Goal: Task Accomplishment & Management: Manage account settings

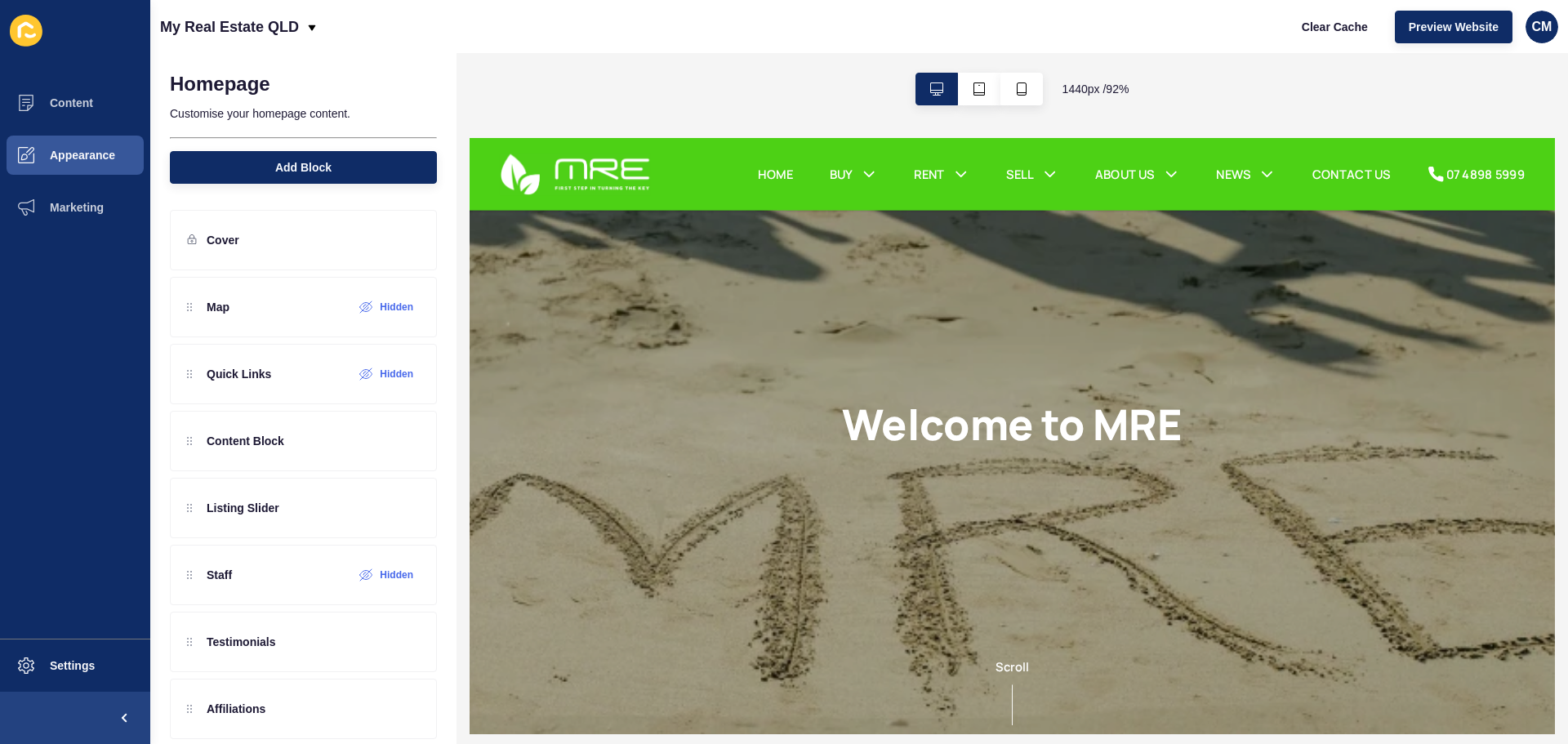
click at [80, 76] on div "Content Appearance Marketing Settings" at bounding box center [75, 372] width 150 height 744
click at [74, 94] on button "Content" at bounding box center [75, 102] width 150 height 52
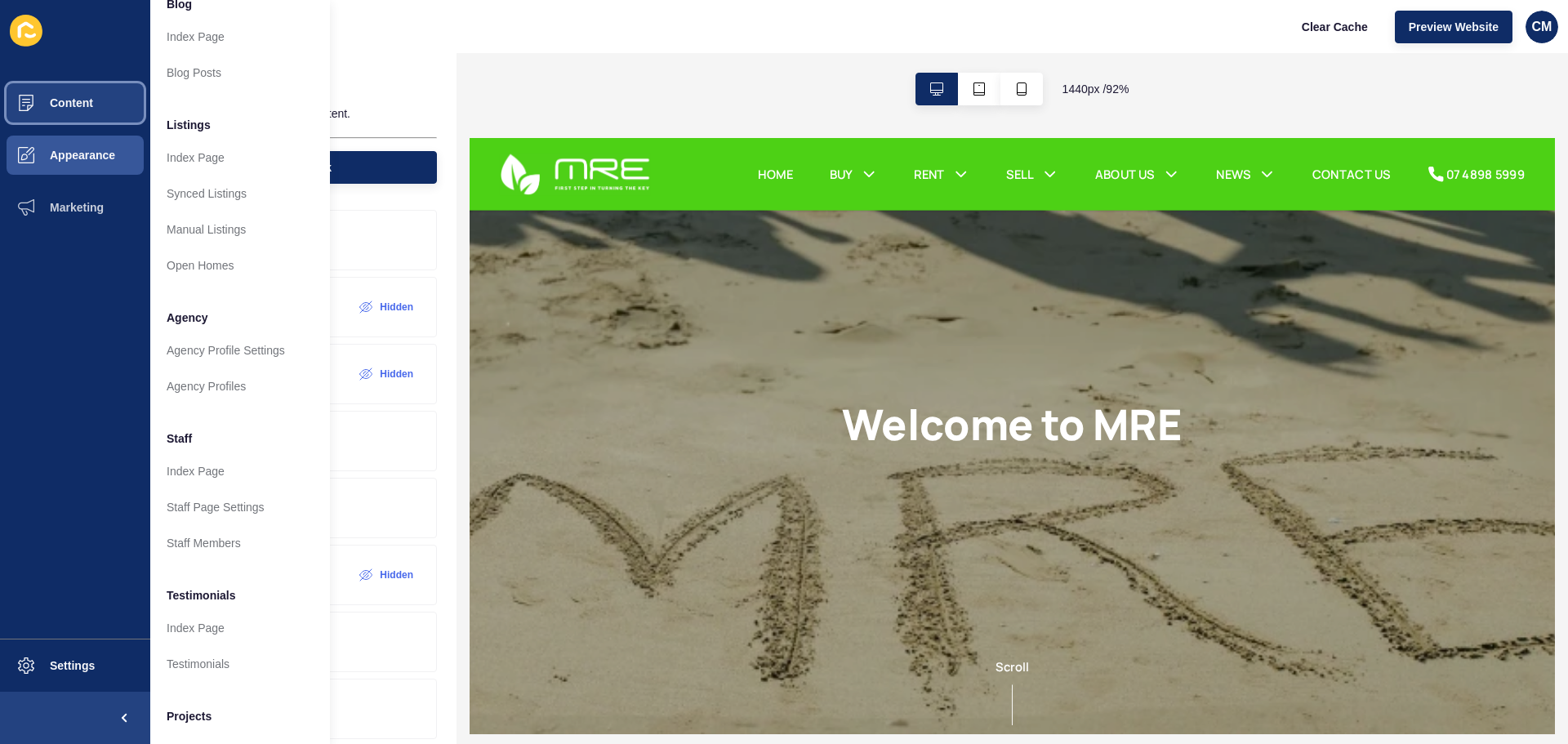
scroll to position [226, 0]
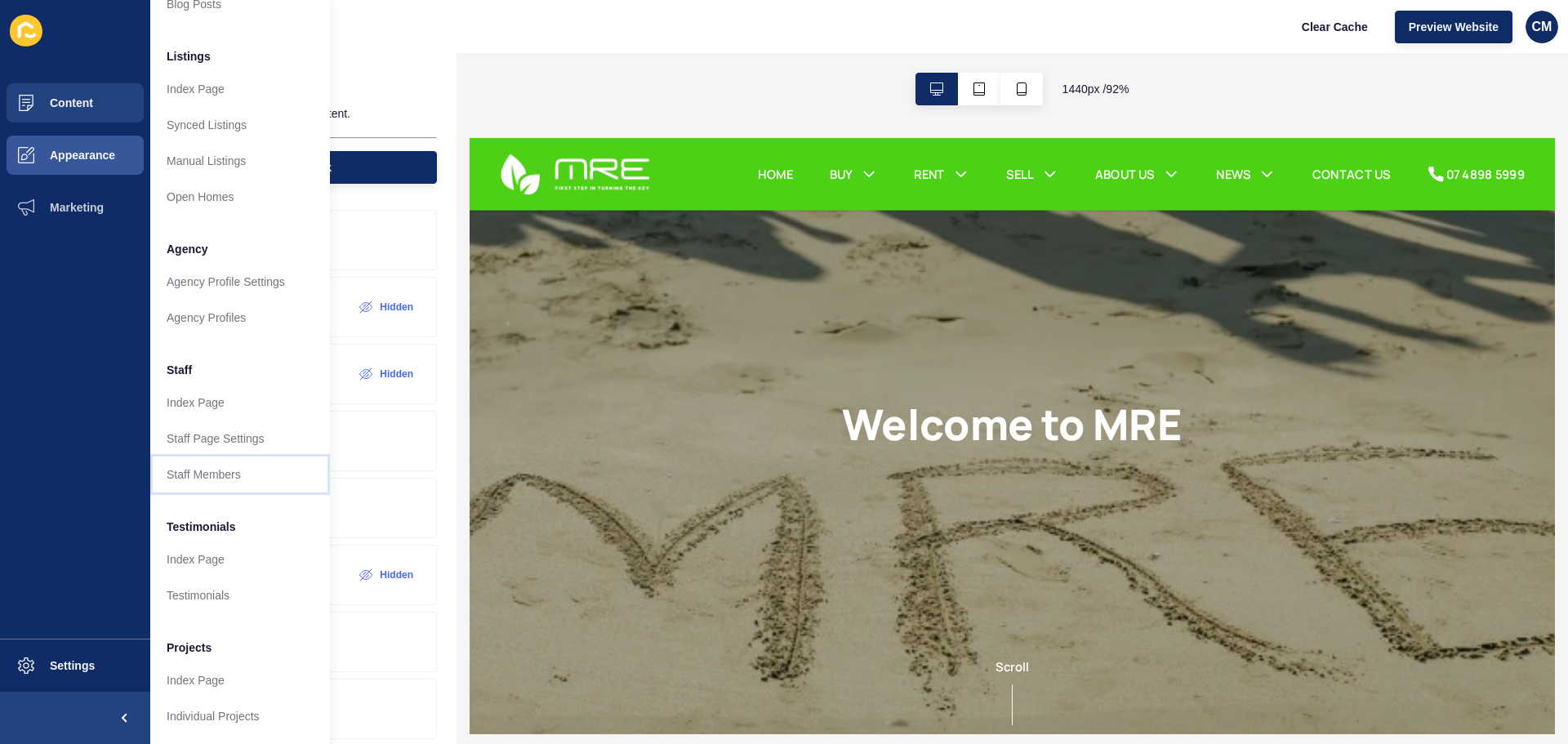
click at [248, 465] on link "Staff Members" at bounding box center [239, 474] width 179 height 36
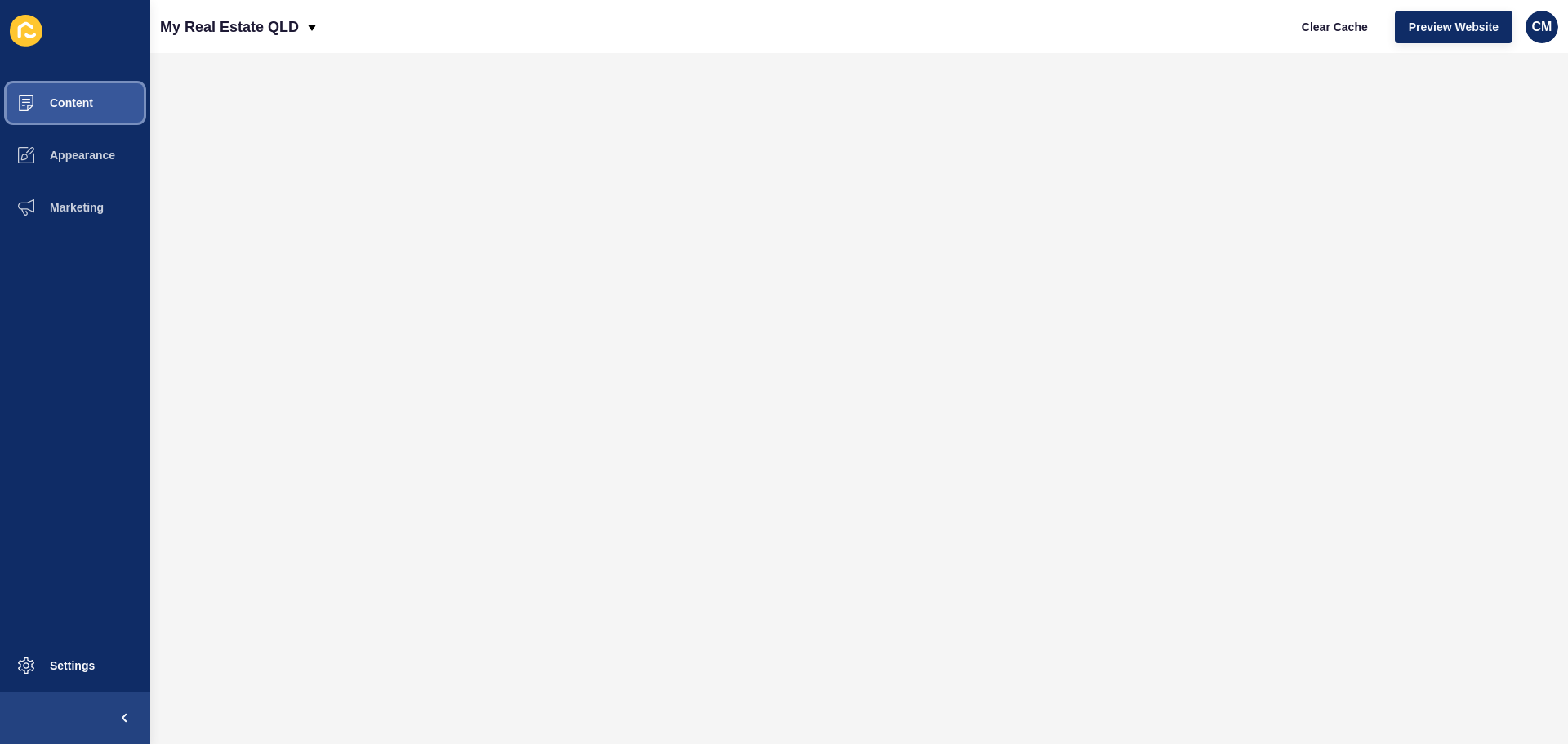
click at [99, 98] on button "Content" at bounding box center [75, 102] width 150 height 52
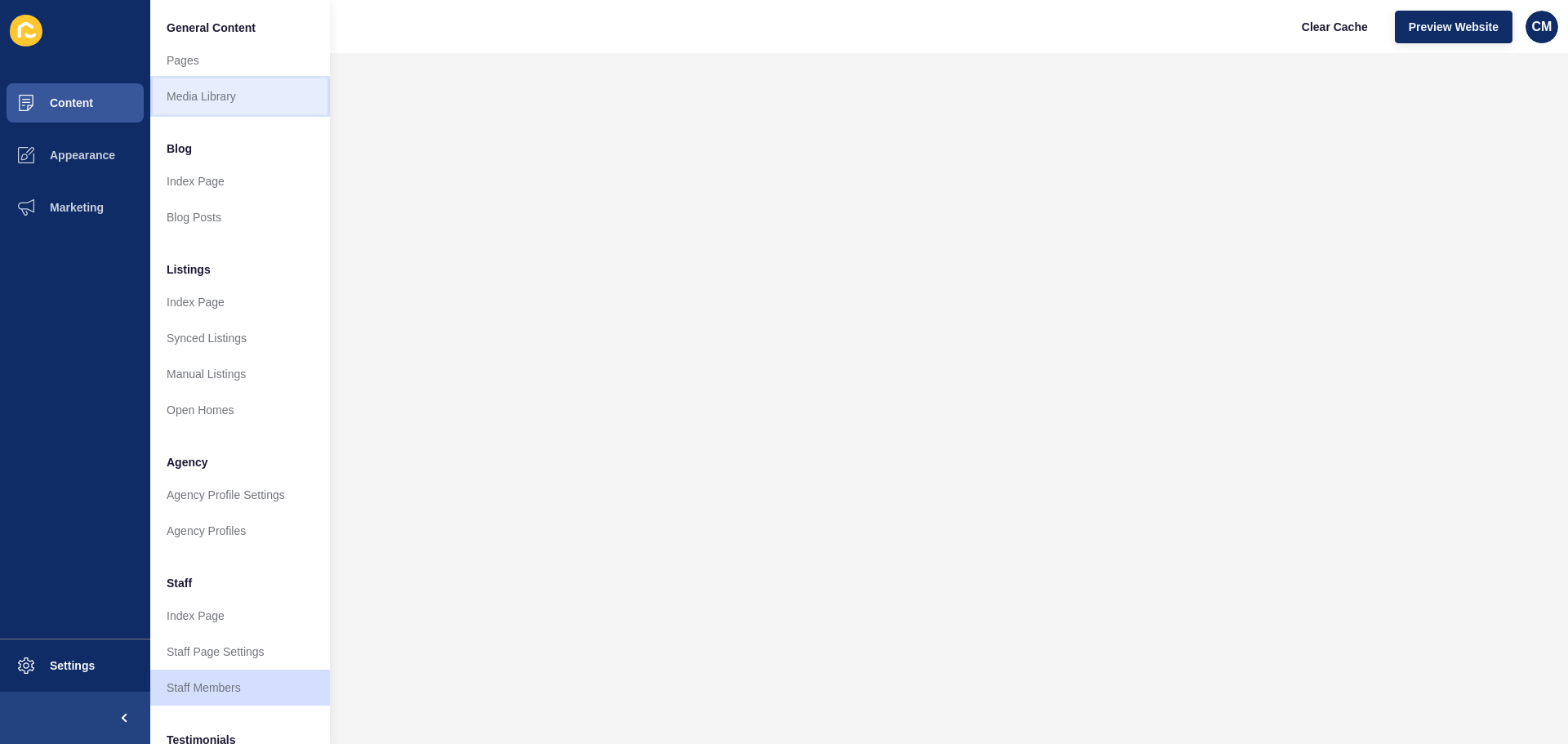
click at [254, 99] on link "Media Library" at bounding box center [239, 96] width 179 height 36
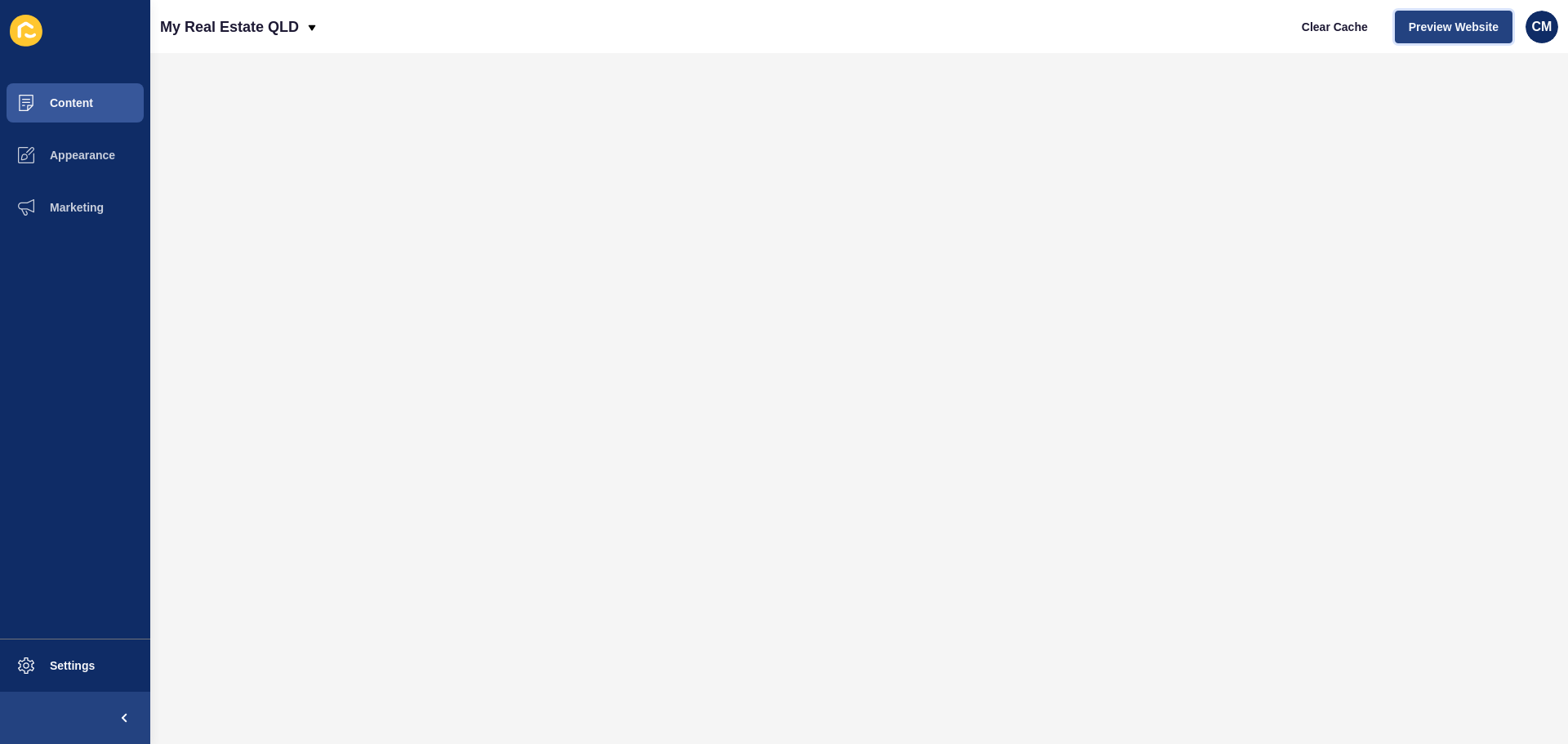
click at [1463, 21] on span "Preview Website" at bounding box center [1453, 27] width 90 height 16
click at [47, 90] on span at bounding box center [25, 102] width 52 height 52
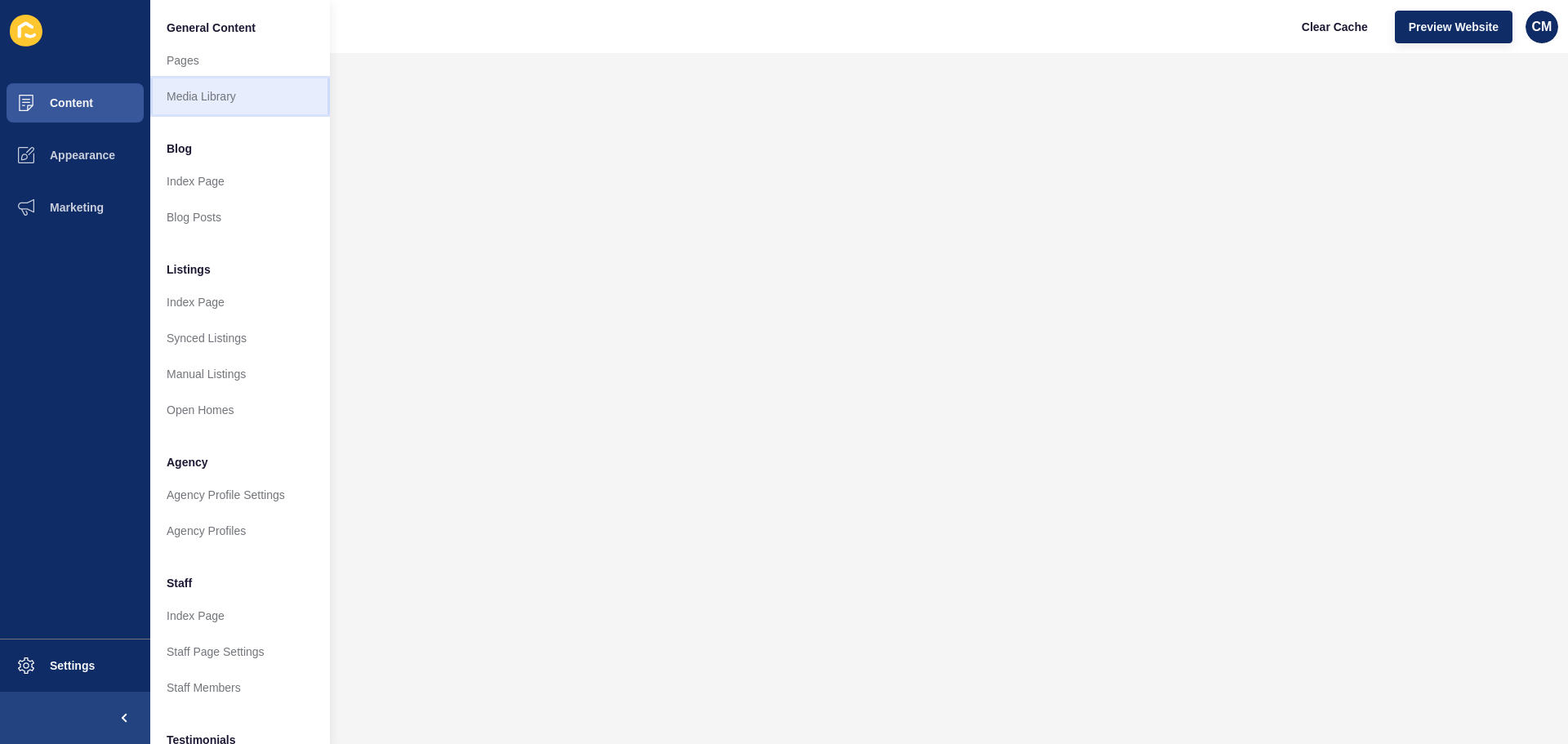
click at [207, 108] on link "Media Library" at bounding box center [239, 96] width 179 height 36
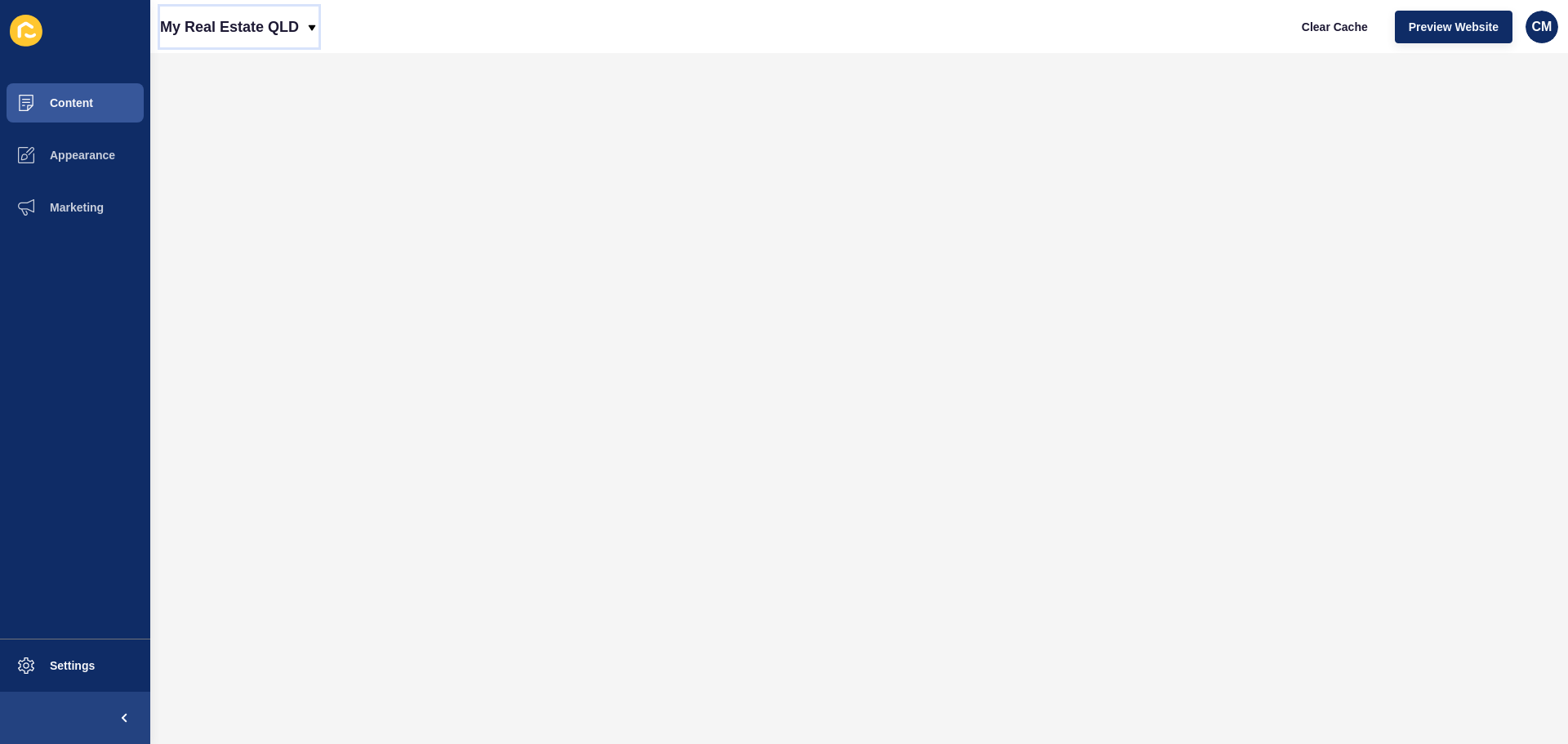
click at [308, 29] on icon at bounding box center [312, 27] width 13 height 13
click at [243, 79] on div "Back to website list" at bounding box center [231, 75] width 116 height 29
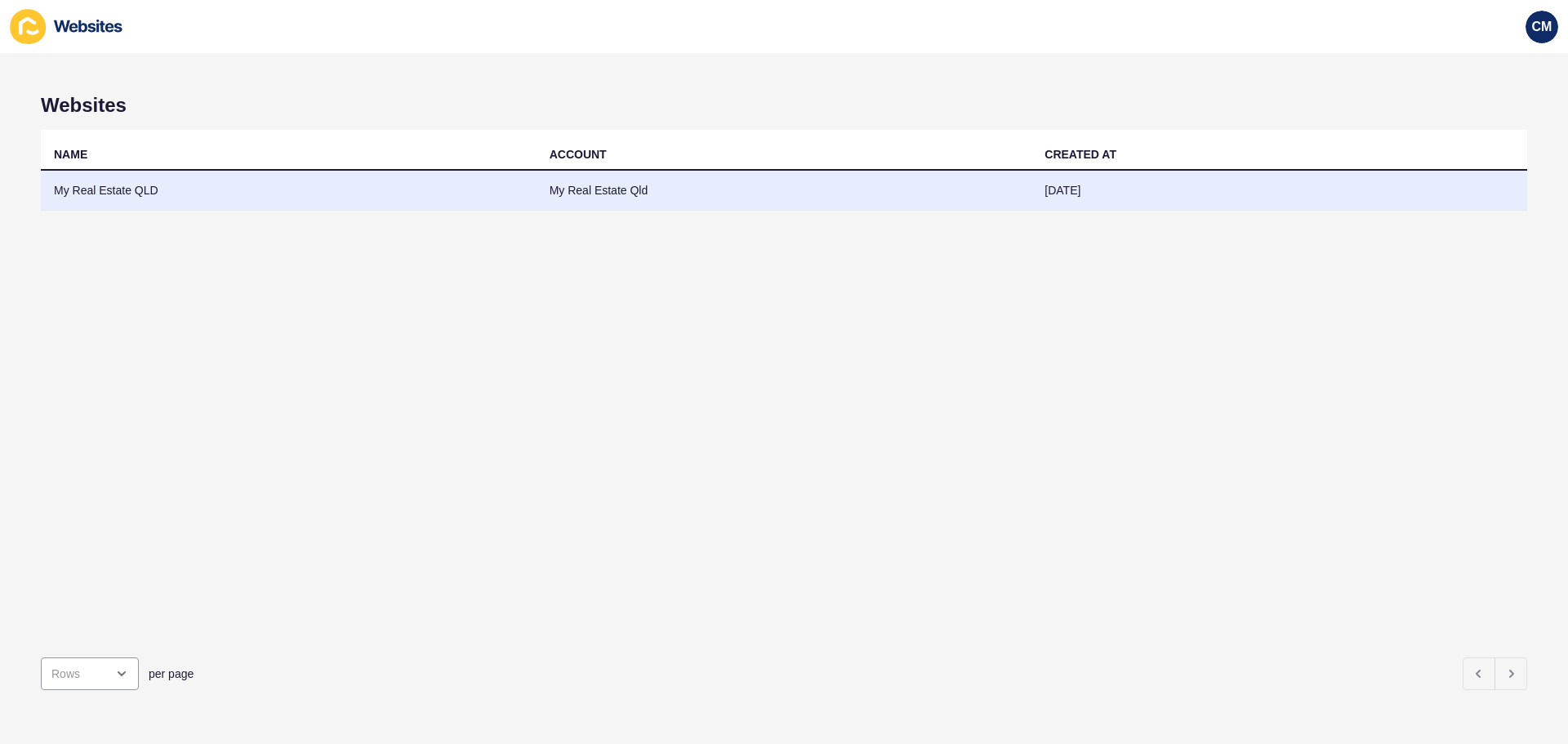
click at [234, 181] on td "My Real Estate QLD" at bounding box center [288, 191] width 496 height 40
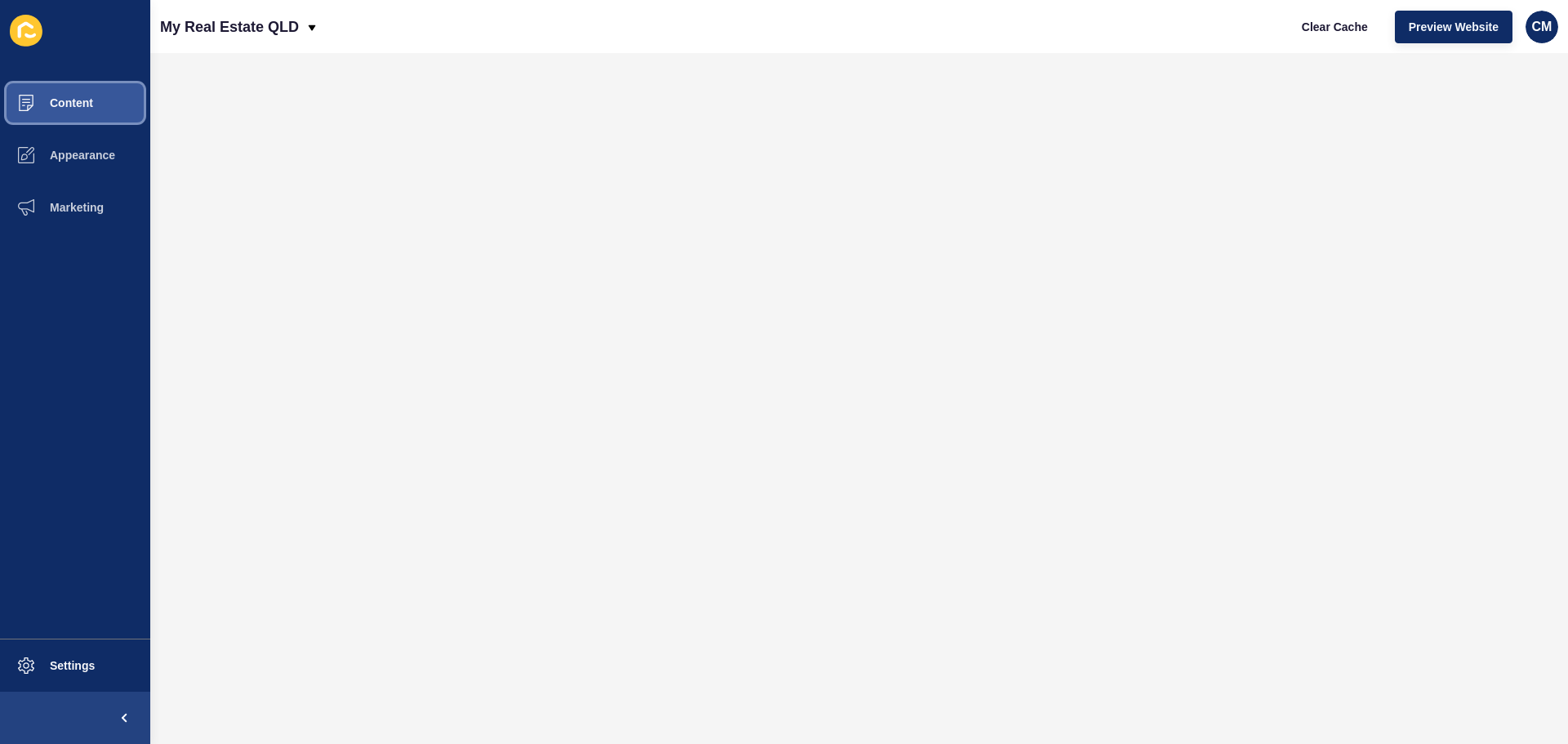
click at [117, 104] on button "Content" at bounding box center [75, 102] width 150 height 52
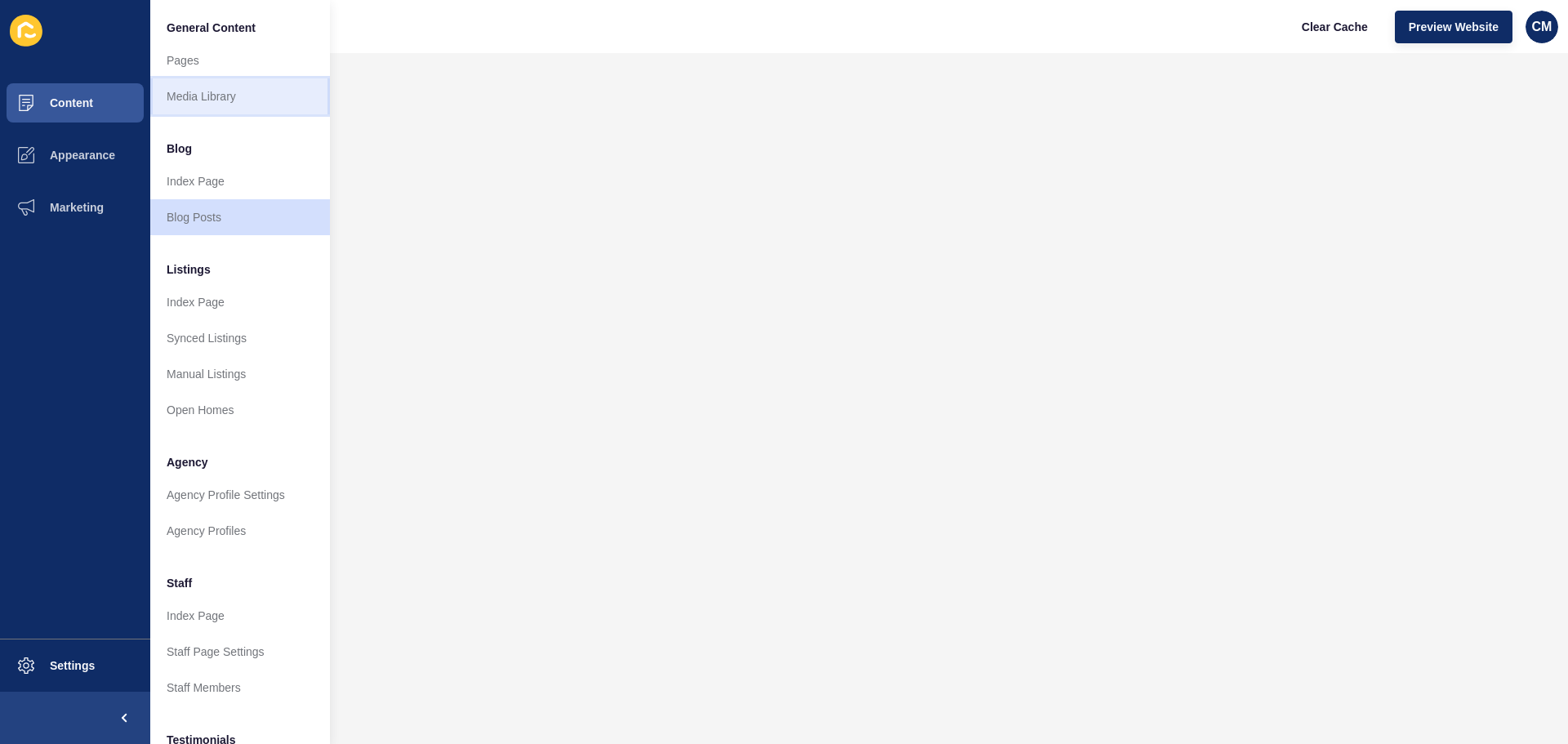
click at [197, 104] on link "Media Library" at bounding box center [239, 96] width 179 height 36
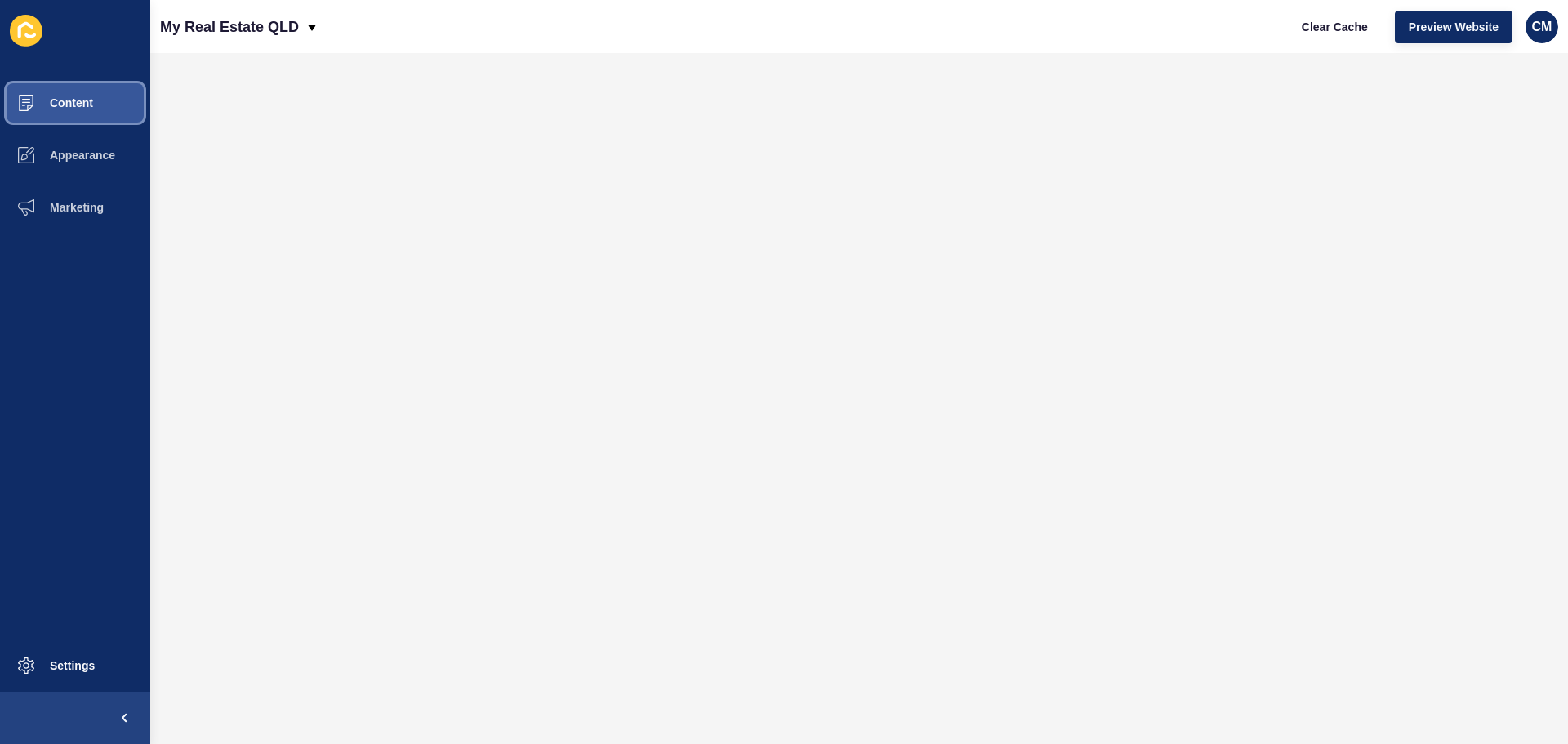
click at [90, 119] on button "Content" at bounding box center [75, 102] width 150 height 52
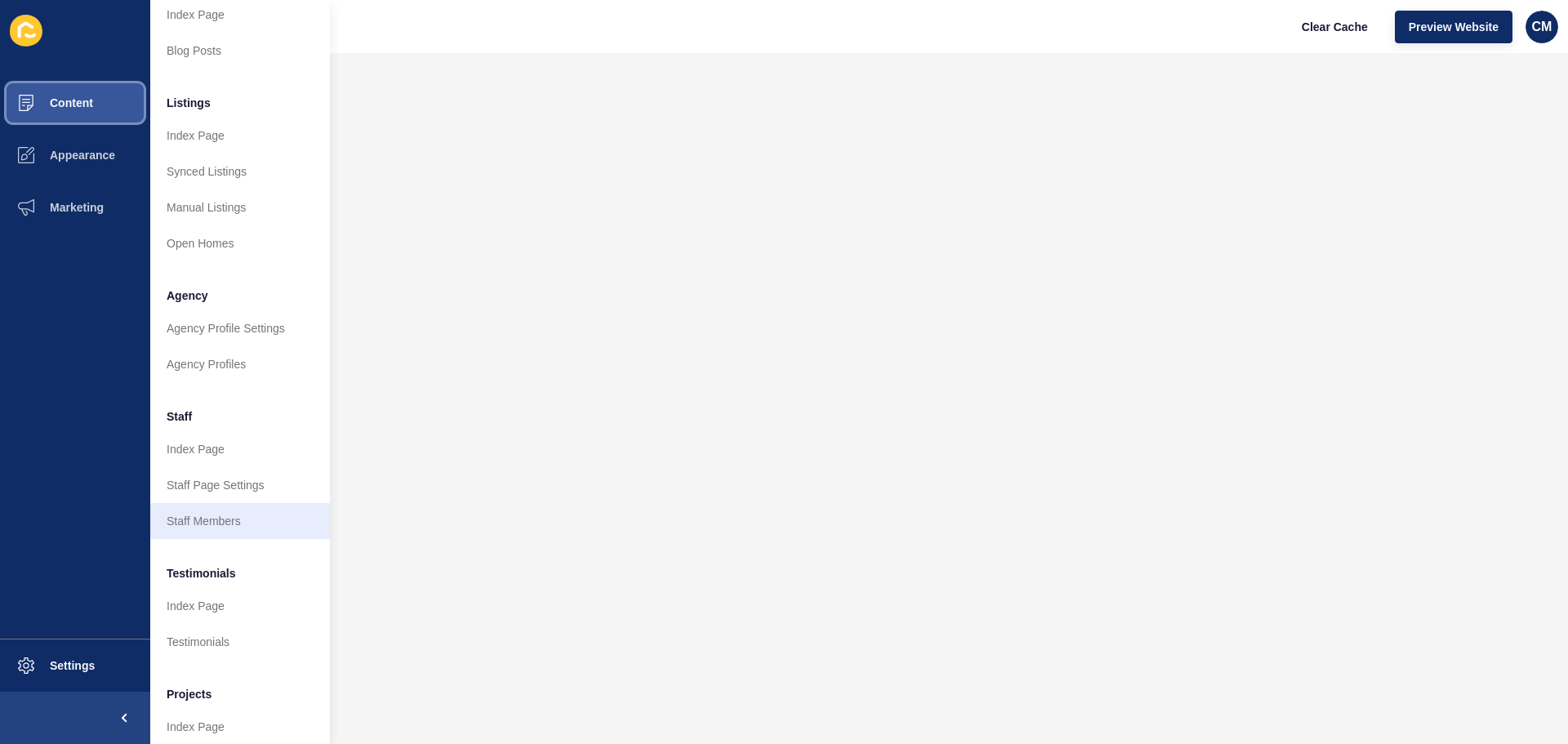
scroll to position [226, 0]
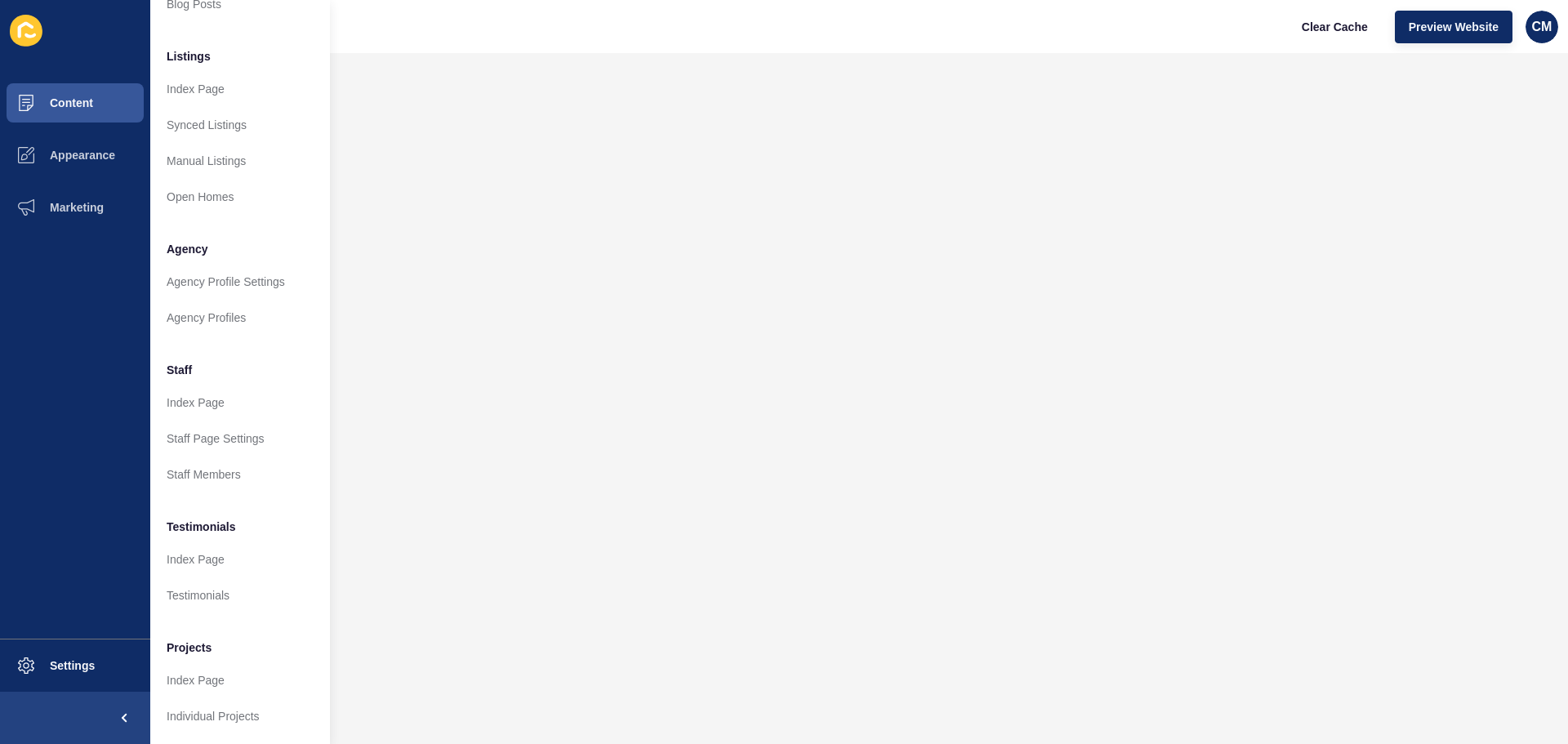
click at [213, 248] on li "Agency" at bounding box center [239, 248] width 179 height 33
click at [215, 312] on link "Agency Profiles" at bounding box center [239, 317] width 179 height 36
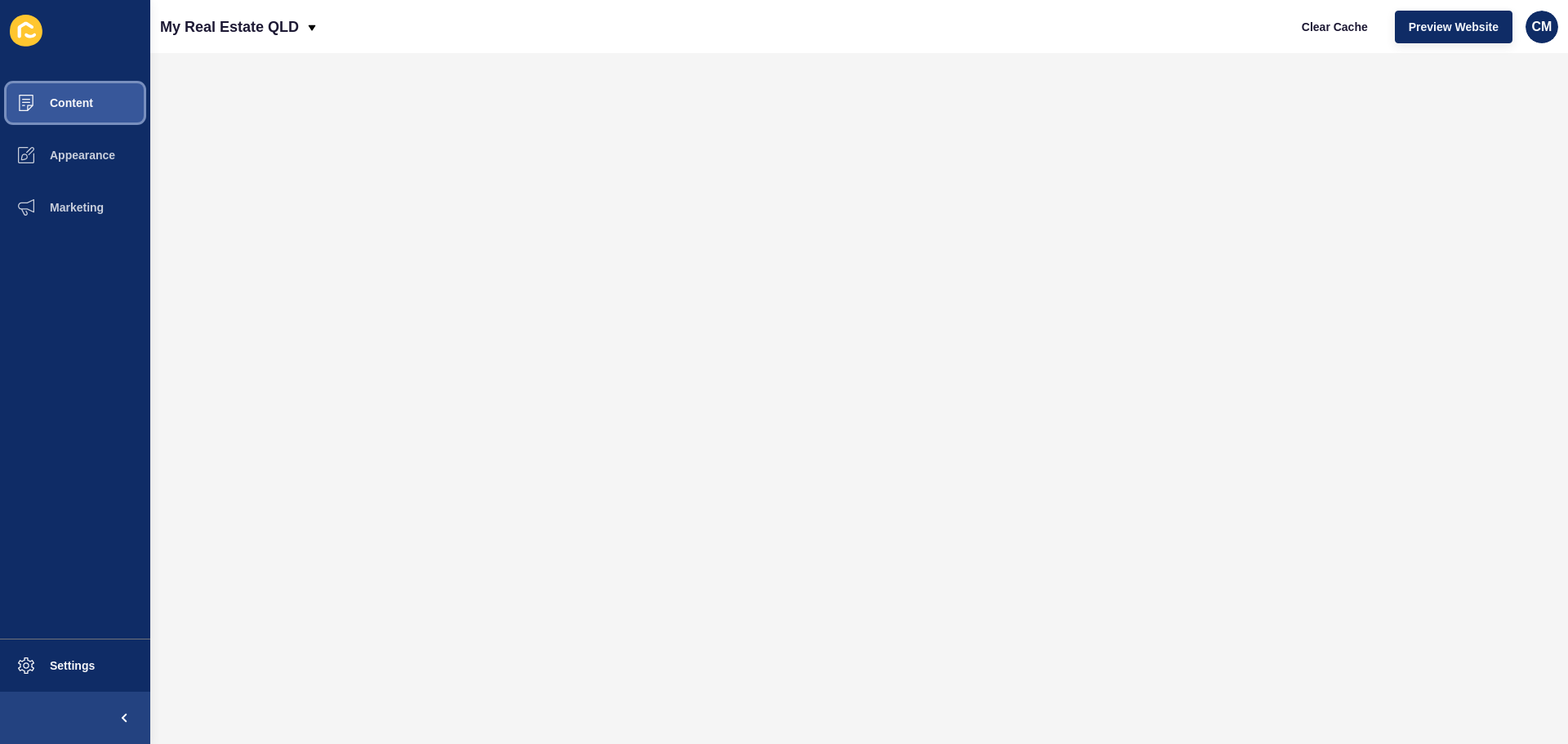
click at [79, 86] on button "Content" at bounding box center [75, 102] width 150 height 52
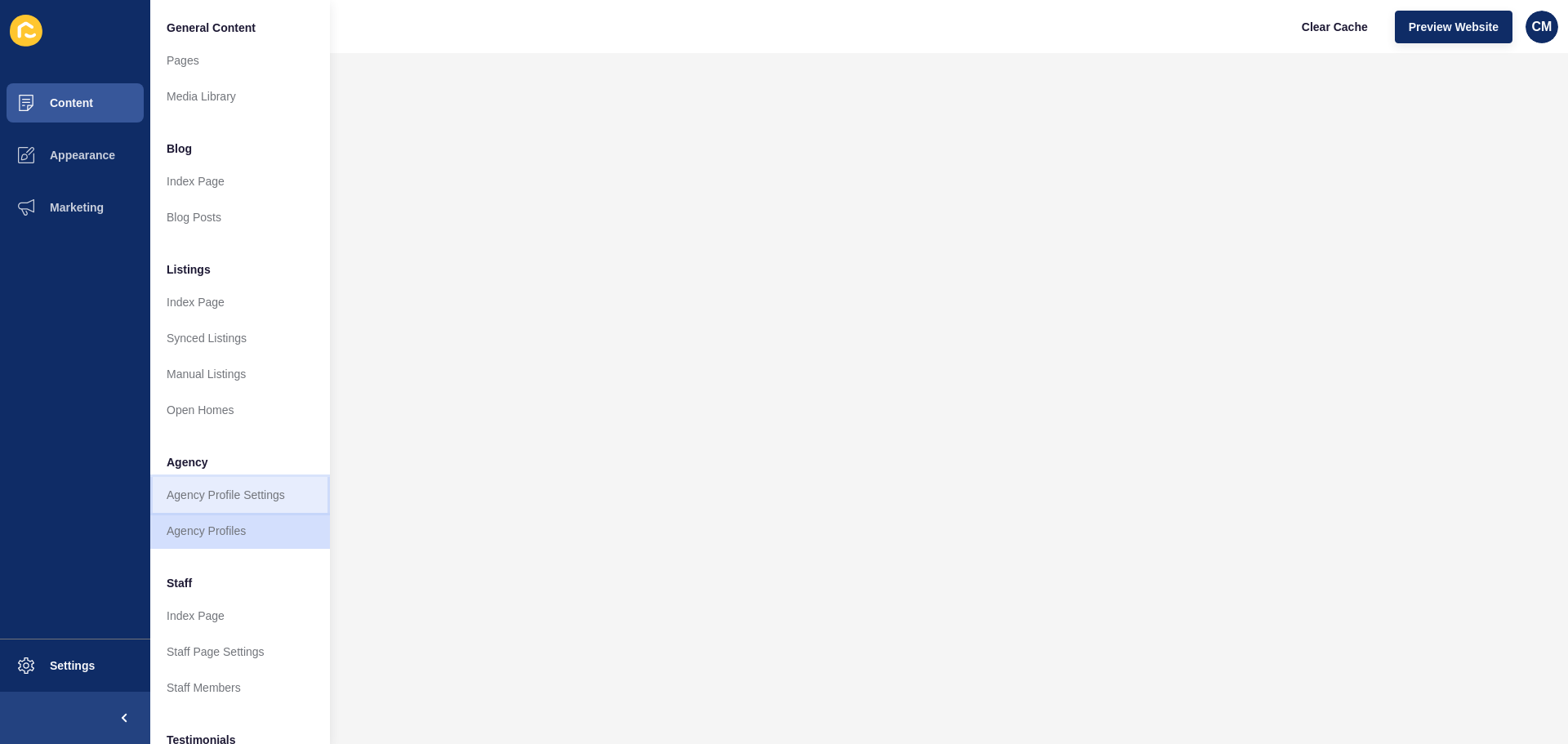
click at [279, 499] on link "Agency Profile Settings" at bounding box center [239, 494] width 179 height 36
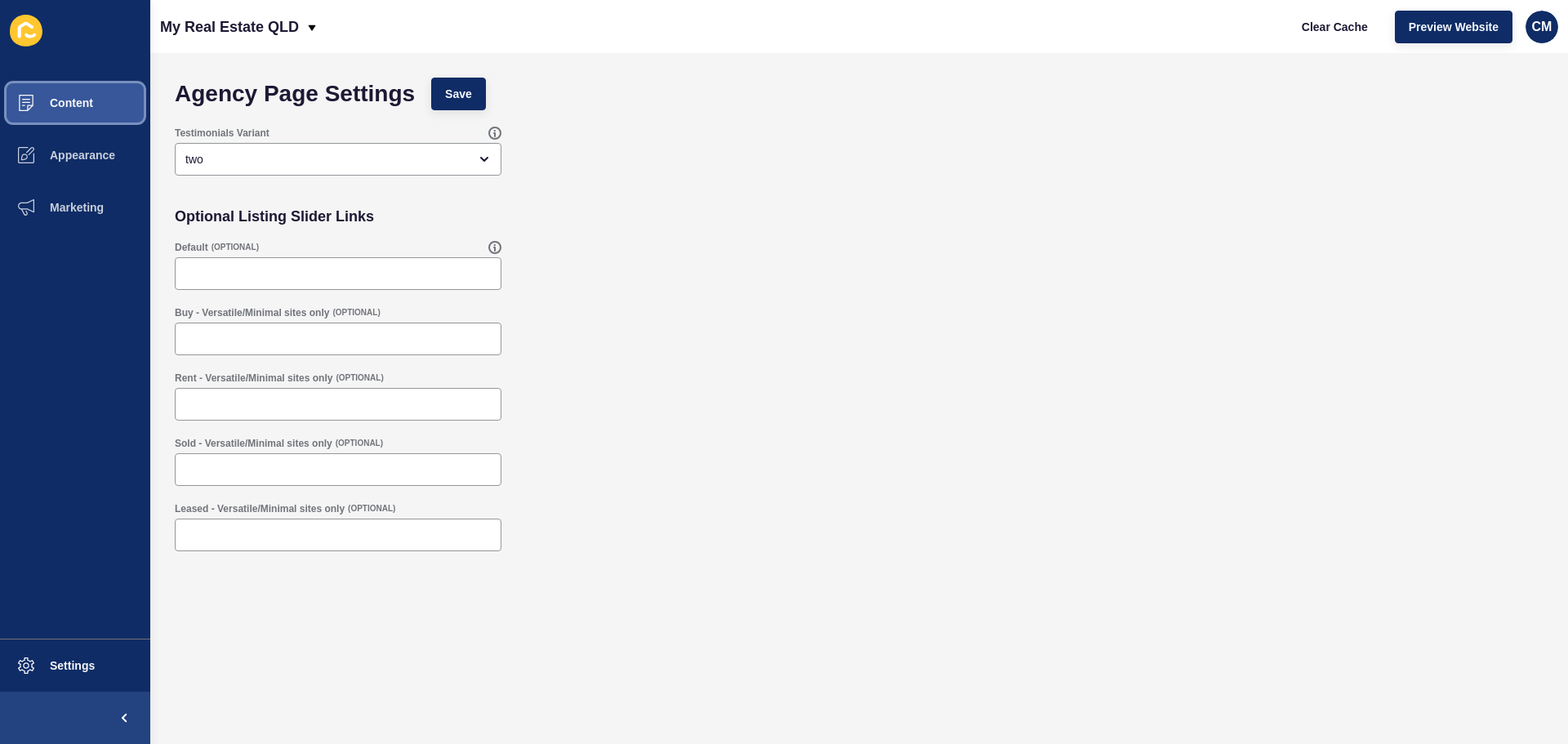
click at [111, 97] on button "Content" at bounding box center [75, 102] width 150 height 52
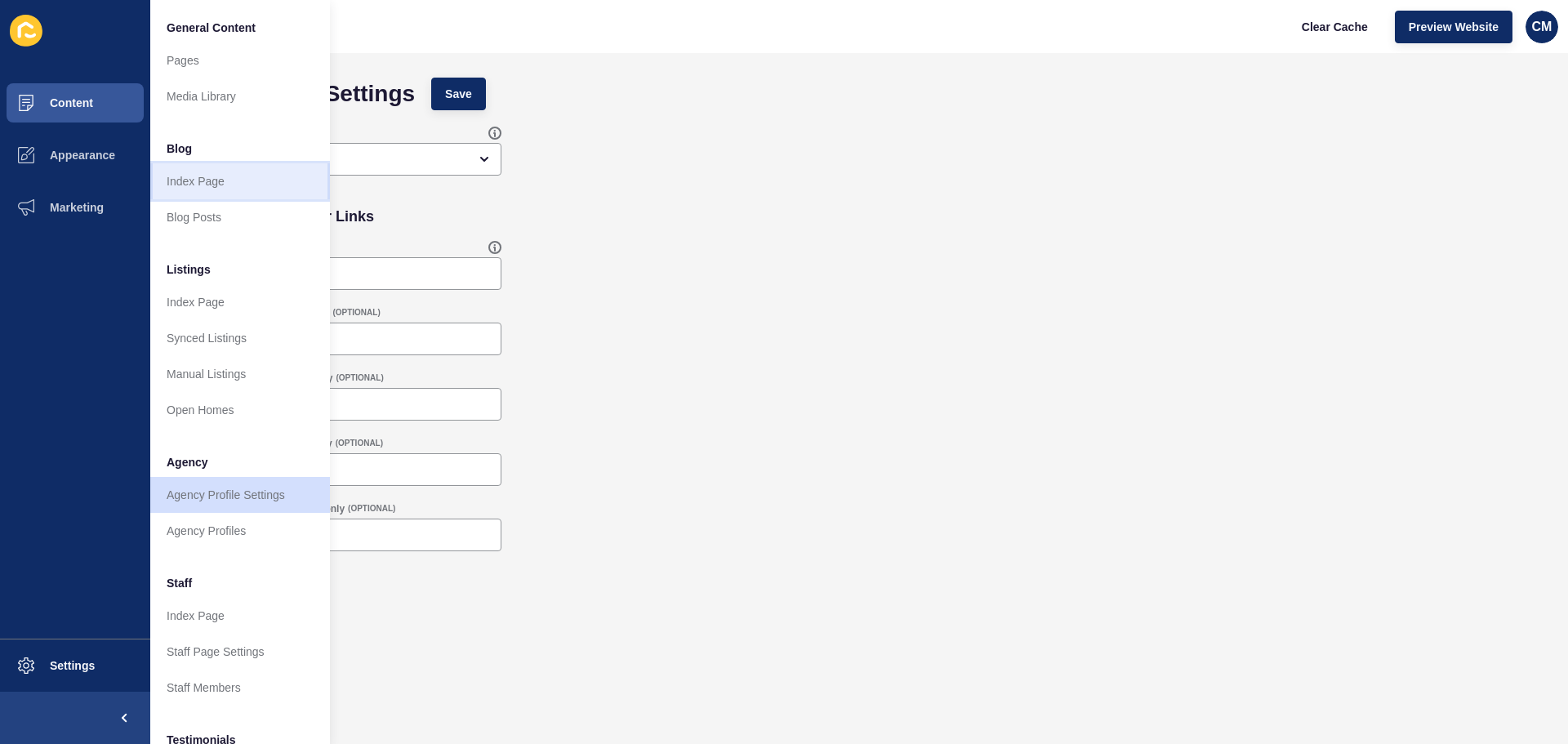
click at [220, 190] on link "Index Page" at bounding box center [239, 180] width 179 height 36
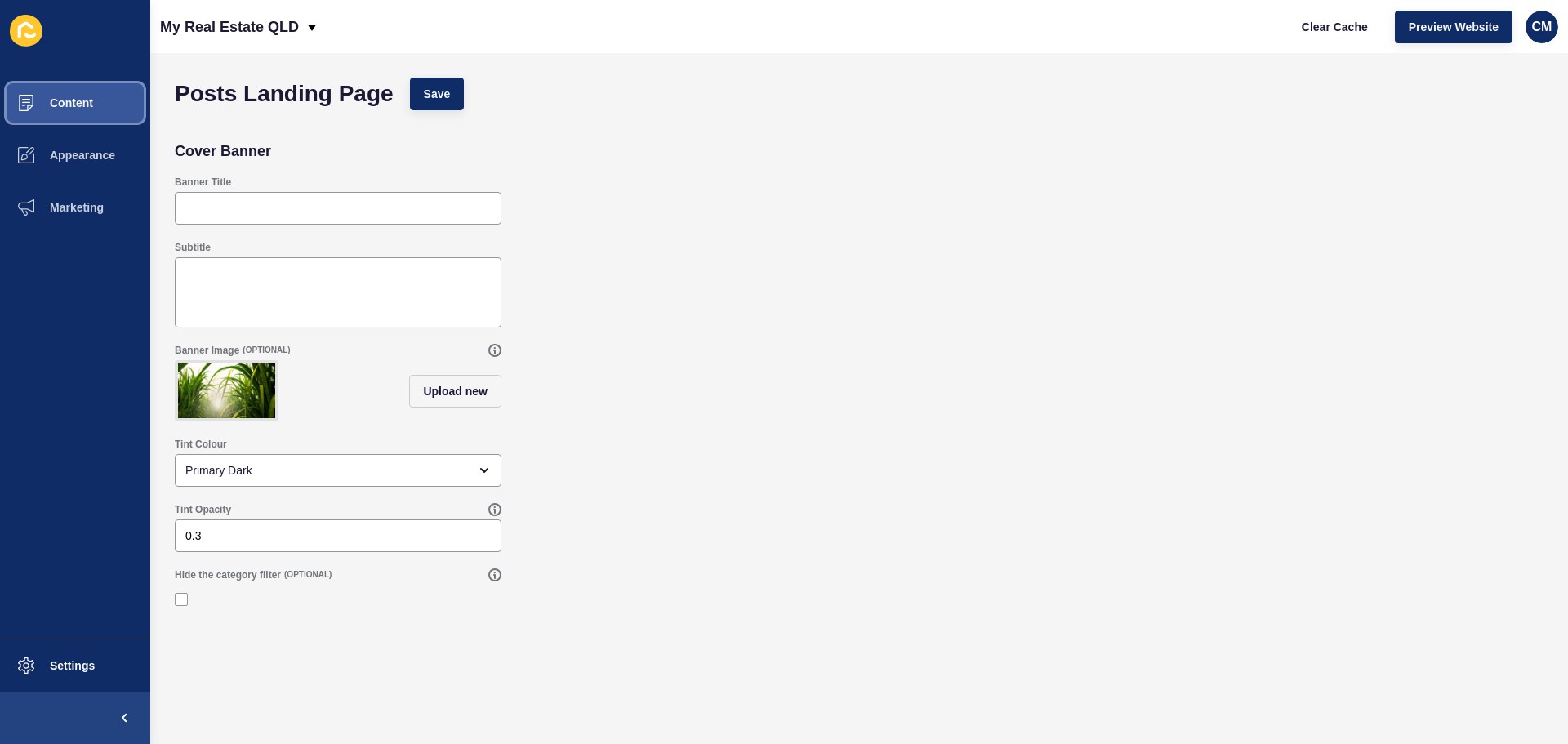
click at [116, 97] on button "Content" at bounding box center [75, 102] width 150 height 52
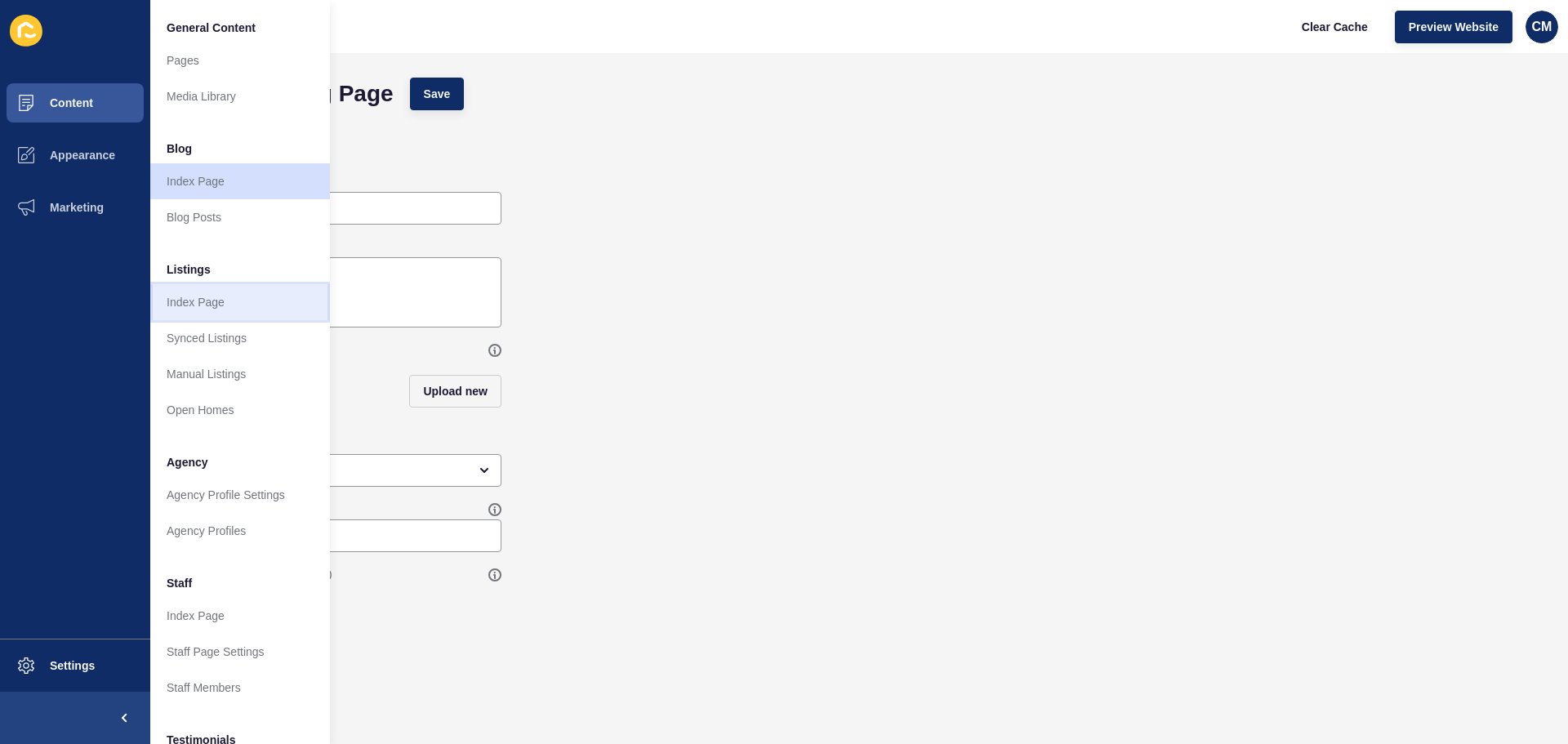
click at [260, 305] on link "Index Page" at bounding box center [239, 301] width 179 height 36
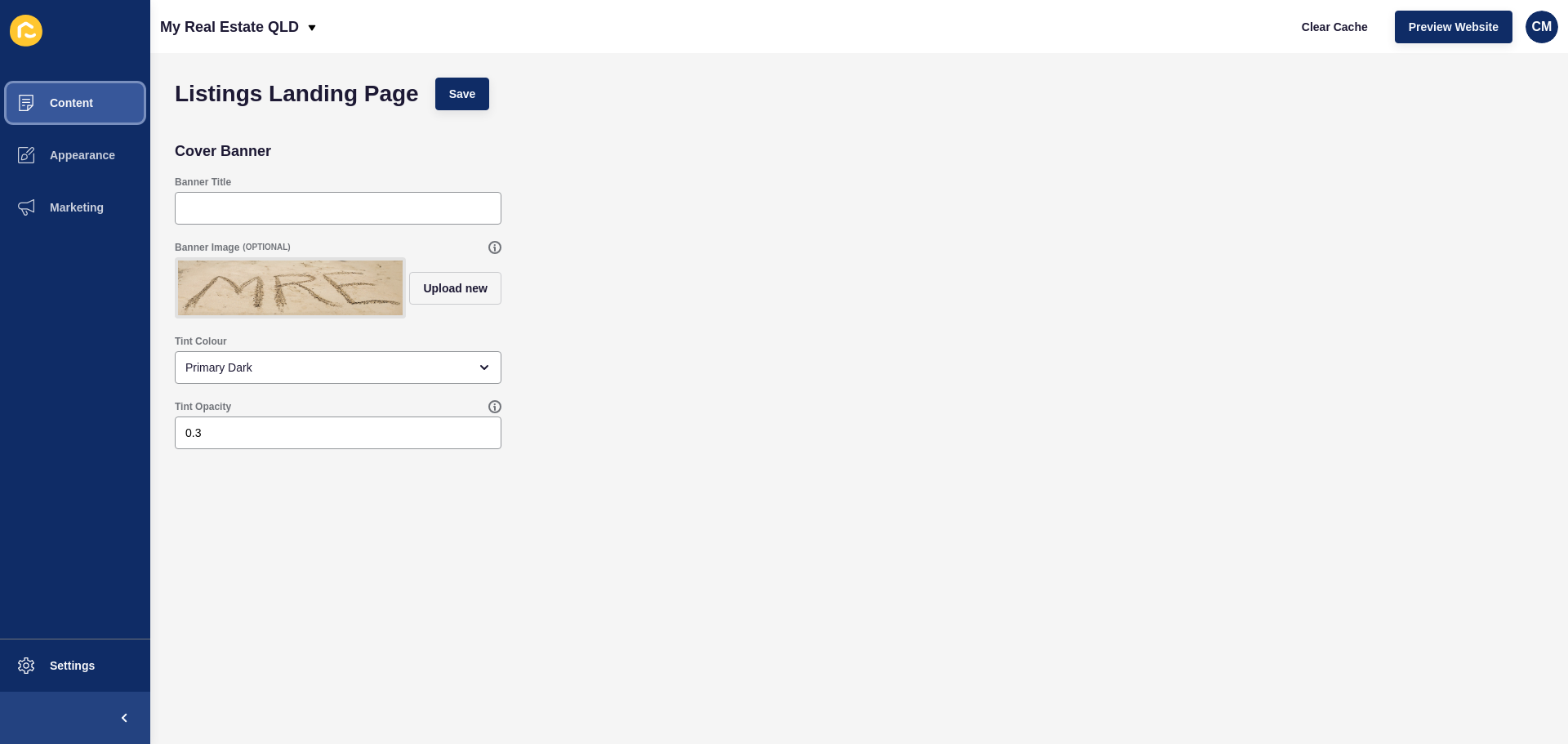
click at [88, 104] on span "Content" at bounding box center [45, 103] width 96 height 13
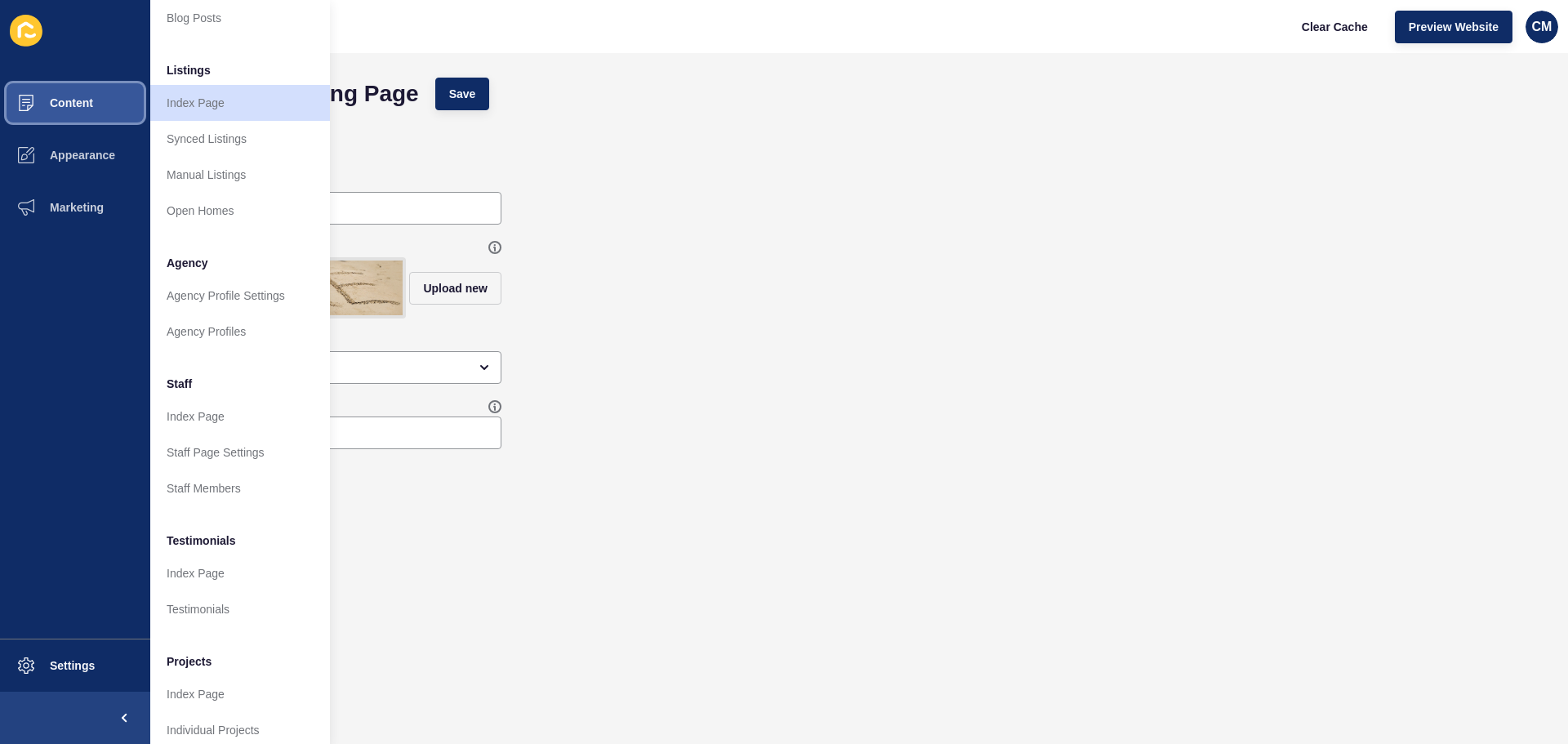
scroll to position [226, 0]
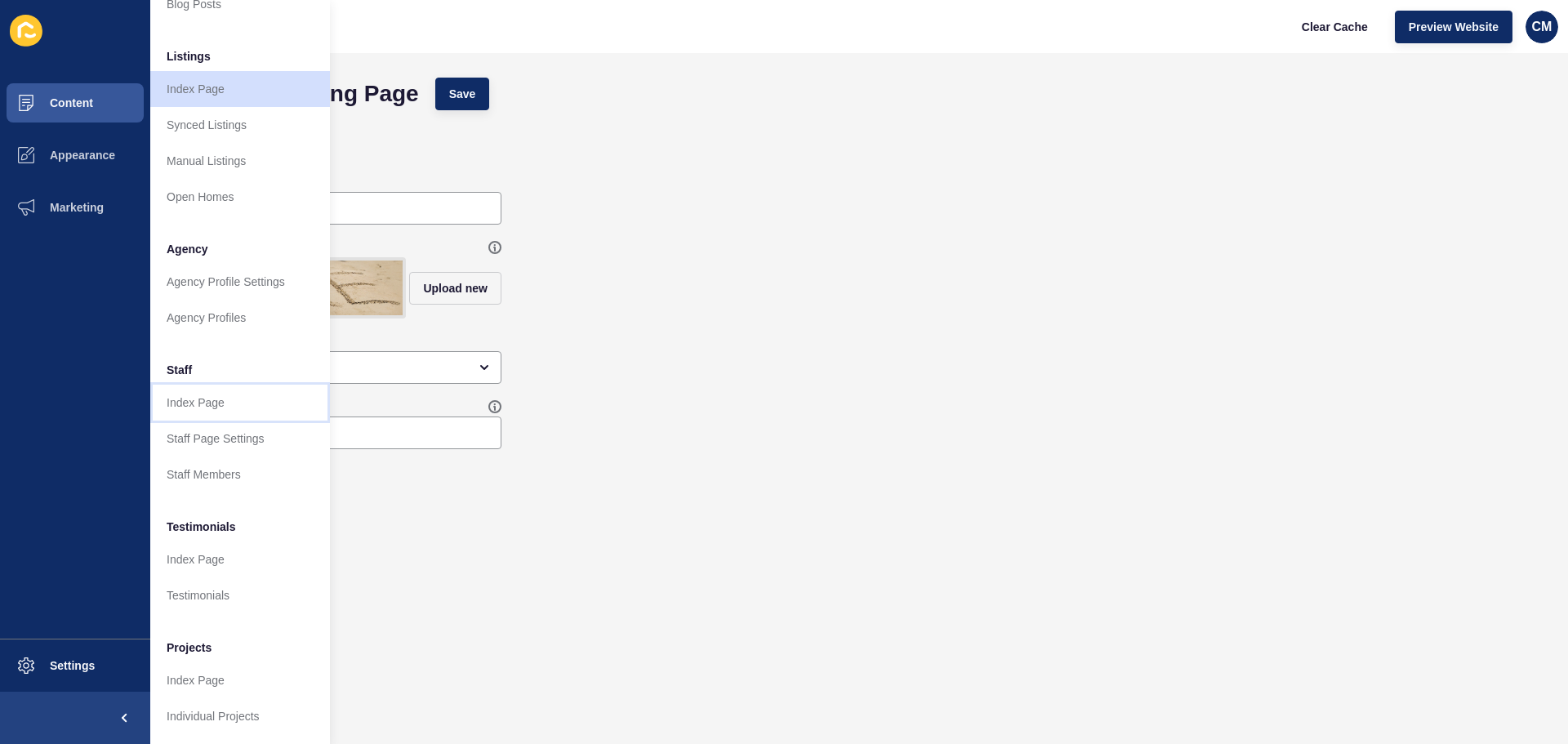
click at [245, 389] on link "Index Page" at bounding box center [239, 403] width 179 height 36
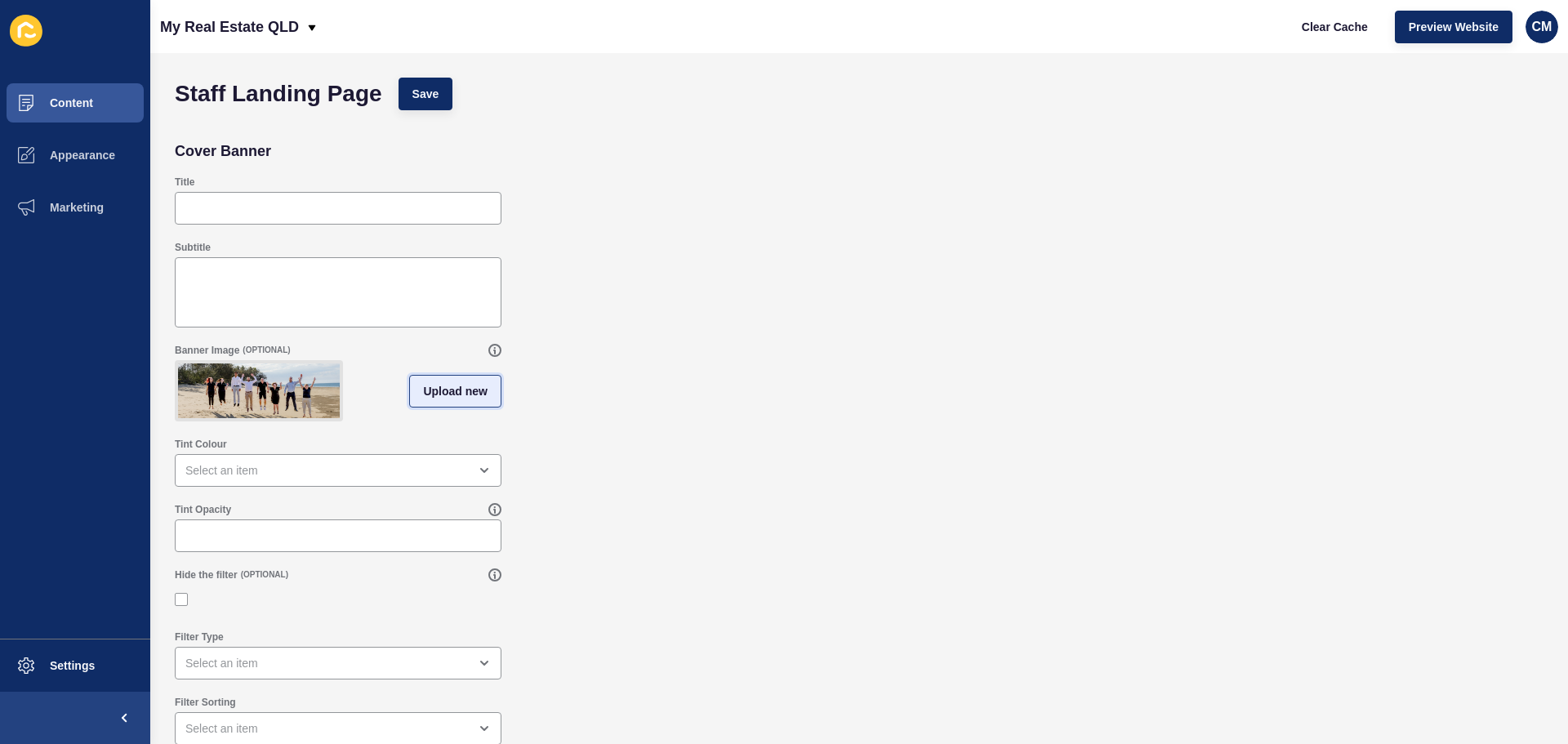
click at [447, 400] on span "Upload new" at bounding box center [455, 392] width 65 height 16
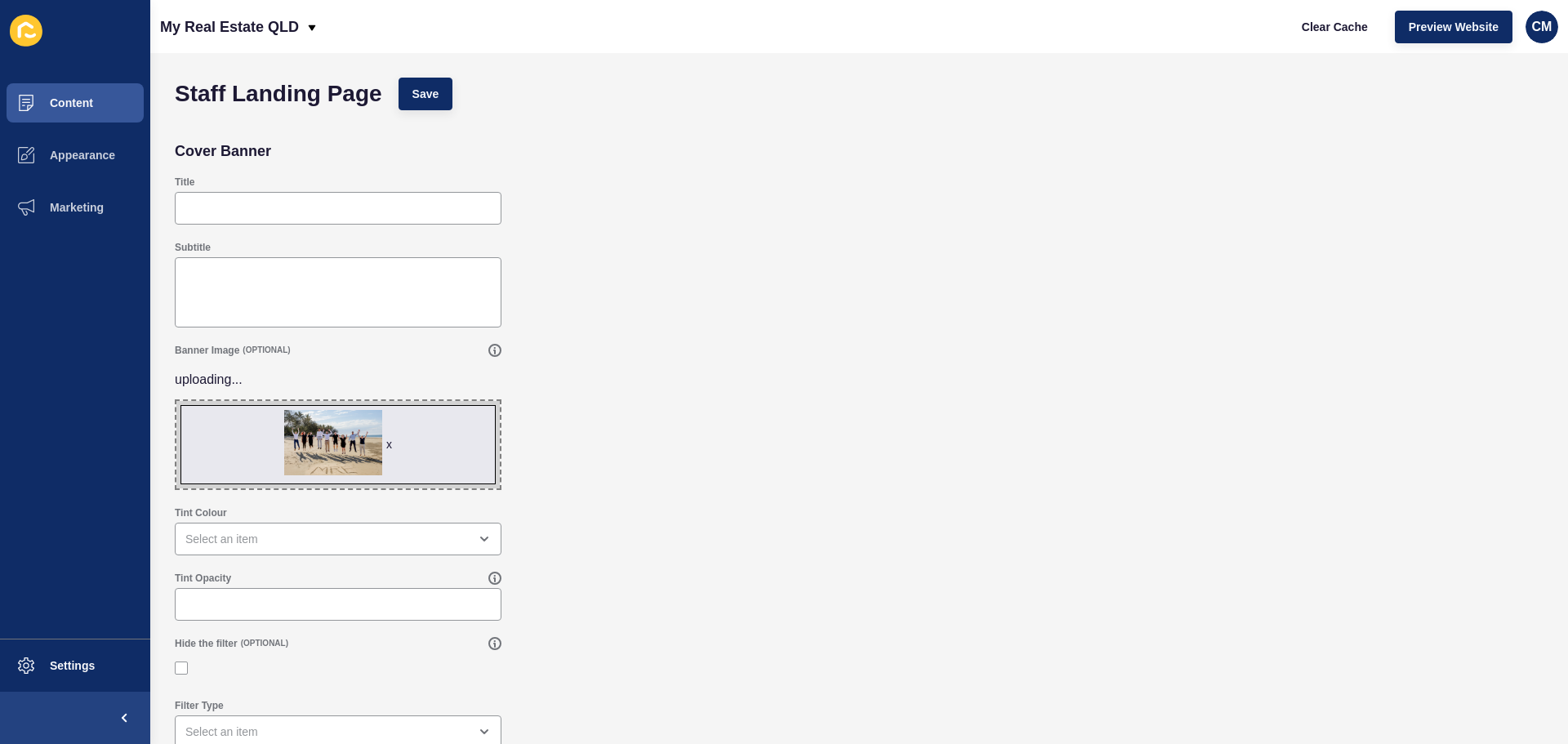
click at [622, 413] on div "Banner Image (OPTIONAL) uploading... x Drag or click to upload" at bounding box center [859, 417] width 1385 height 163
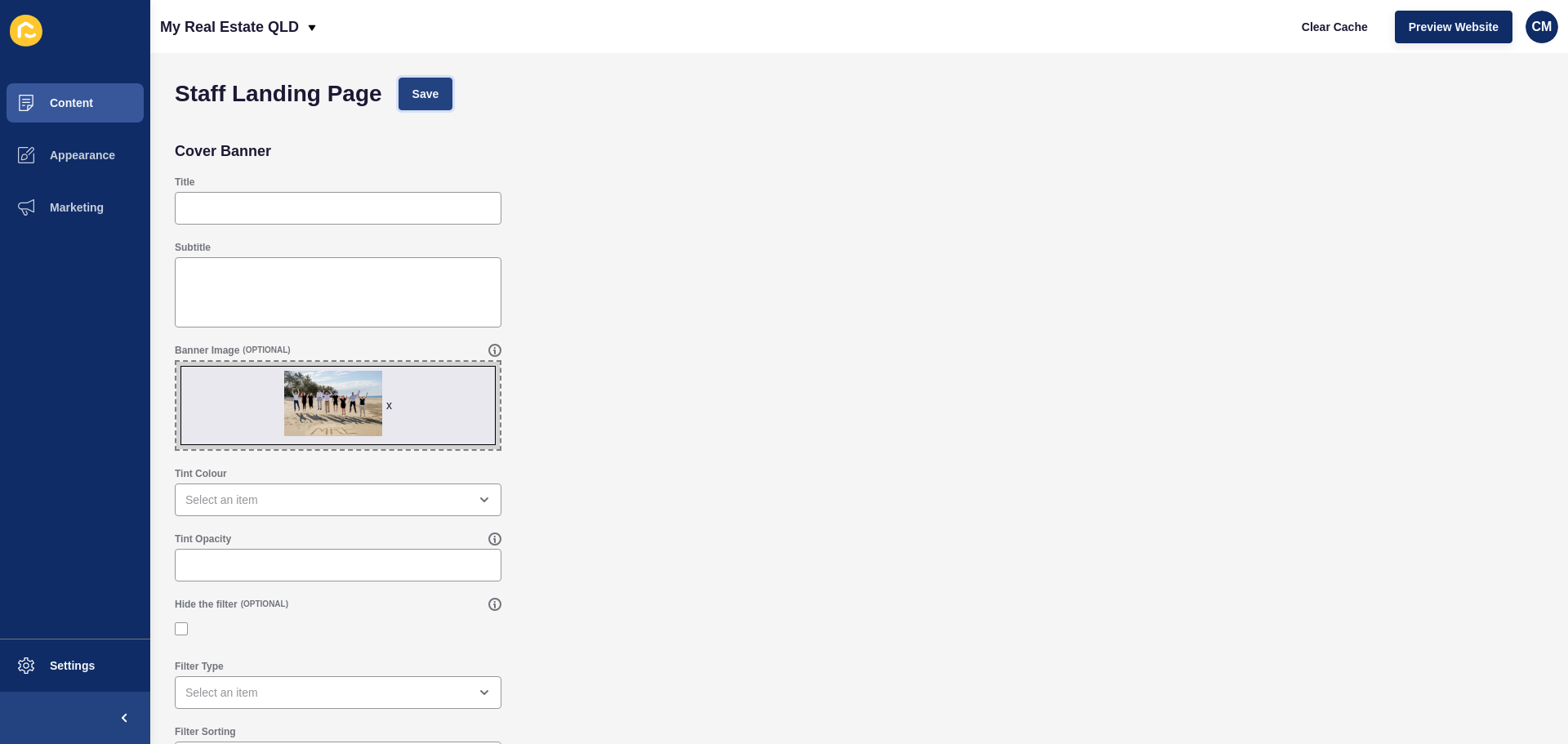
click at [442, 103] on button "Save" at bounding box center [426, 94] width 55 height 33
click at [100, 106] on button "Content" at bounding box center [75, 102] width 150 height 52
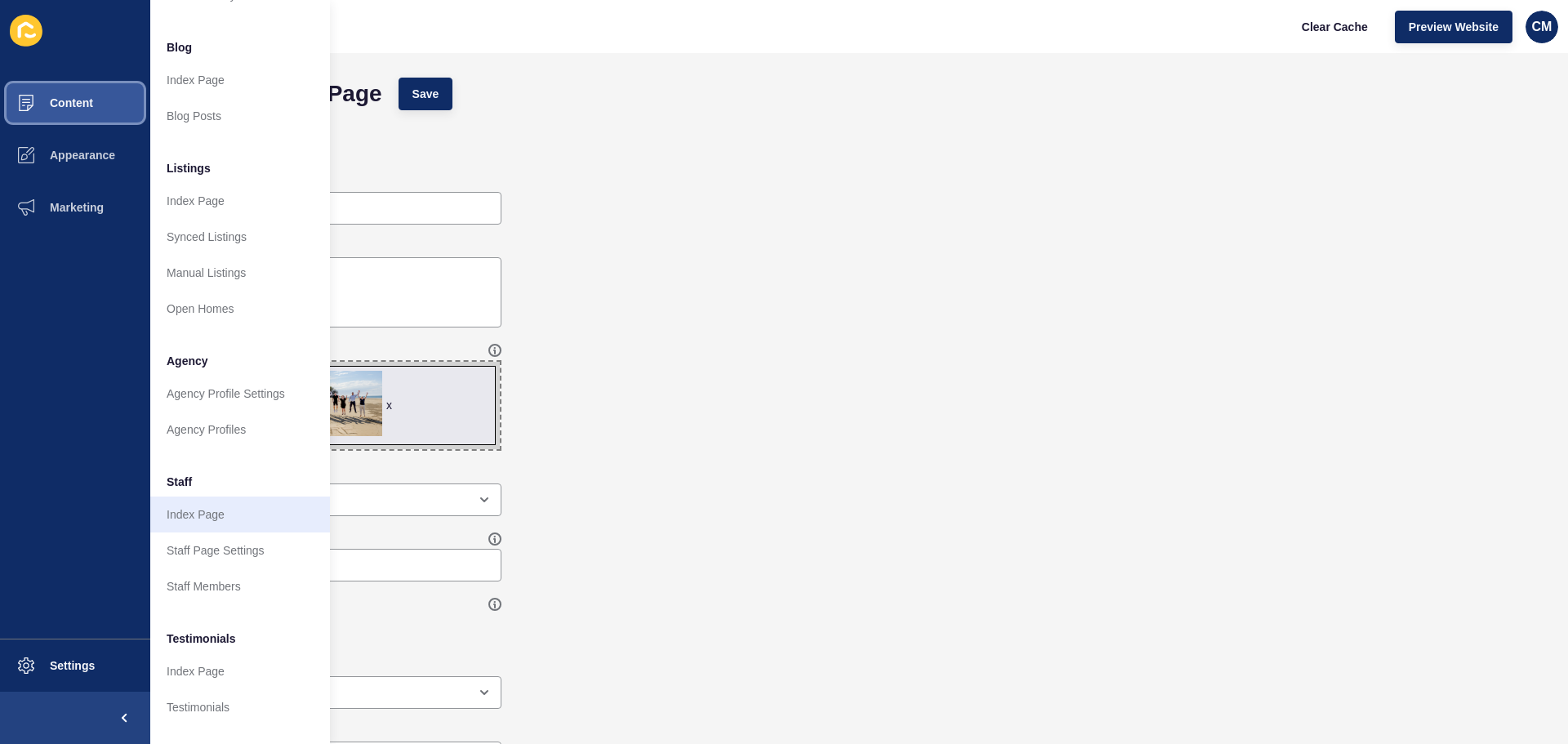
scroll to position [226, 0]
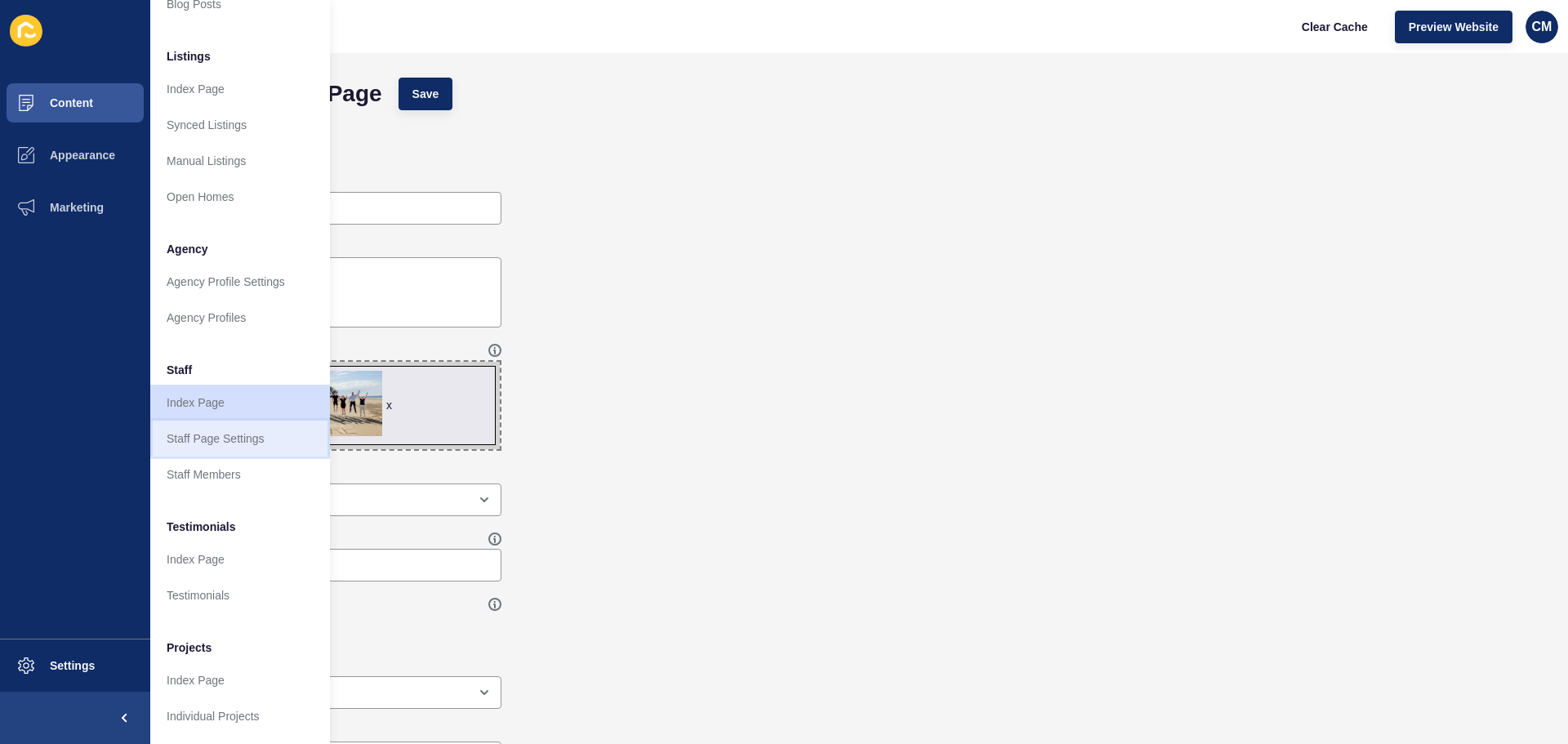
click at [227, 429] on link "Staff Page Settings" at bounding box center [239, 438] width 179 height 36
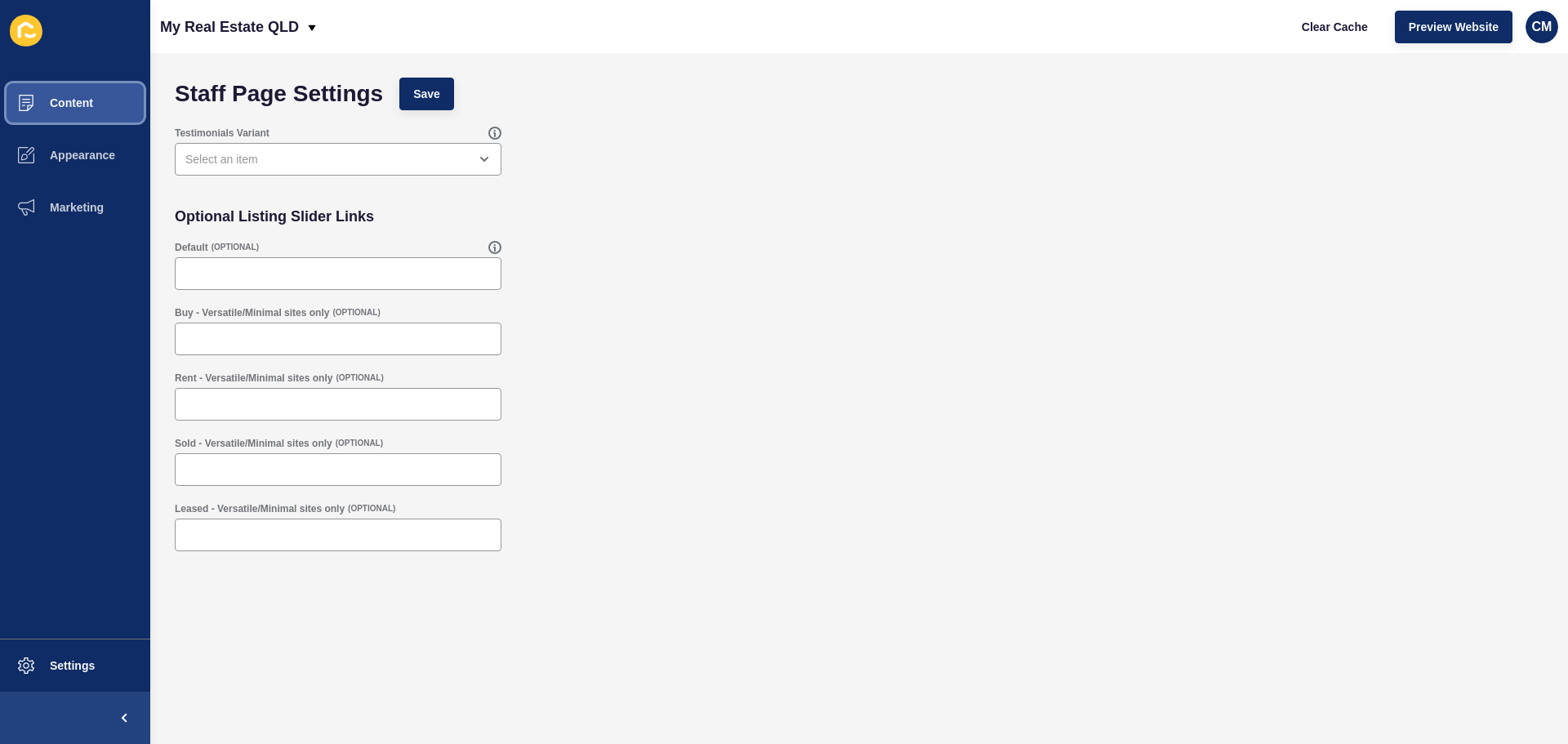
click at [66, 100] on span "Content" at bounding box center [45, 103] width 96 height 13
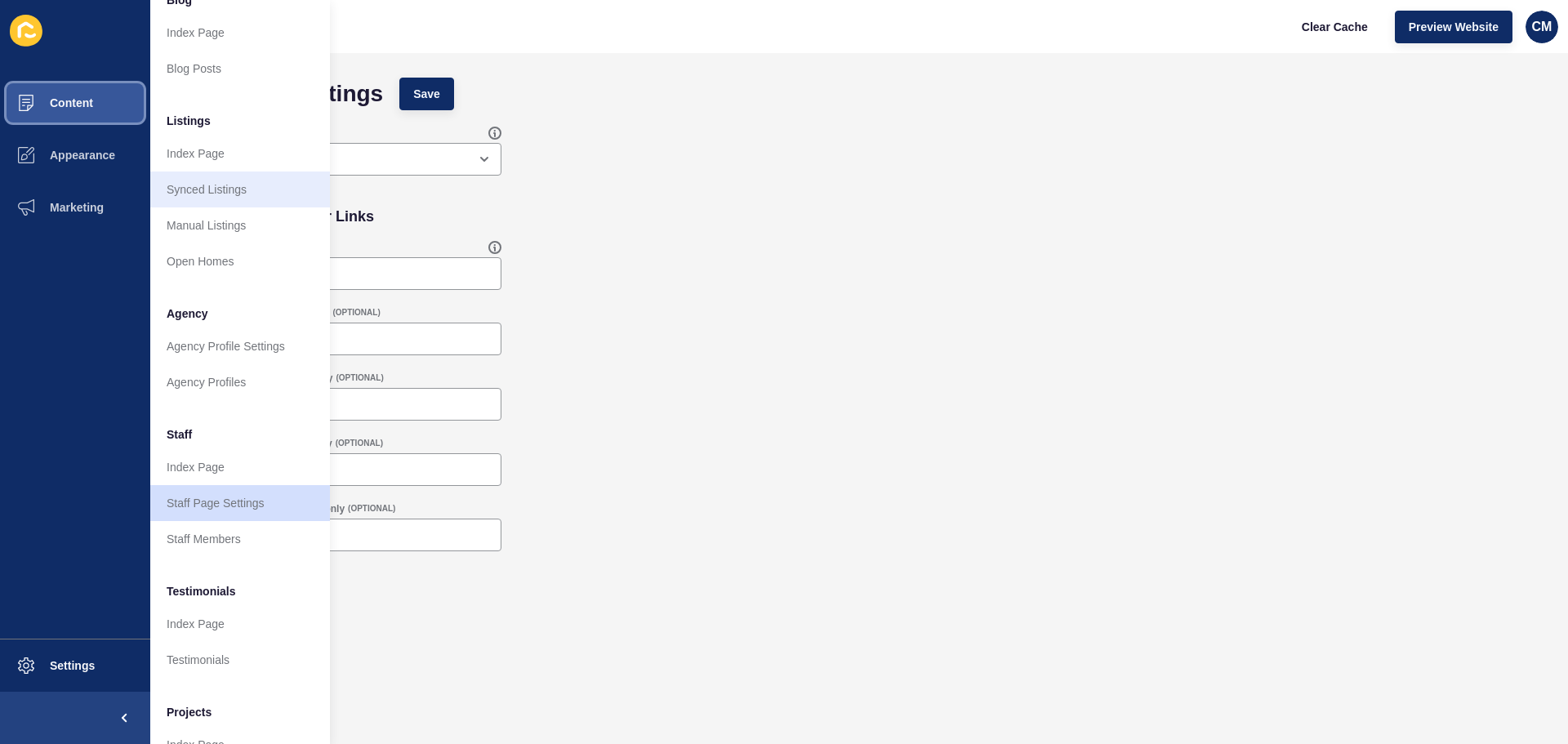
scroll to position [226, 0]
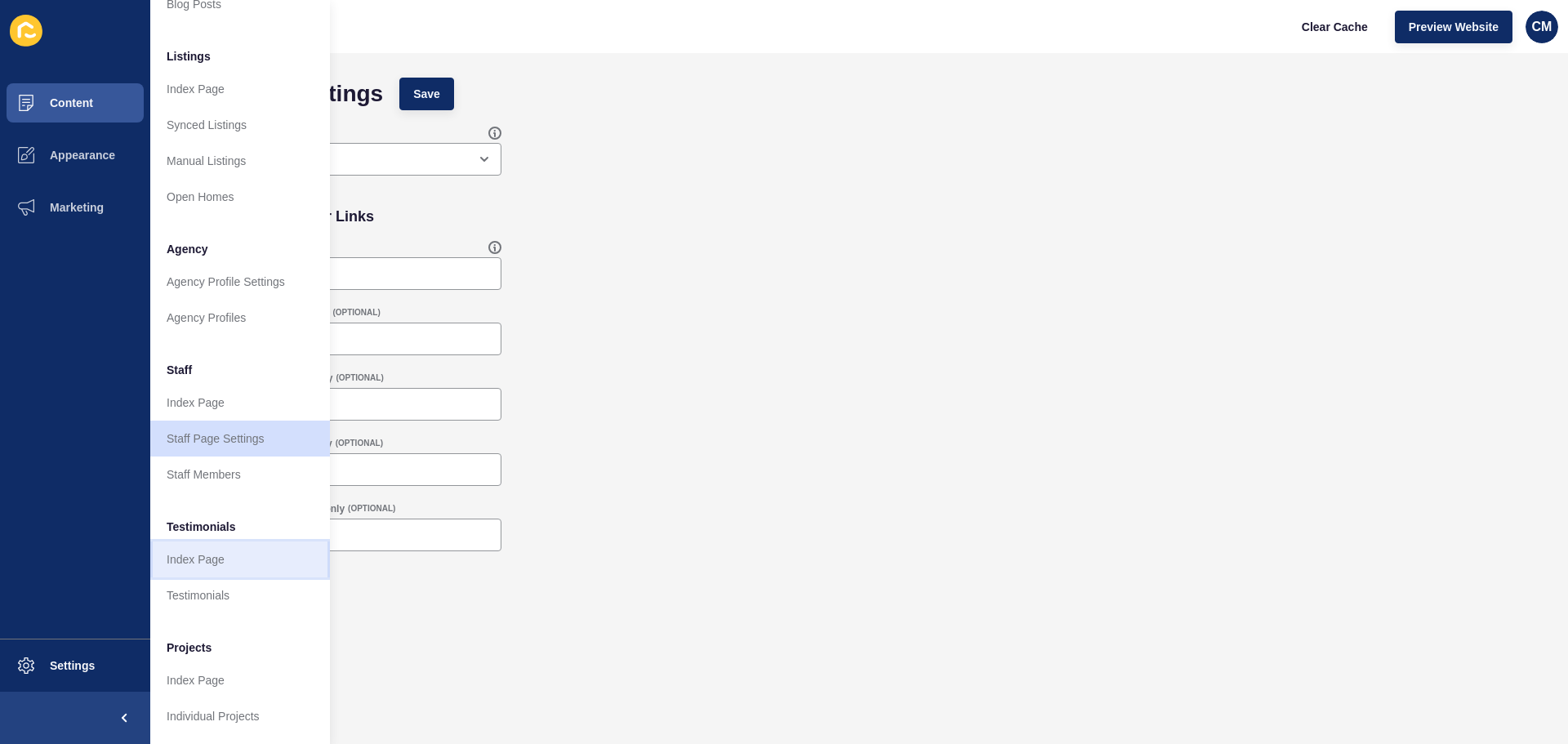
click at [235, 546] on link "Index Page" at bounding box center [239, 559] width 179 height 36
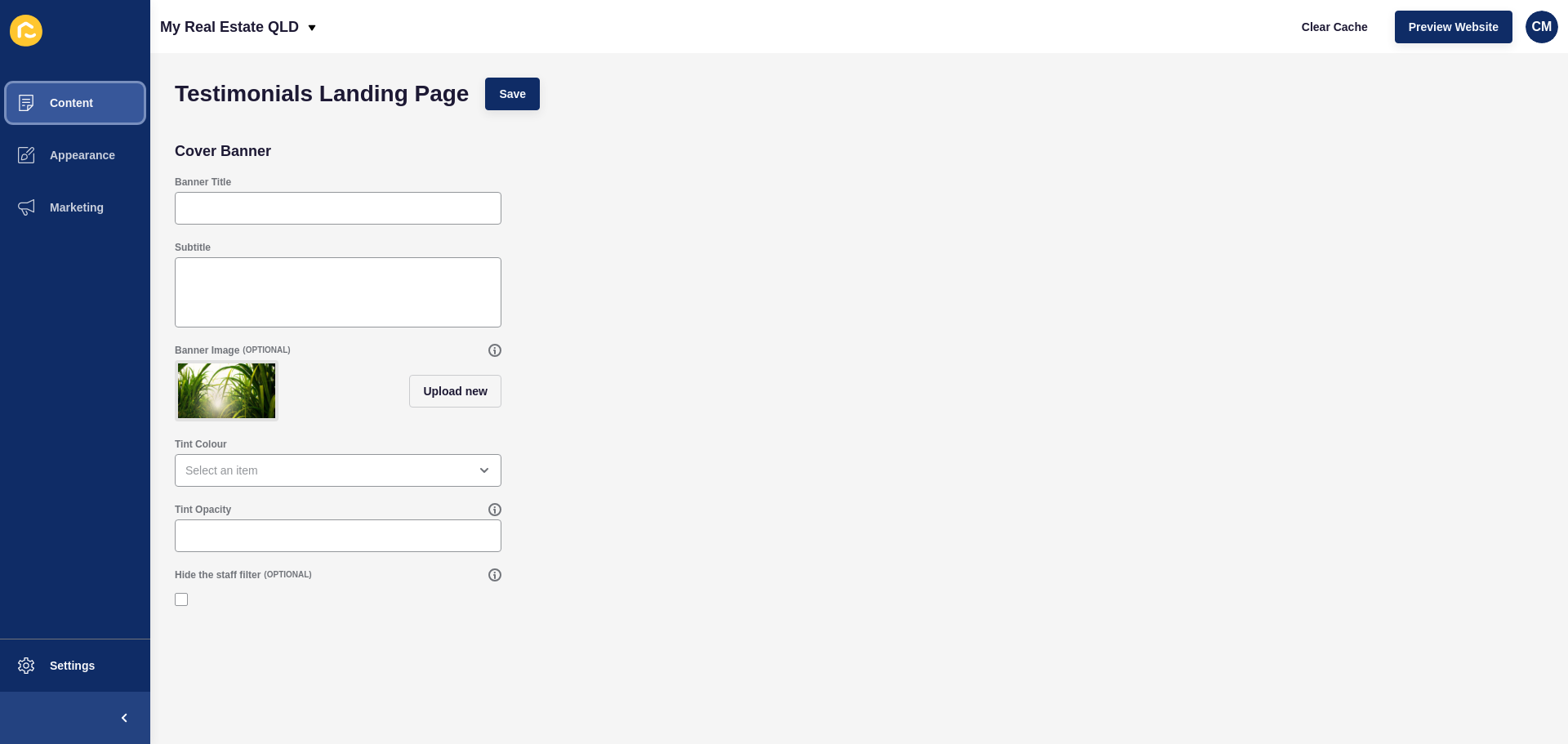
click at [96, 107] on button "Content" at bounding box center [75, 102] width 150 height 52
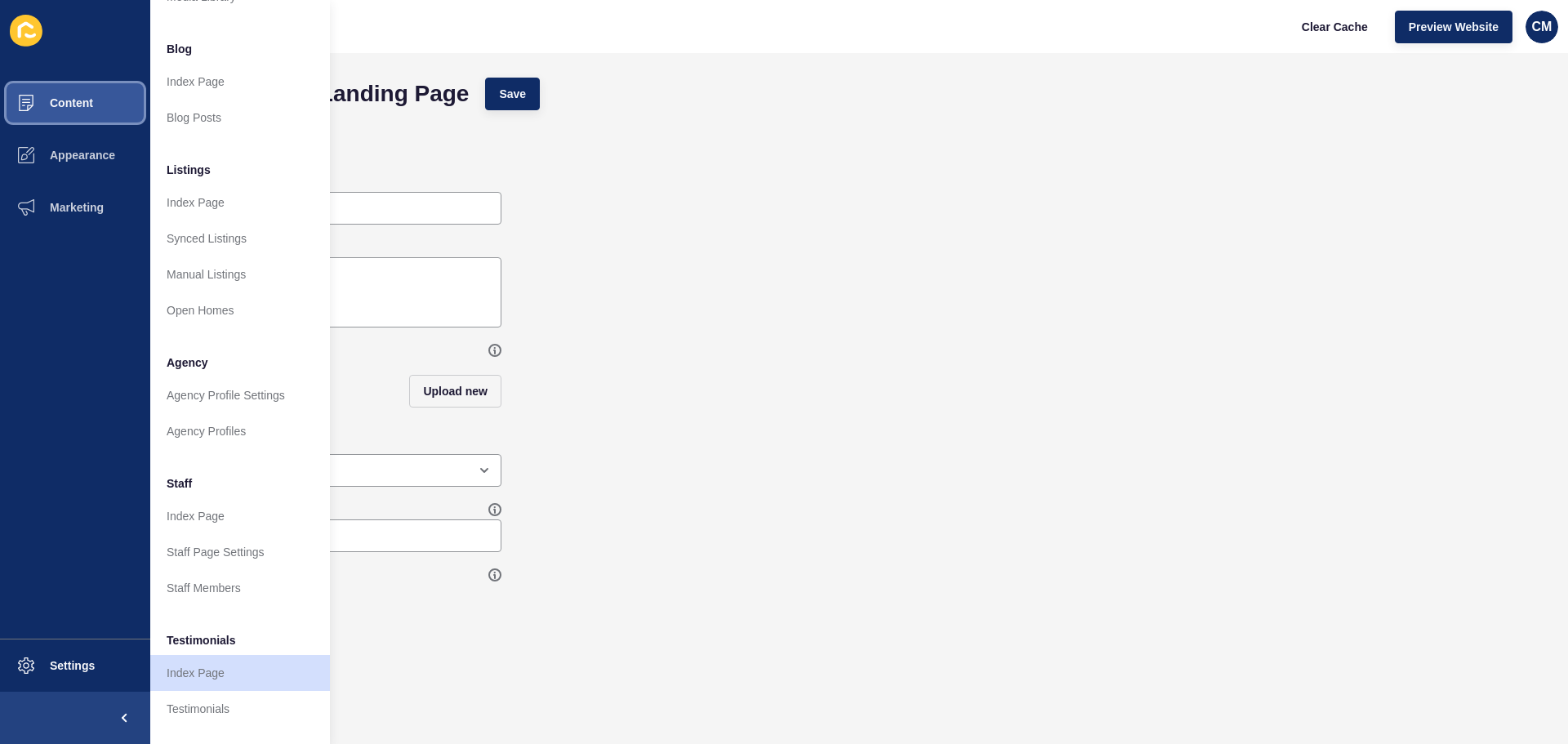
scroll to position [226, 0]
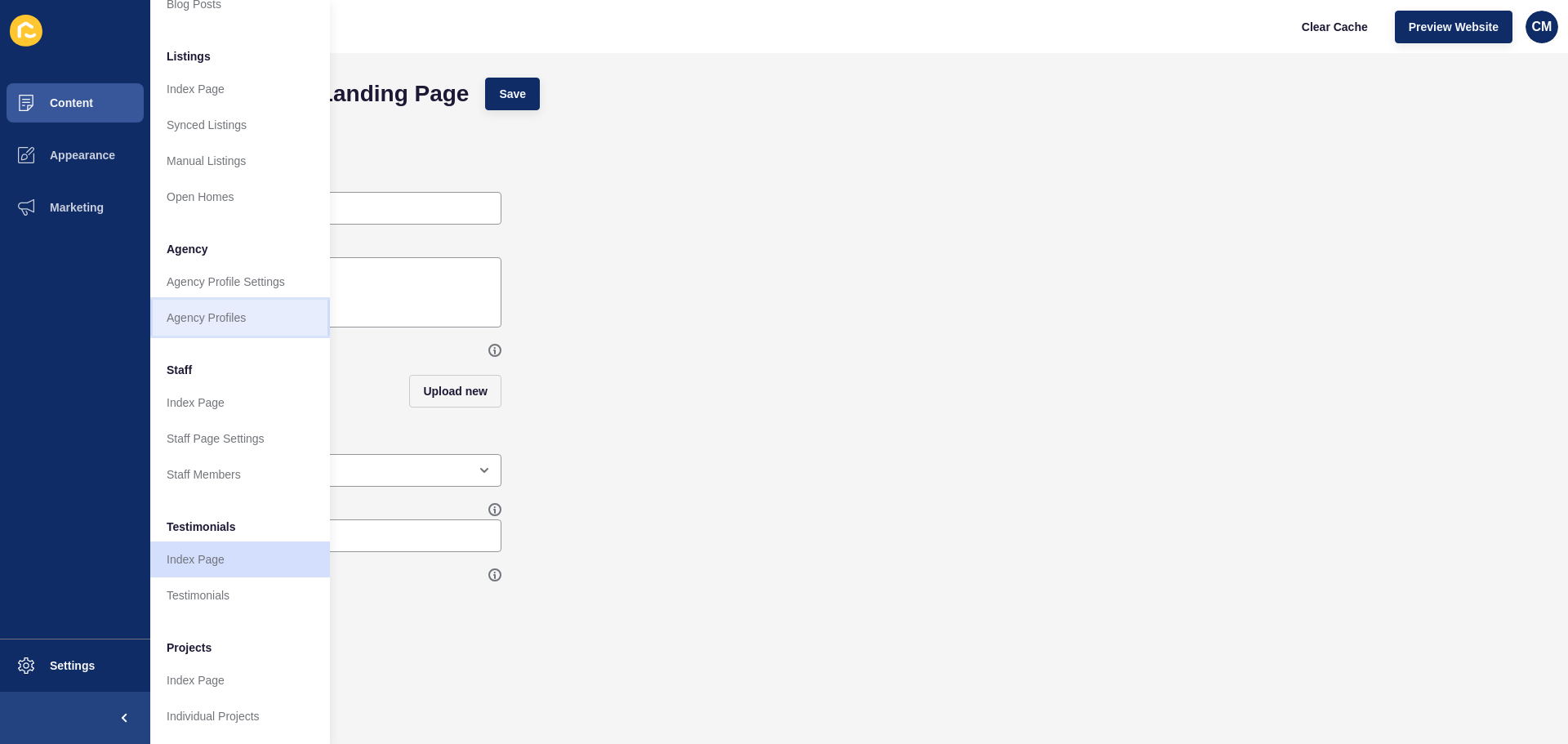
click at [199, 302] on link "Agency Profiles" at bounding box center [239, 317] width 179 height 36
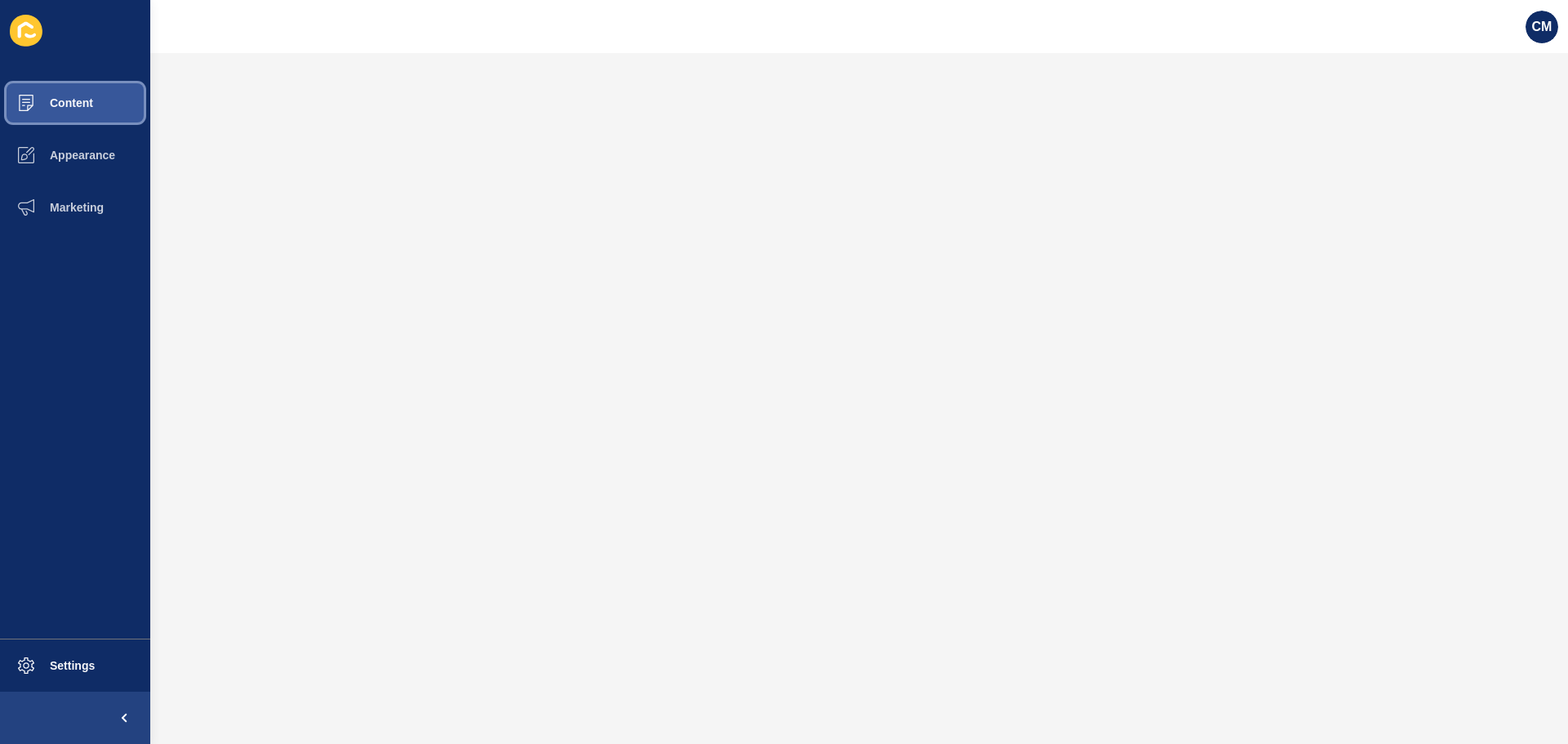
click at [86, 107] on span "Content" at bounding box center [45, 103] width 96 height 13
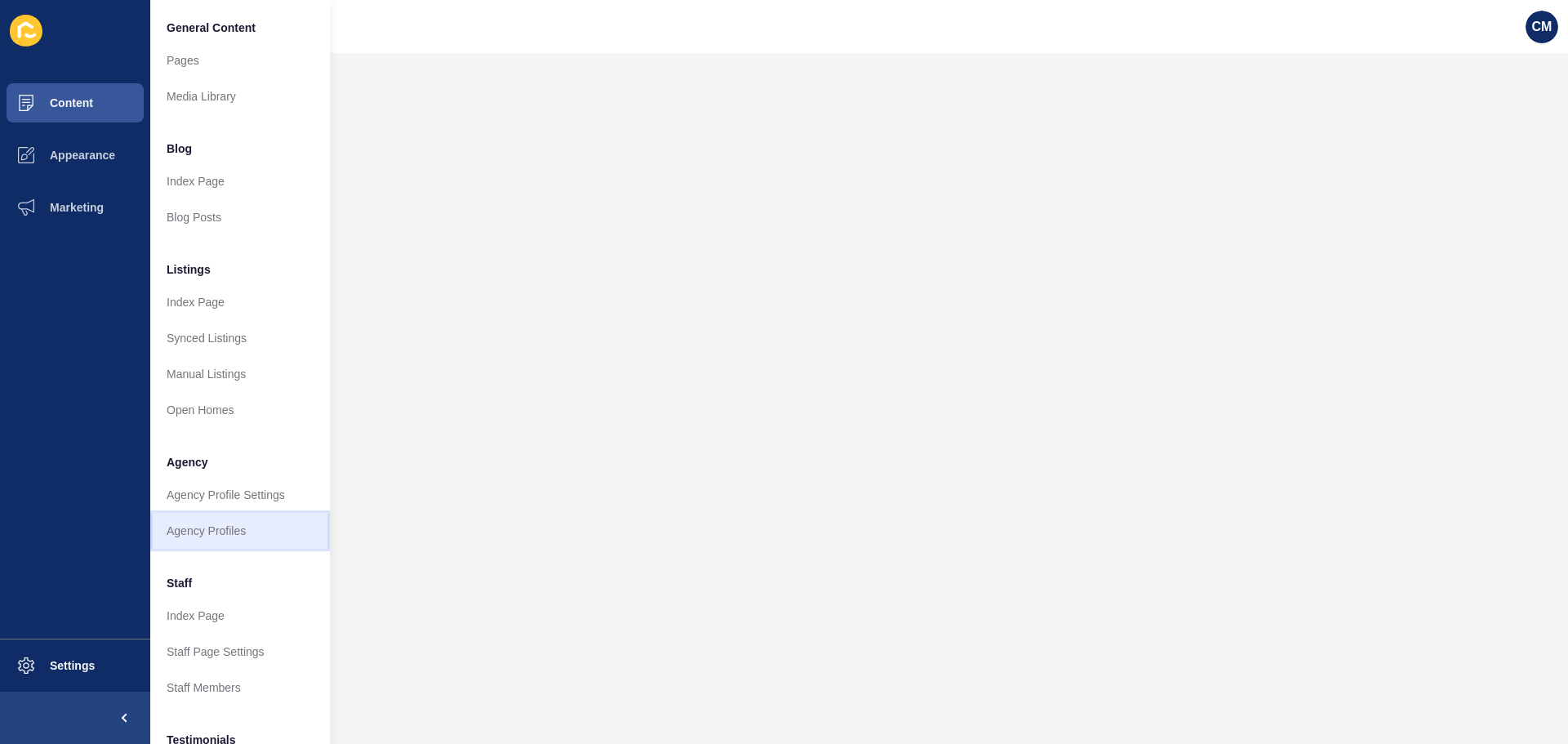
click at [251, 536] on link "Agency Profiles" at bounding box center [239, 531] width 179 height 36
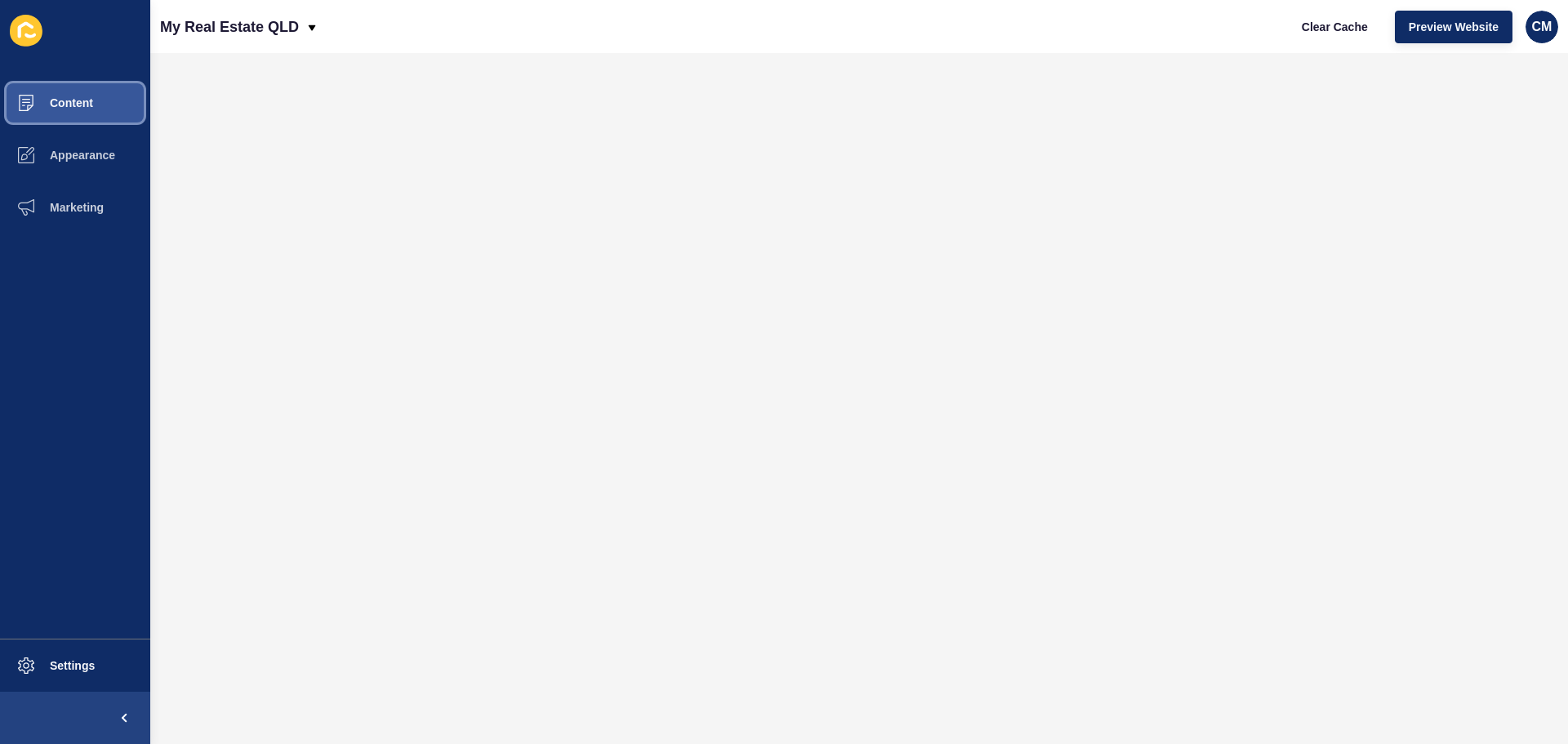
click at [46, 102] on span "Content" at bounding box center [45, 103] width 96 height 13
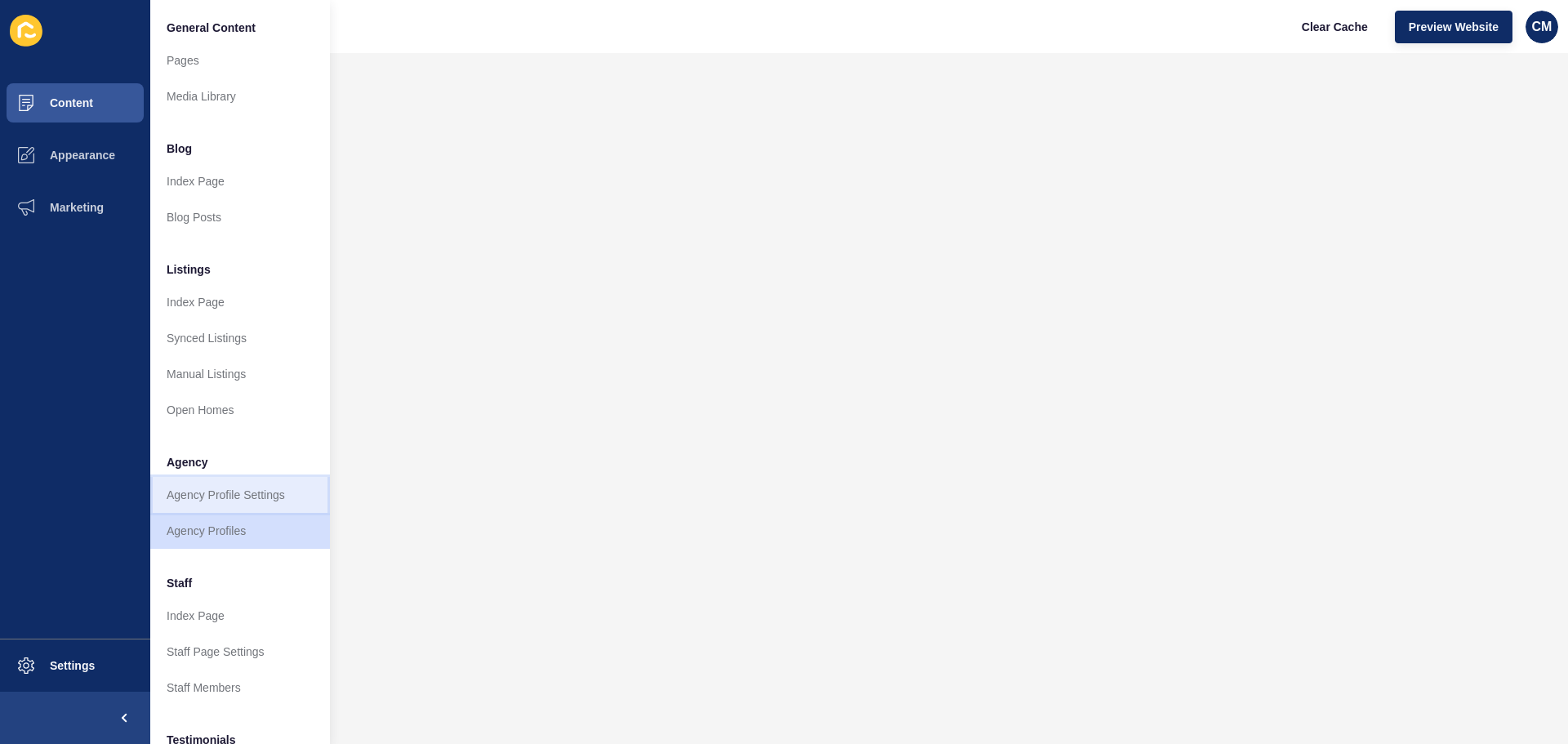
click at [278, 497] on link "Agency Profile Settings" at bounding box center [239, 494] width 179 height 36
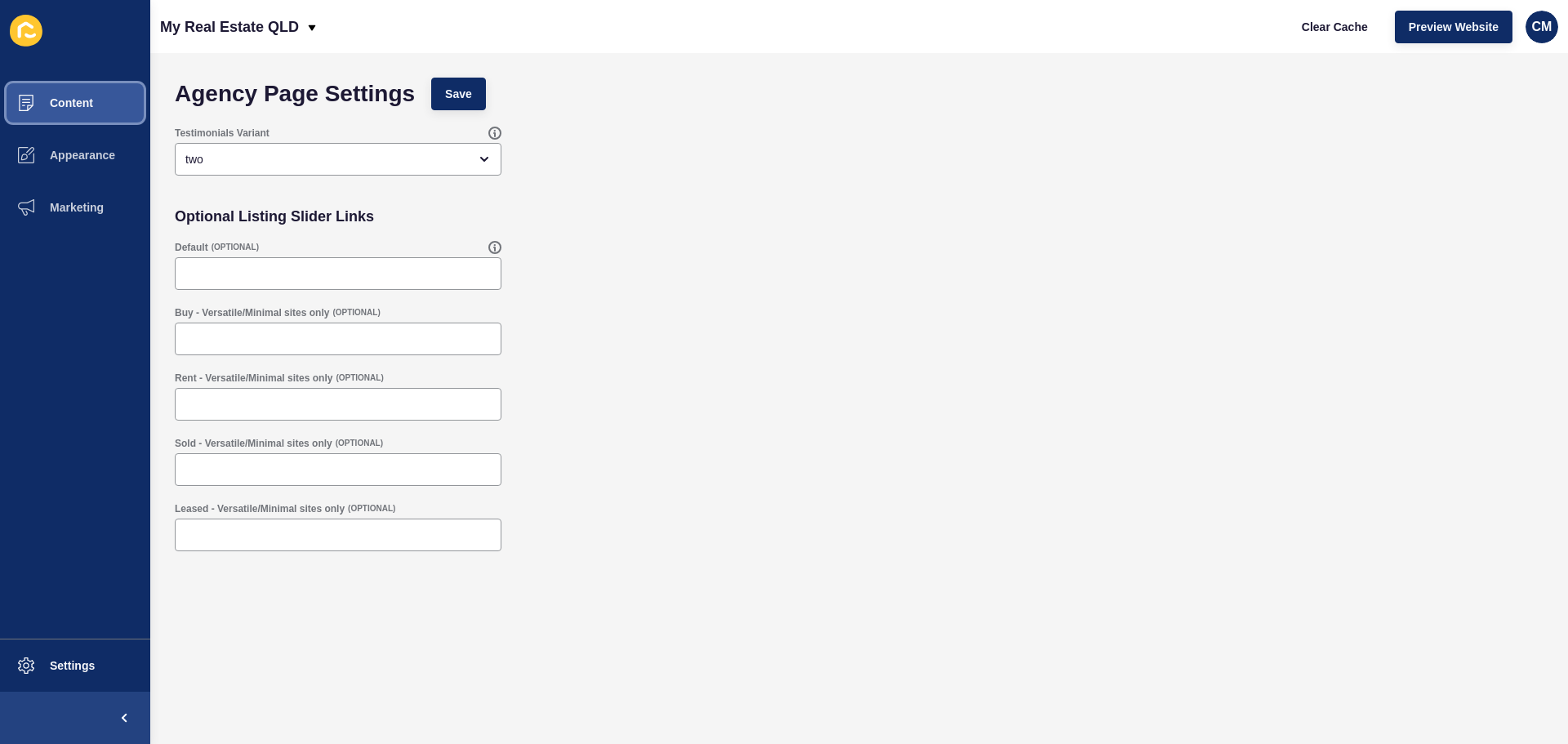
click at [111, 115] on button "Content" at bounding box center [75, 102] width 150 height 52
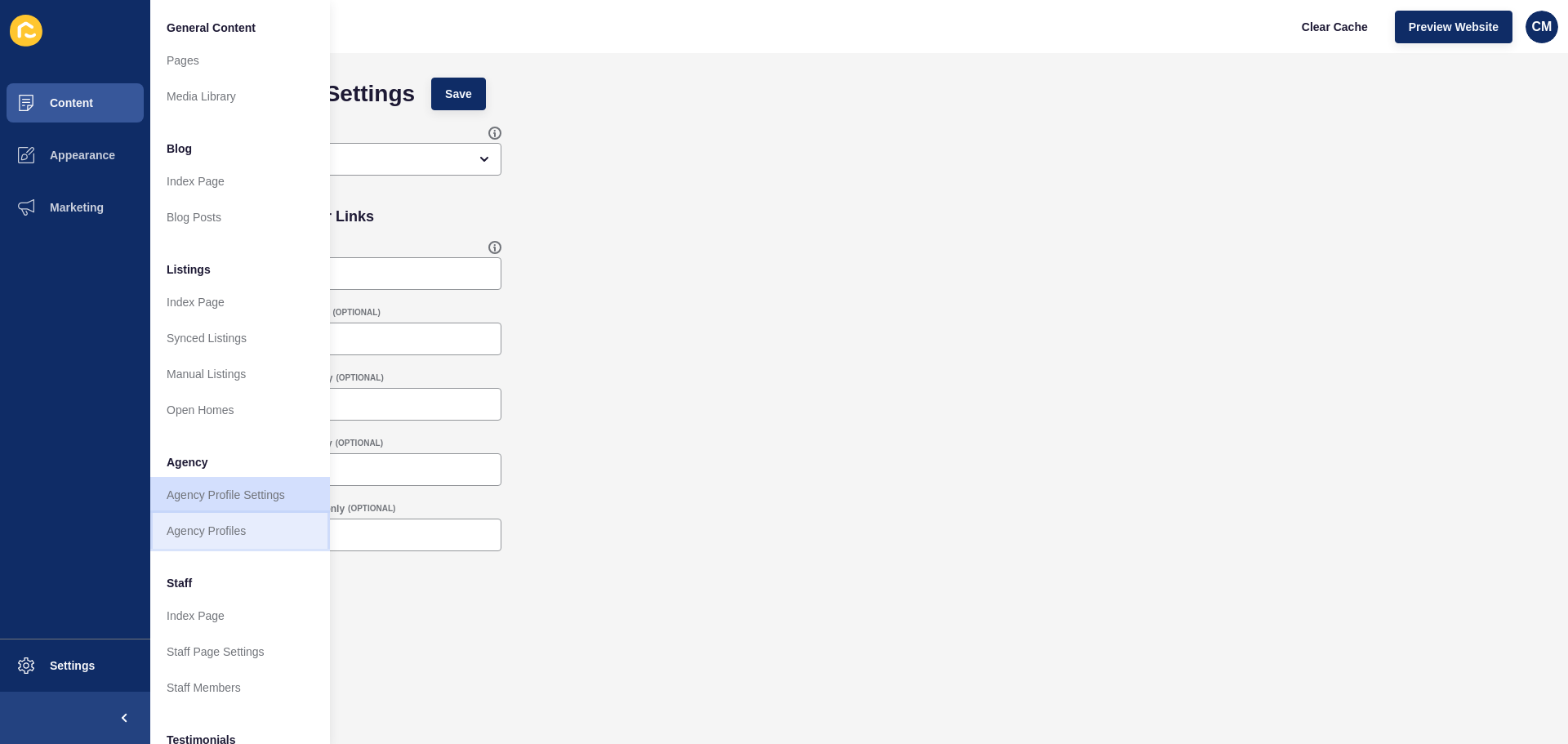
click at [237, 535] on link "Agency Profiles" at bounding box center [239, 531] width 179 height 36
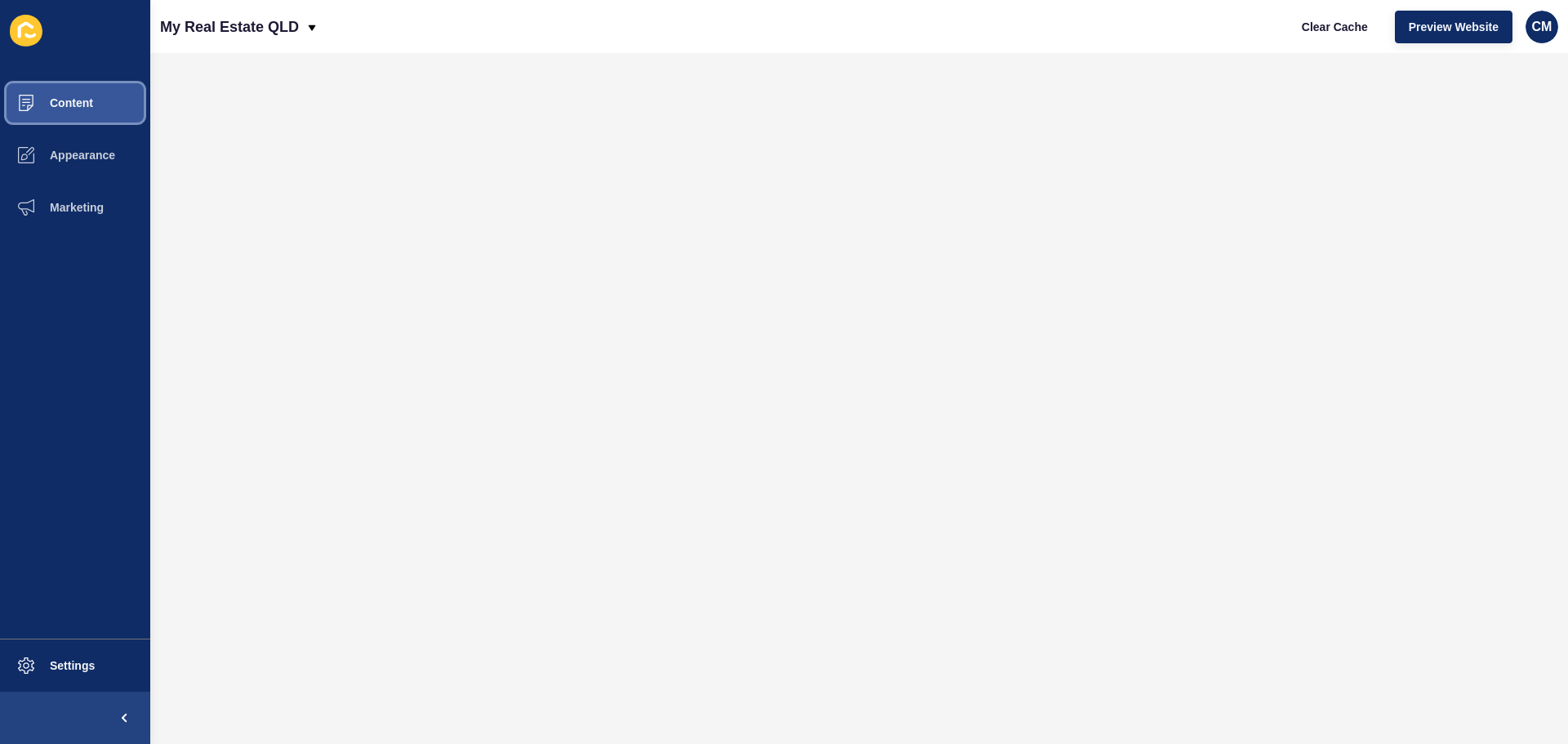
click at [103, 83] on button "Content" at bounding box center [75, 102] width 150 height 52
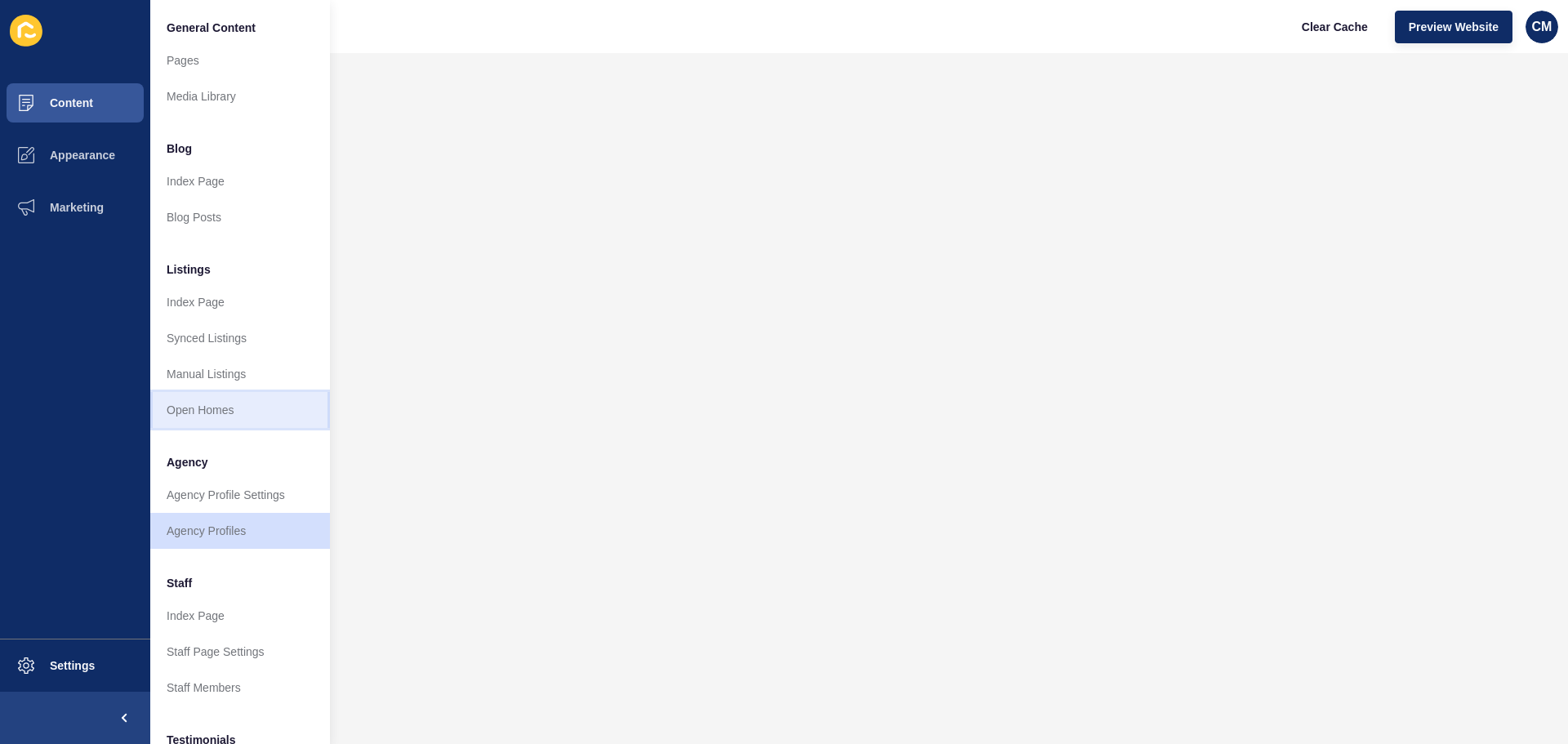
click at [227, 408] on link "Open Homes" at bounding box center [239, 410] width 179 height 36
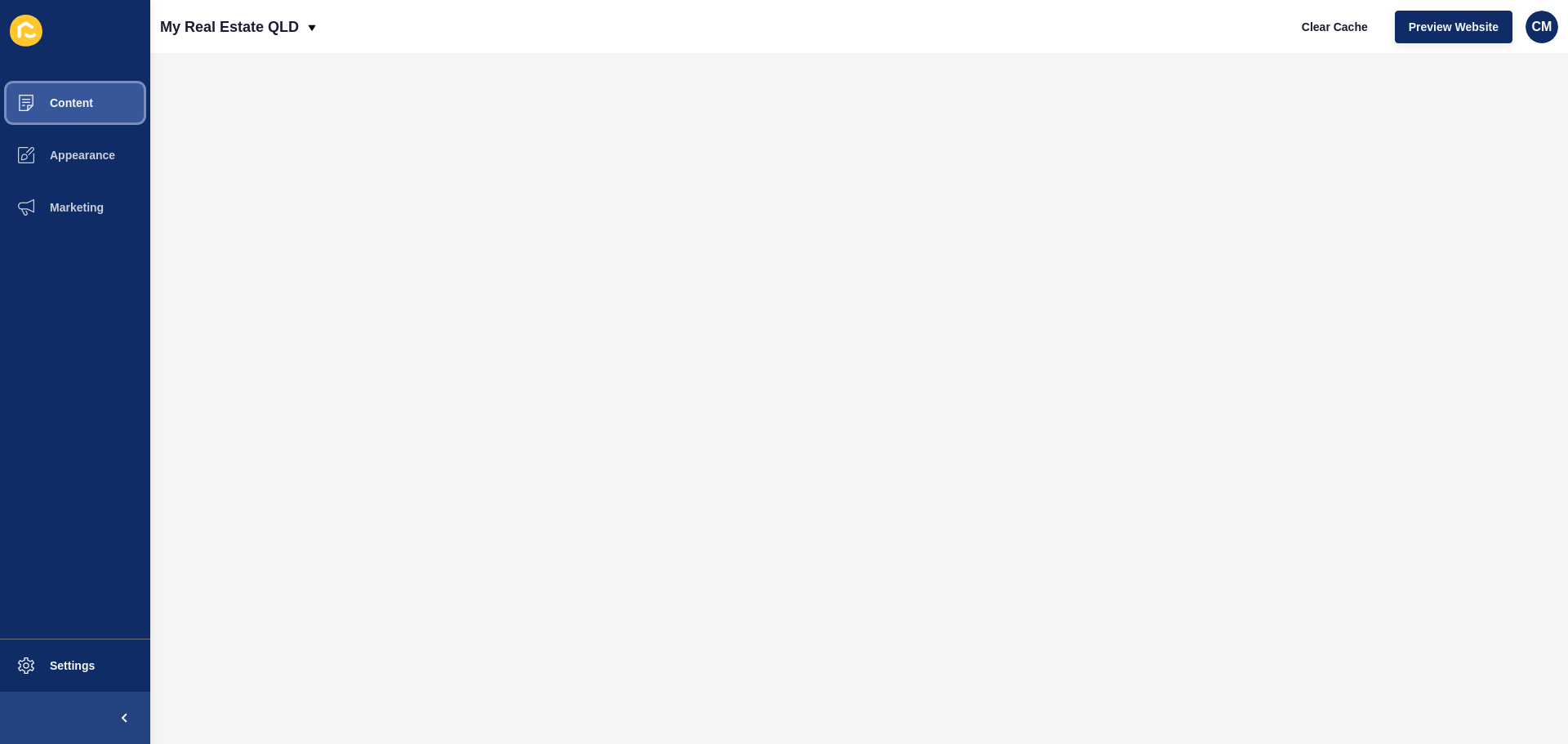
click at [71, 102] on span "Content" at bounding box center [45, 103] width 96 height 13
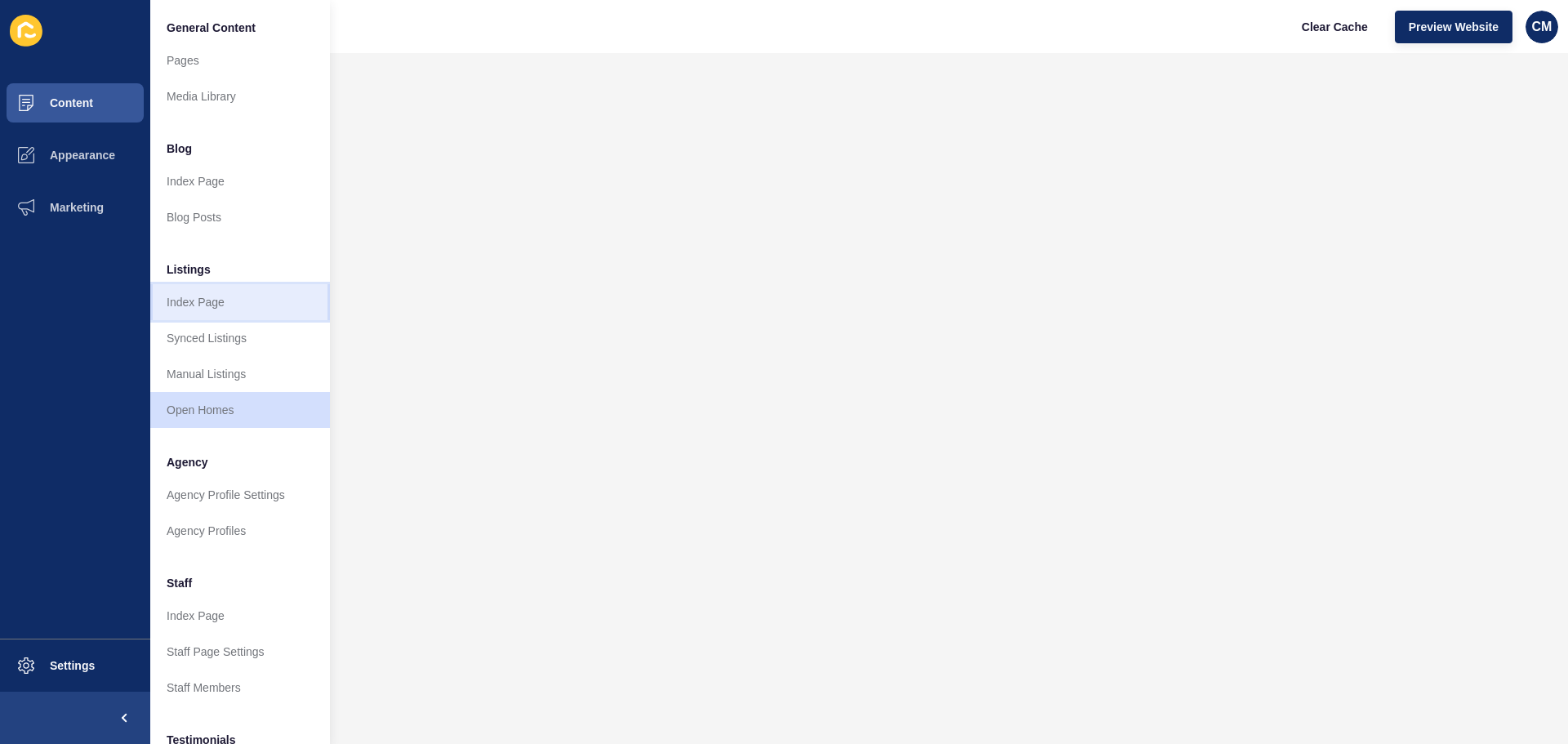
click at [217, 301] on link "Index Page" at bounding box center [239, 301] width 179 height 36
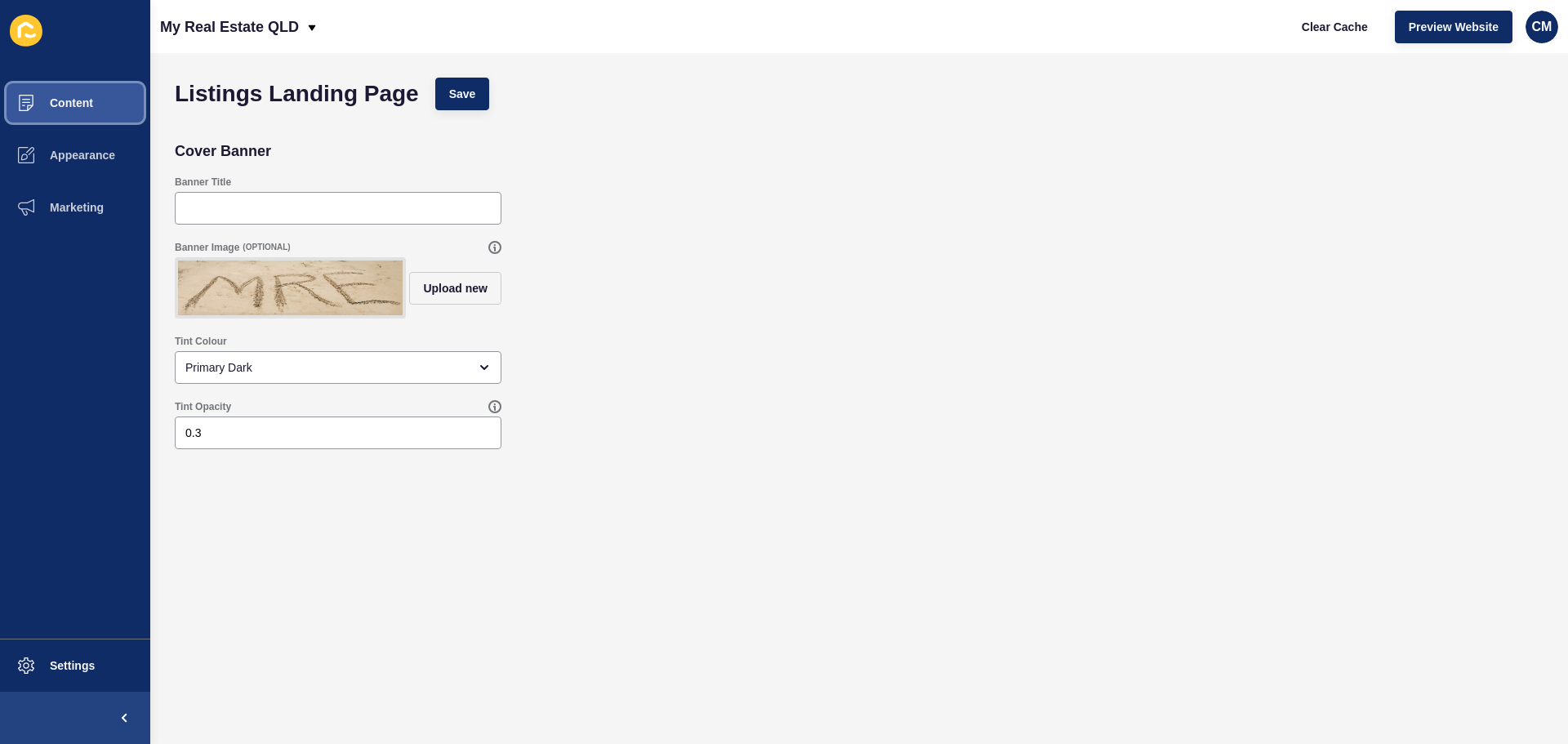
click at [100, 89] on button "Content" at bounding box center [75, 102] width 150 height 52
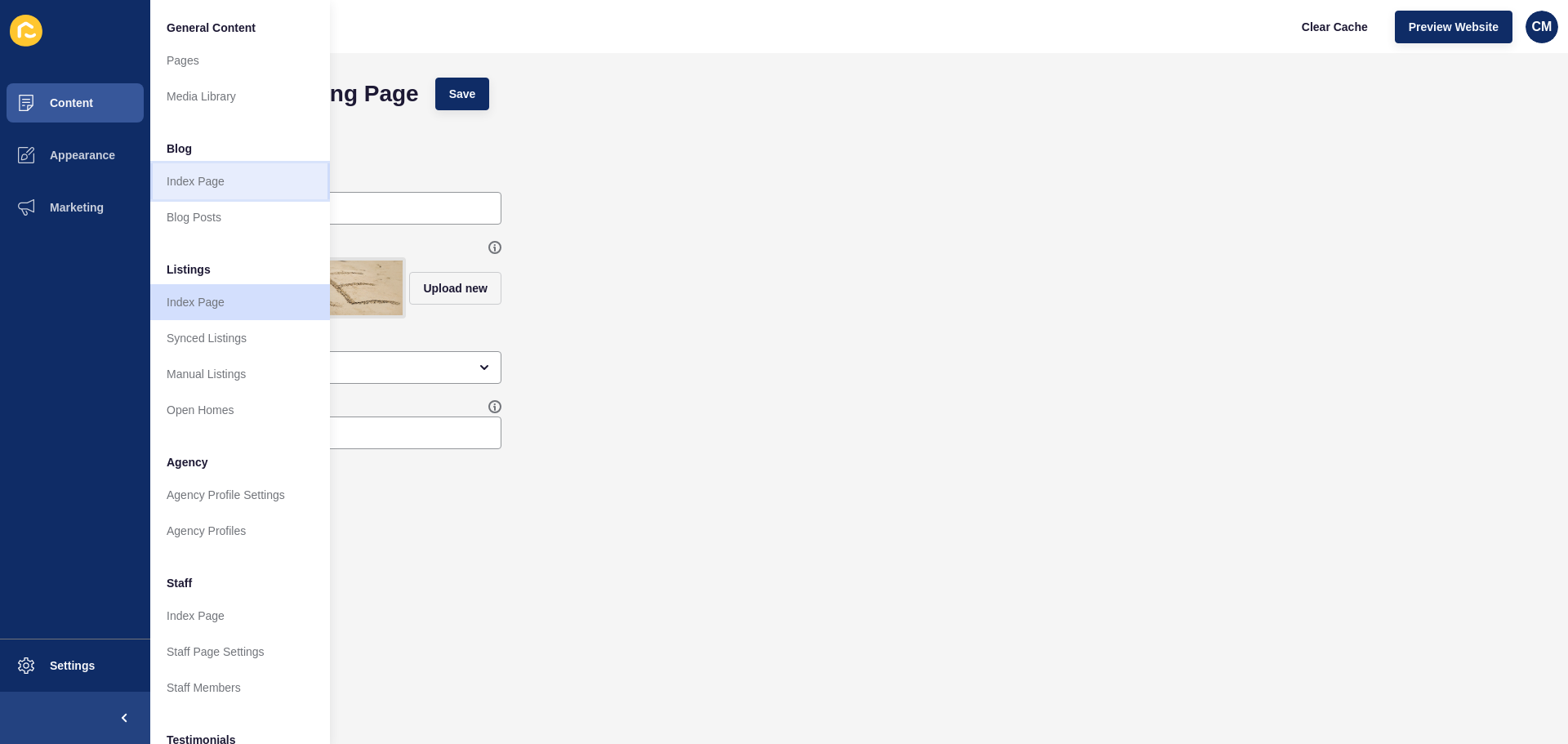
click at [268, 176] on link "Index Page" at bounding box center [239, 180] width 179 height 36
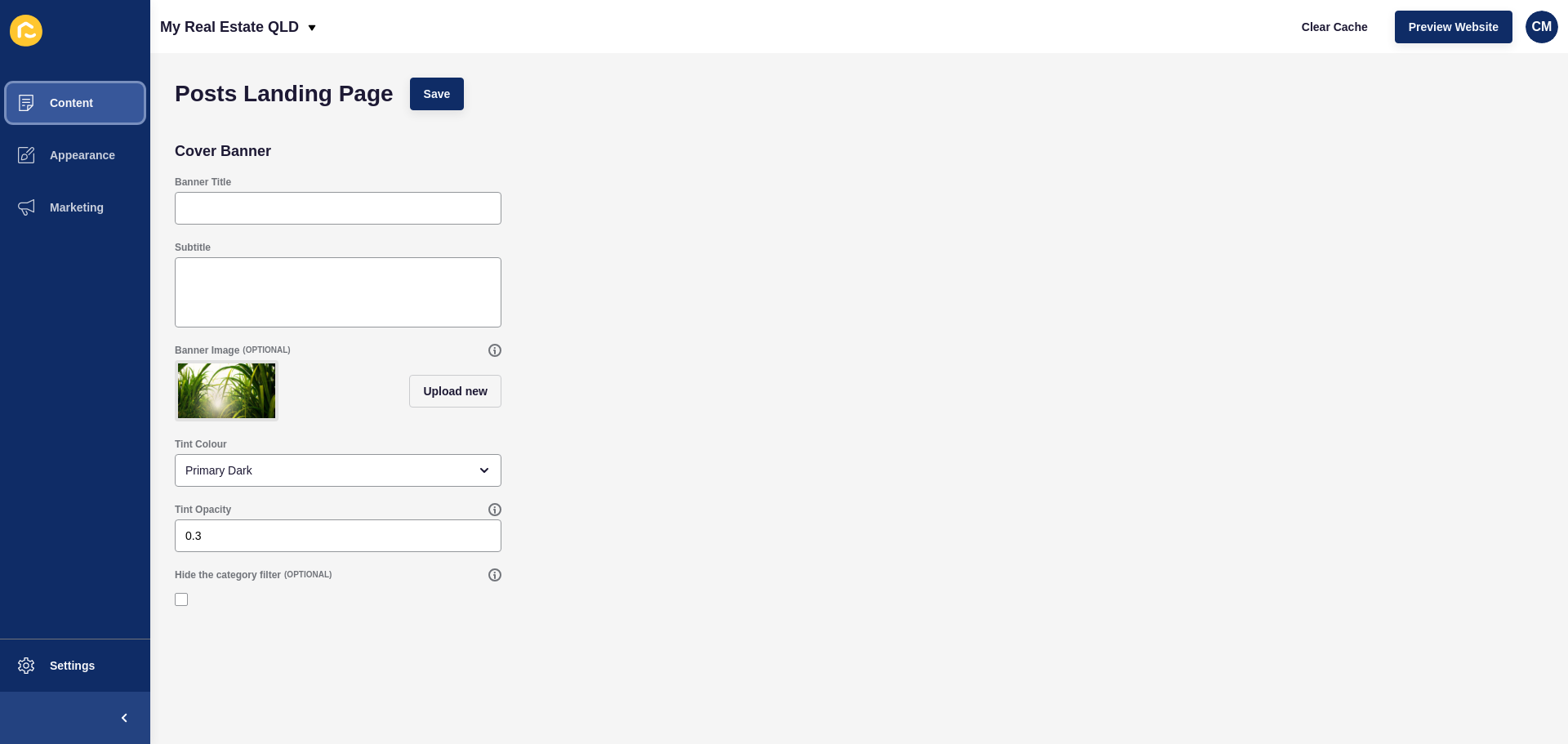
click at [73, 121] on button "Content" at bounding box center [75, 102] width 150 height 52
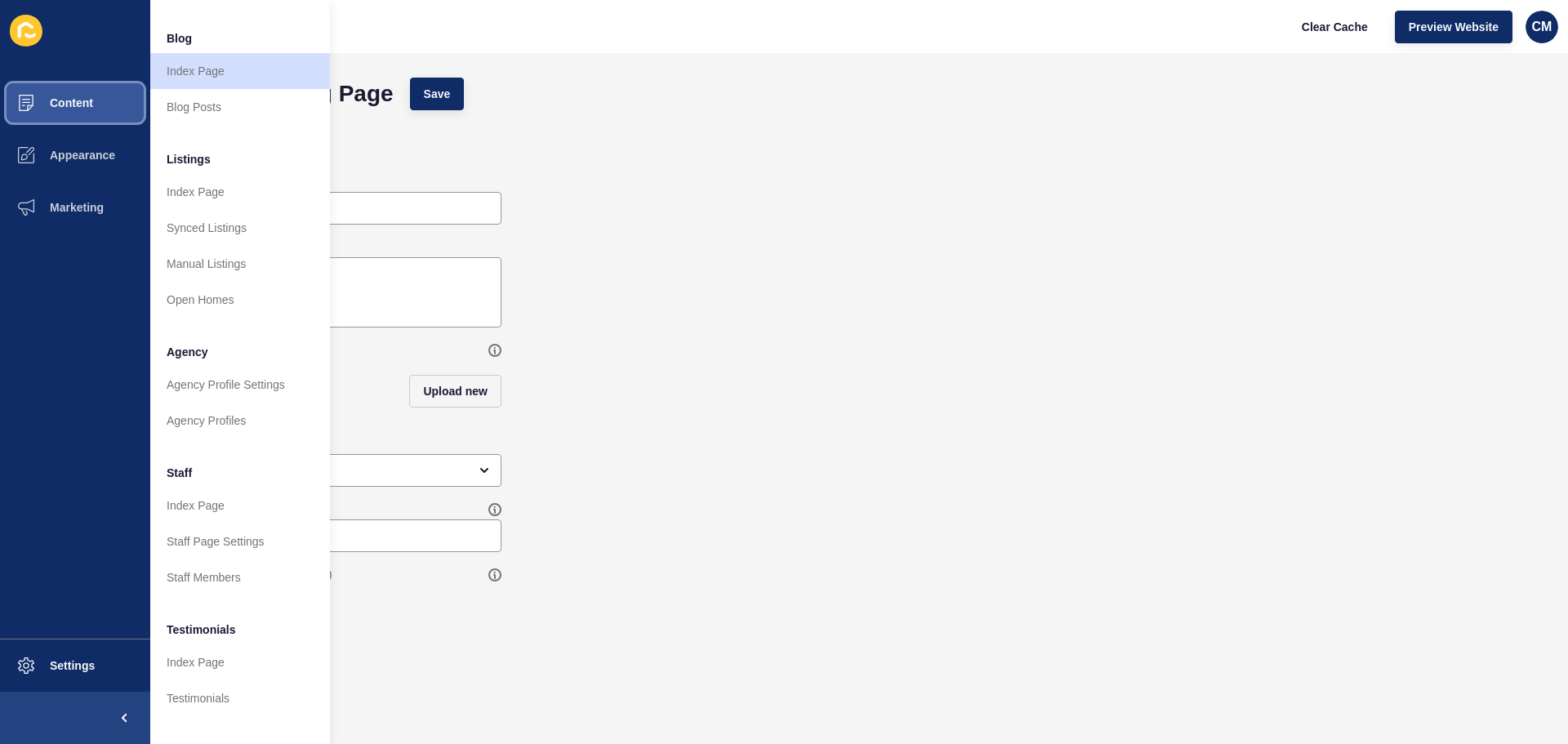
scroll to position [226, 0]
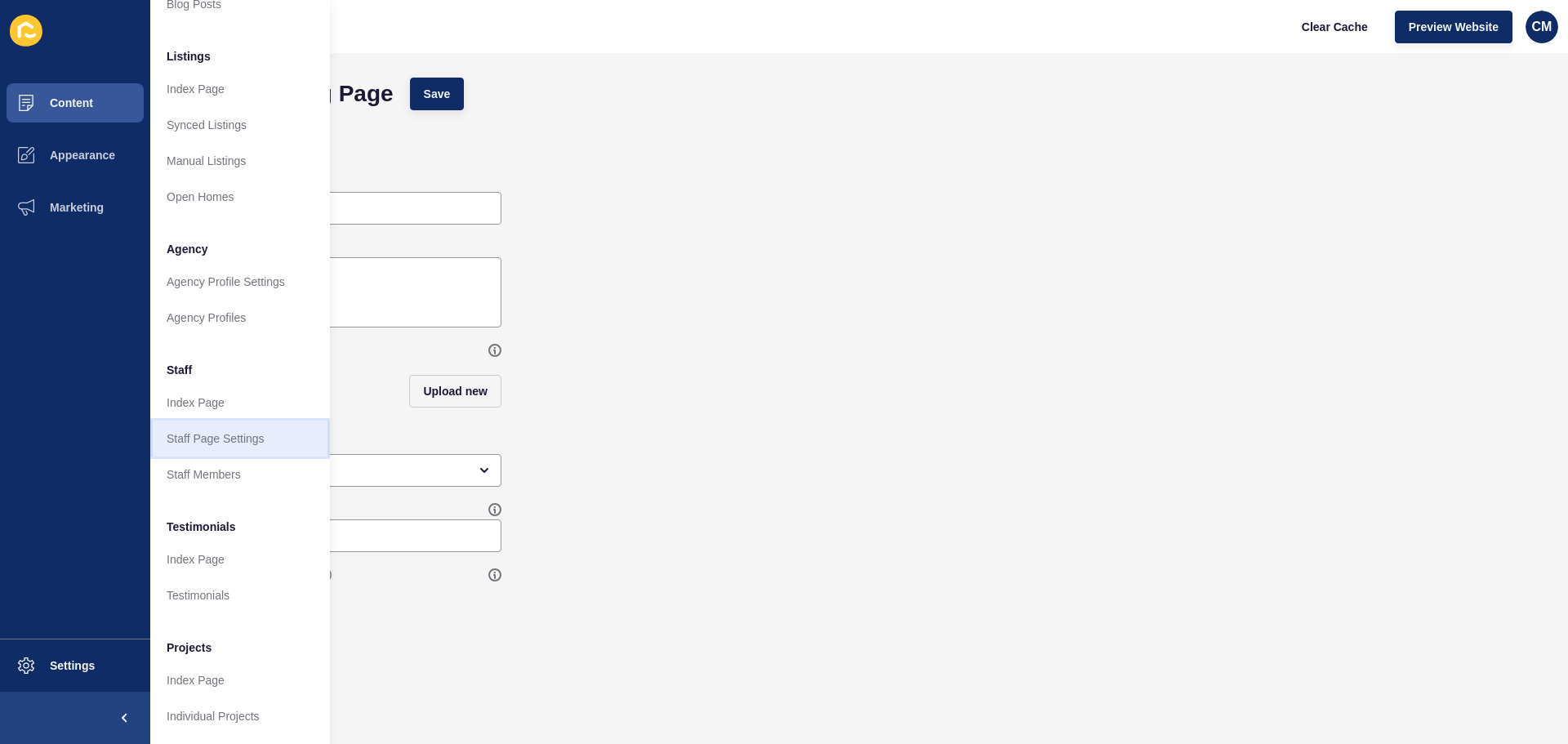
click at [227, 421] on link "Staff Page Settings" at bounding box center [239, 438] width 179 height 36
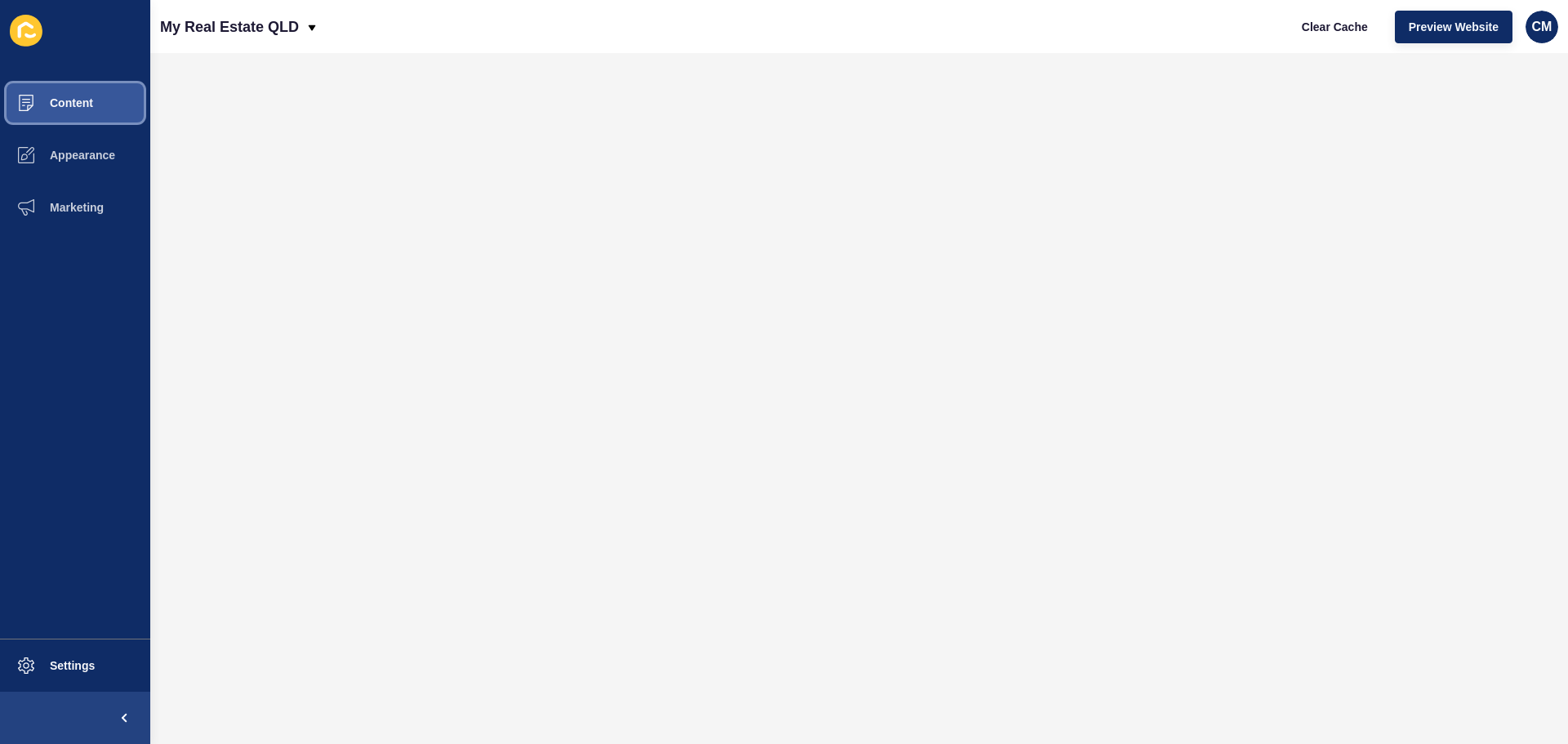
click at [87, 93] on button "Content" at bounding box center [75, 102] width 150 height 52
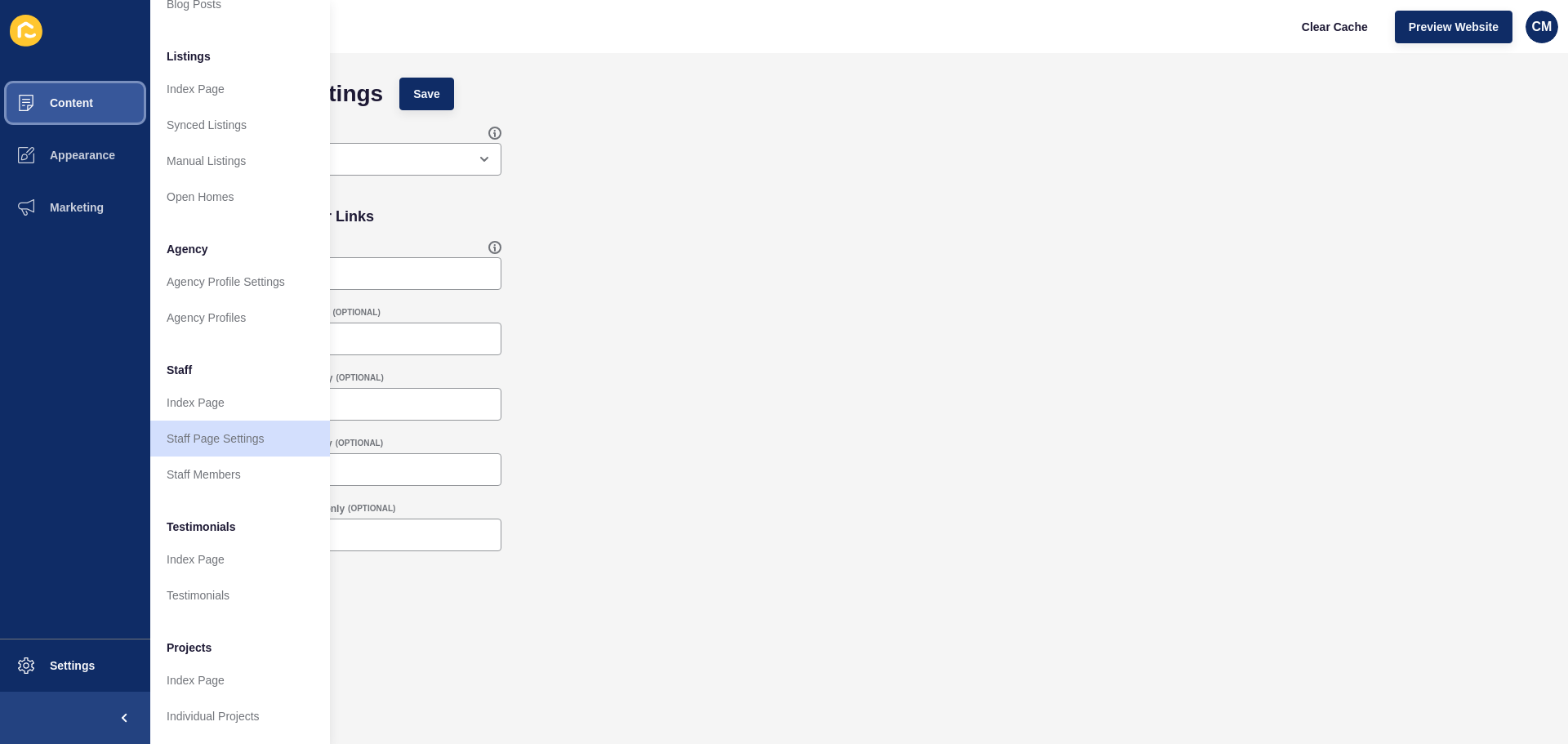
scroll to position [226, 0]
click at [226, 403] on link "Index Page" at bounding box center [239, 403] width 179 height 36
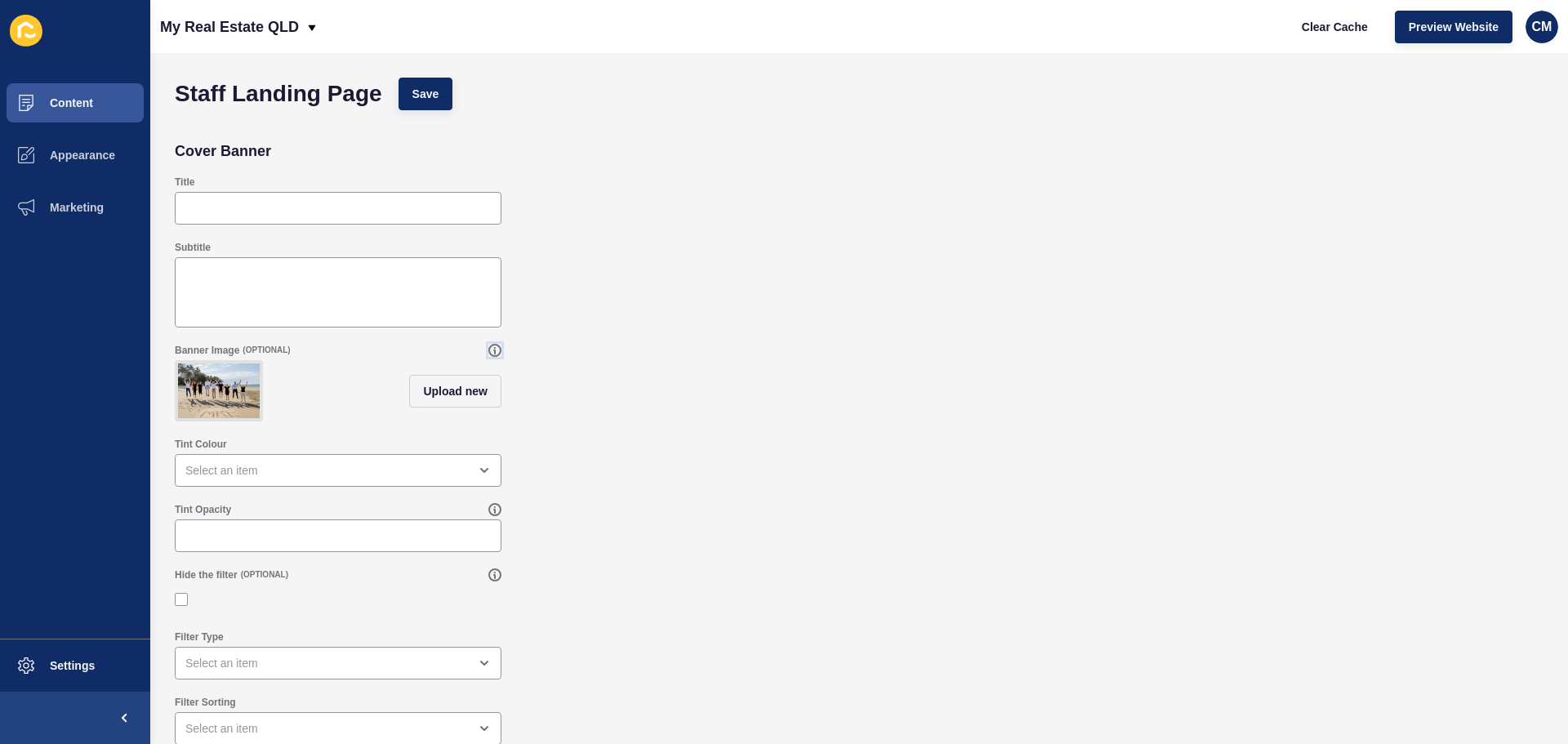
click at [497, 347] on icon at bounding box center [495, 351] width 13 height 13
click at [445, 386] on button "Upload new" at bounding box center [455, 392] width 92 height 33
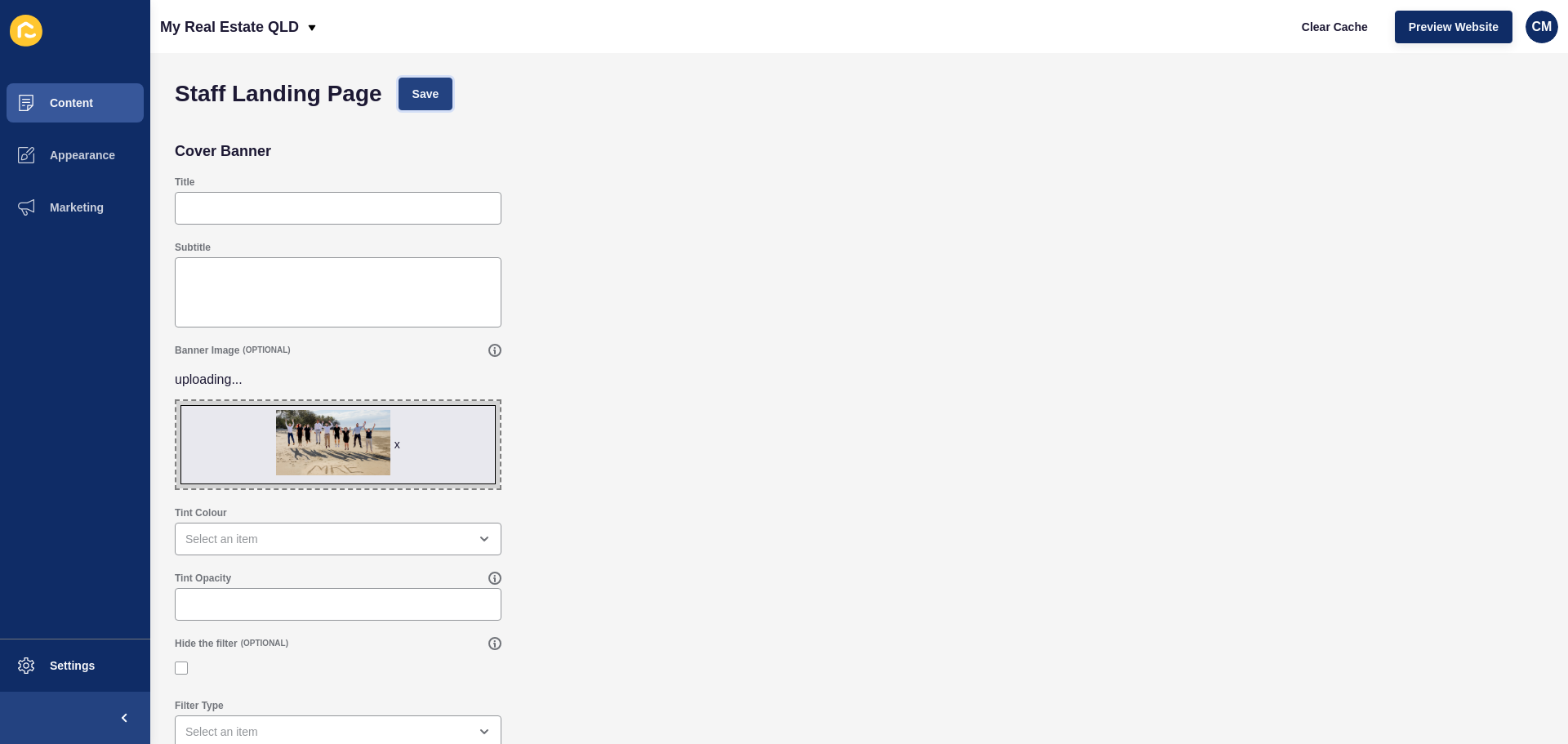
click at [442, 95] on button "Save" at bounding box center [426, 94] width 55 height 33
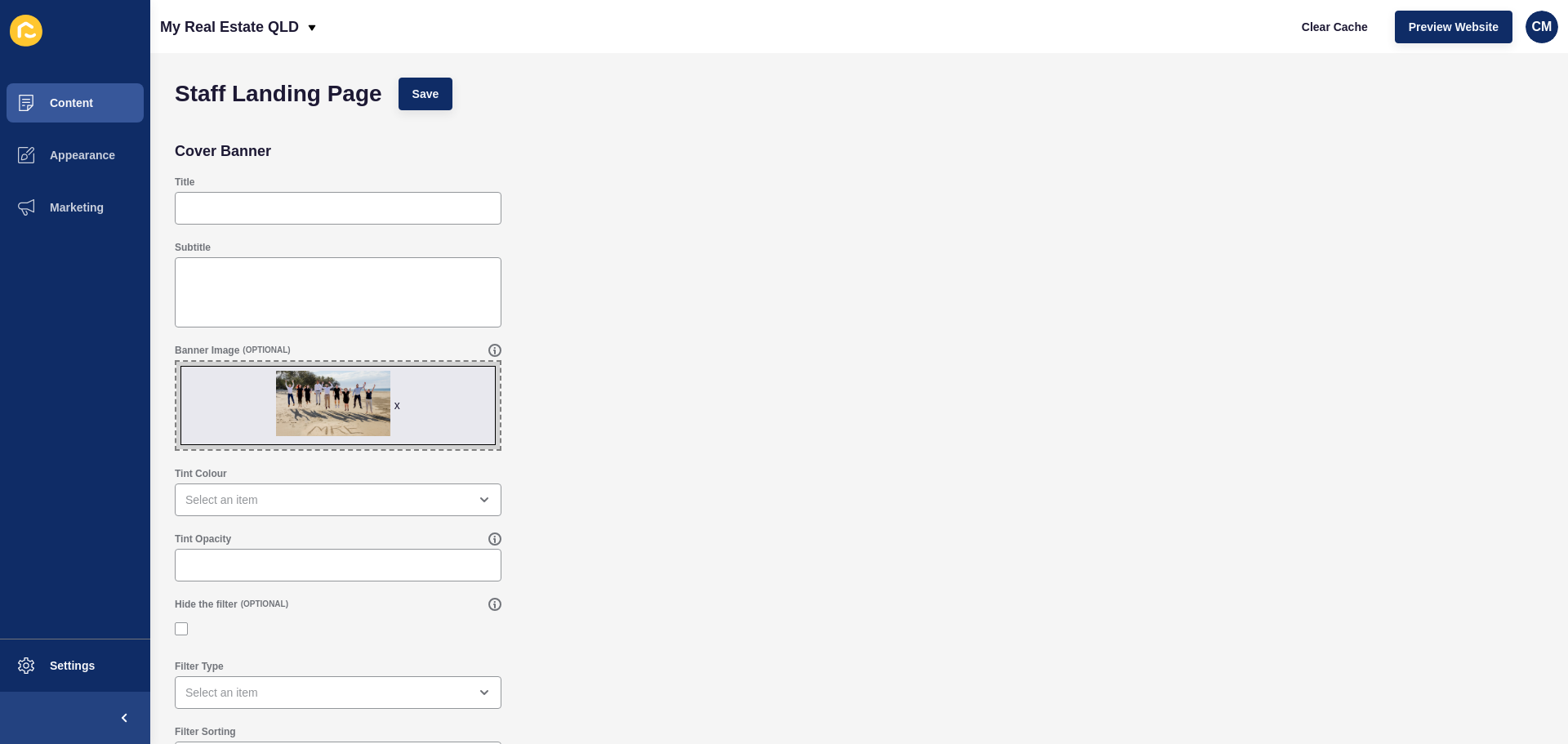
drag, startPoint x: 800, startPoint y: 359, endPoint x: 811, endPoint y: 346, distance: 17.0
click at [799, 355] on div "Banner Image (OPTIONAL) x Drag or click to upload" at bounding box center [859, 397] width 1385 height 123
drag, startPoint x: 811, startPoint y: 346, endPoint x: 806, endPoint y: 331, distance: 15.8
click at [807, 333] on form "Staff Landing Page Save Cover Banner Title Subtitle Banner Image (OPTIONAL) x D…" at bounding box center [859, 365] width 1385 height 593
click at [424, 96] on span "Save" at bounding box center [426, 94] width 27 height 16
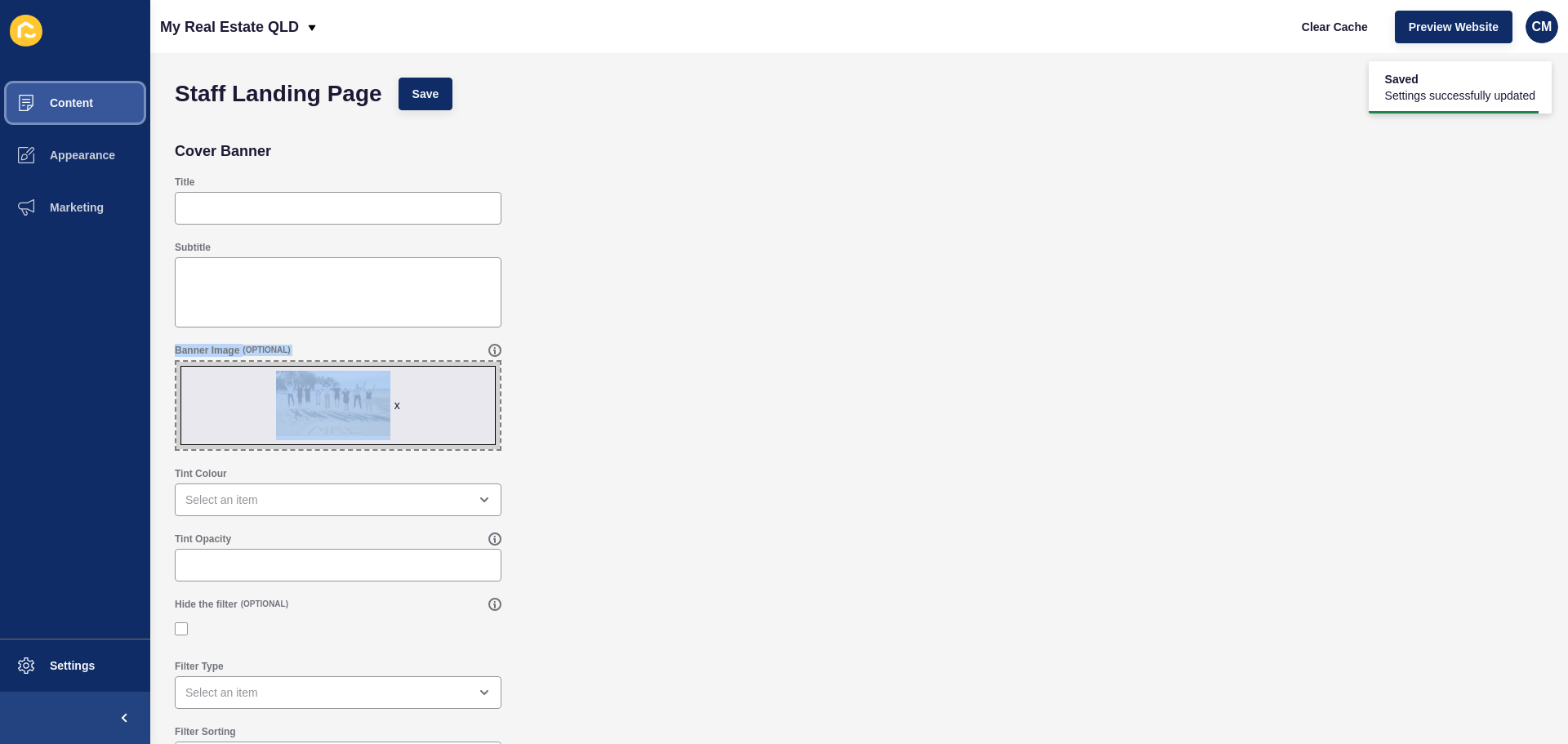
click at [71, 116] on button "Content" at bounding box center [75, 102] width 150 height 52
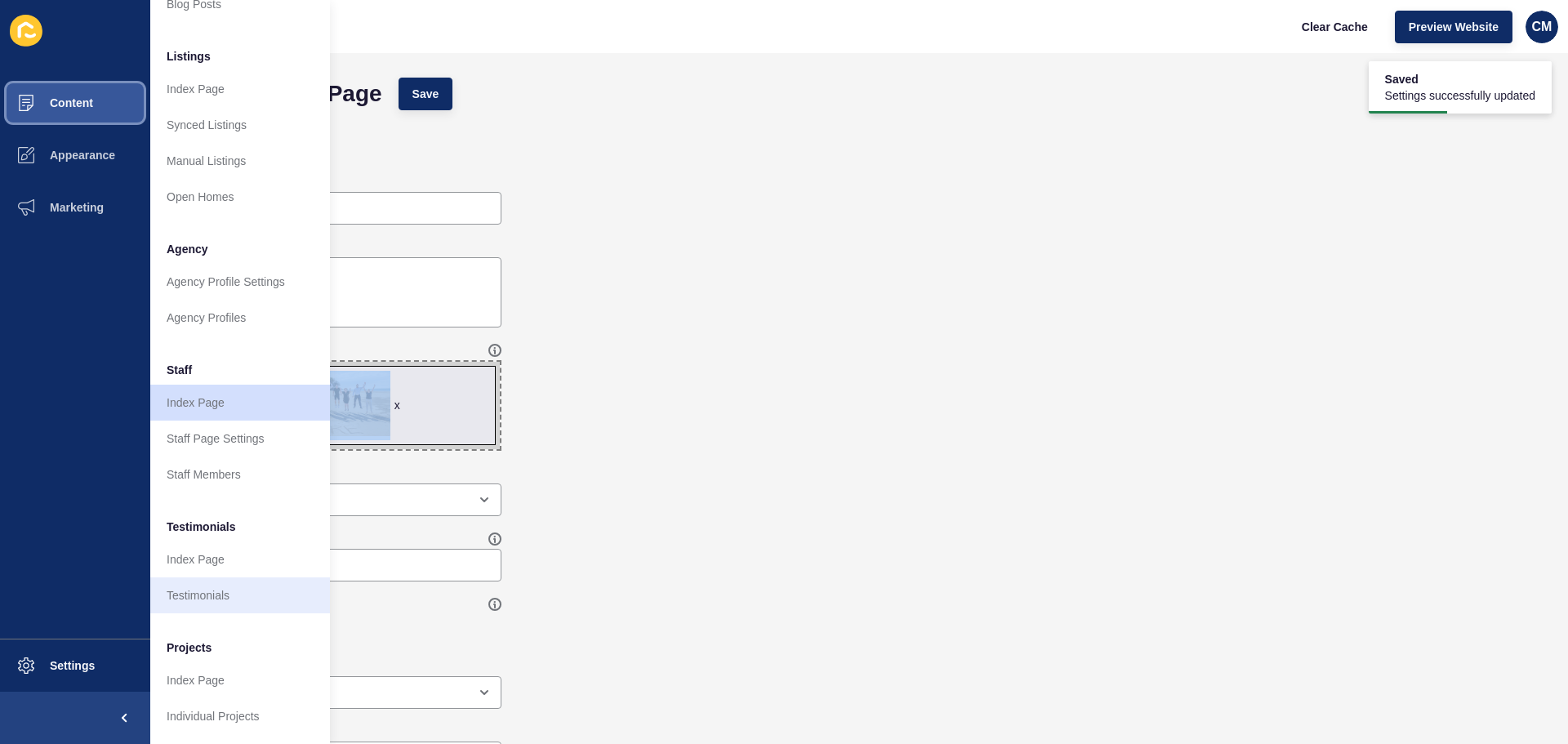
scroll to position [226, 0]
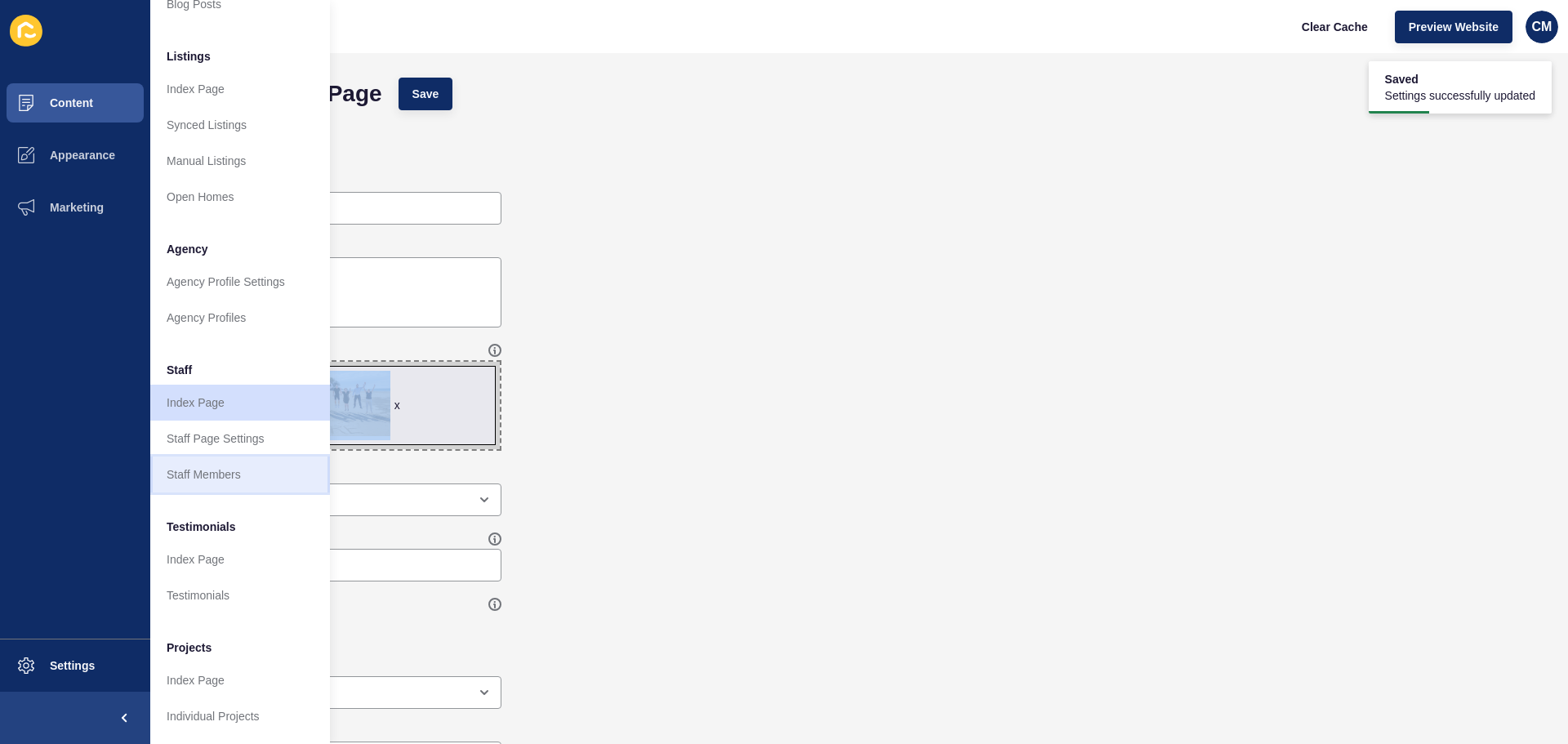
click at [255, 472] on link "Staff Members" at bounding box center [239, 474] width 179 height 36
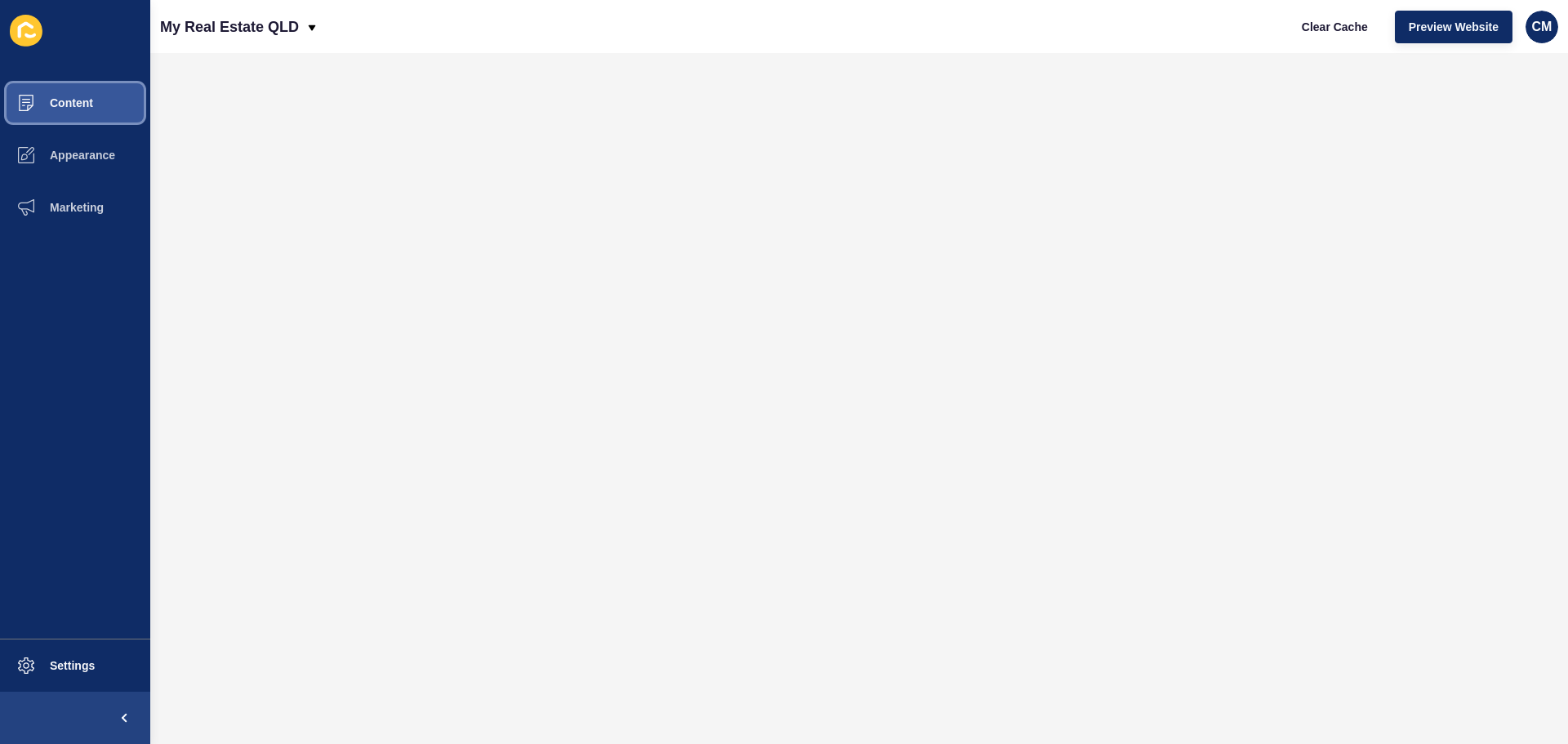
click at [84, 100] on span "Content" at bounding box center [45, 103] width 96 height 13
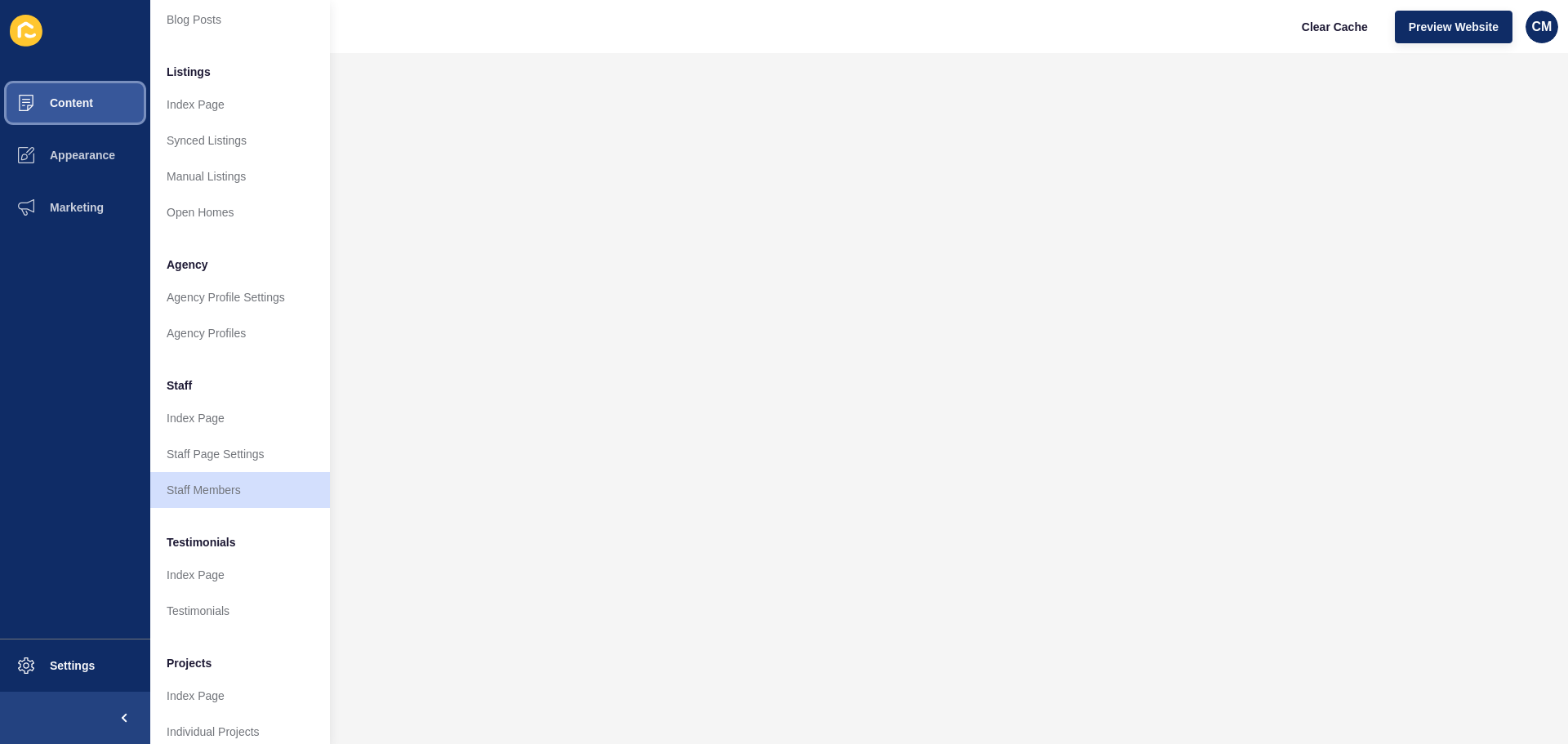
scroll to position [226, 0]
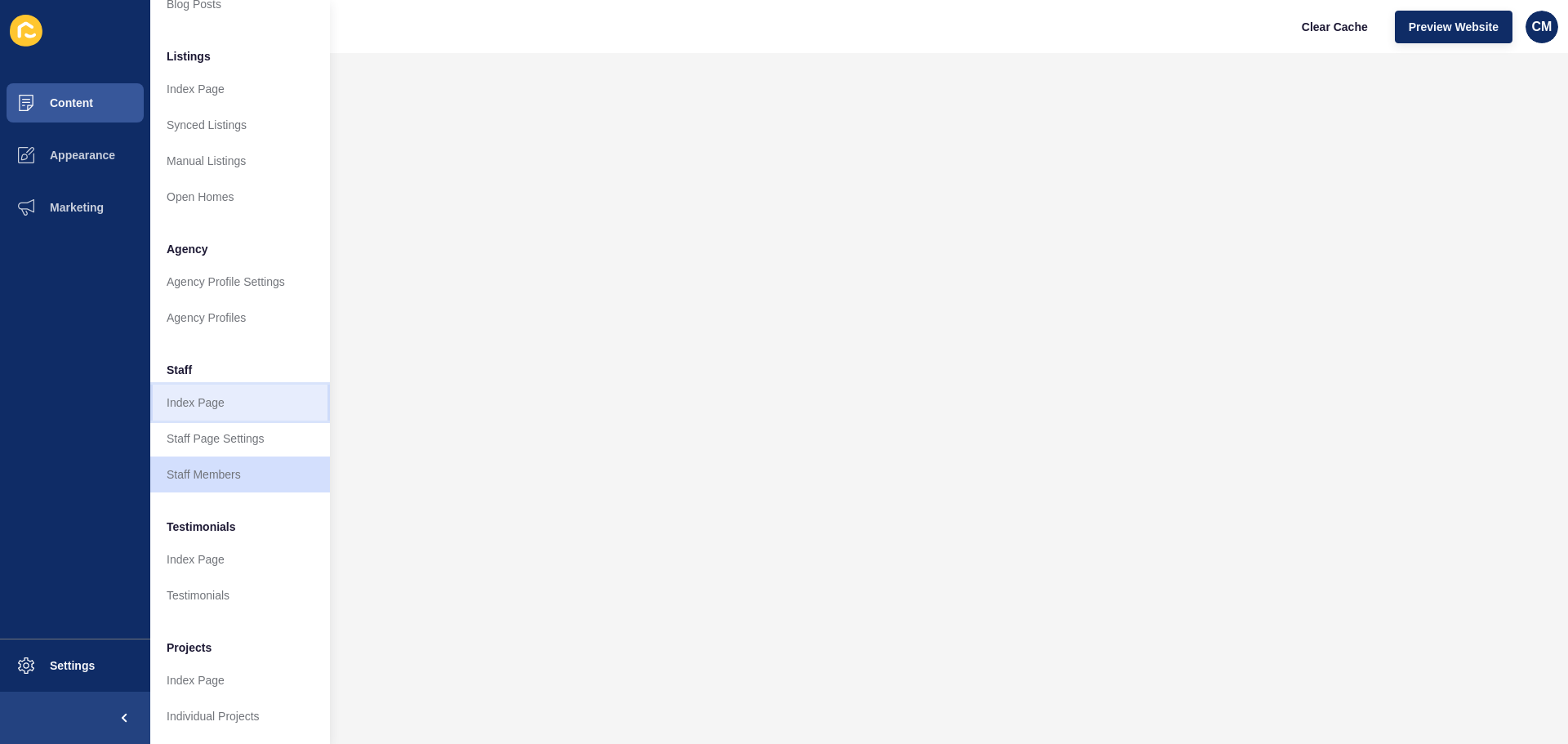
click at [237, 389] on link "Index Page" at bounding box center [239, 403] width 179 height 36
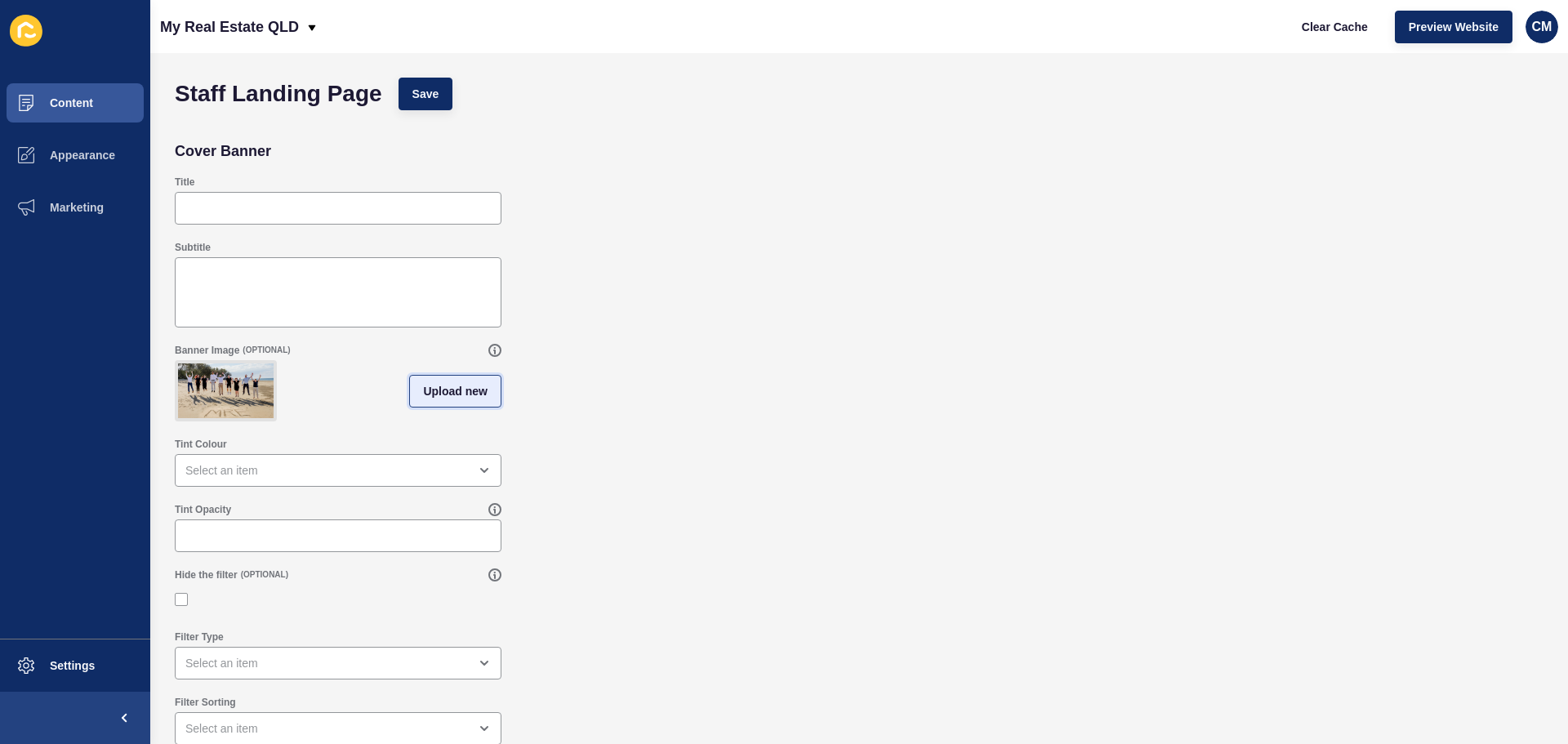
click at [415, 402] on button "Upload new" at bounding box center [455, 392] width 92 height 33
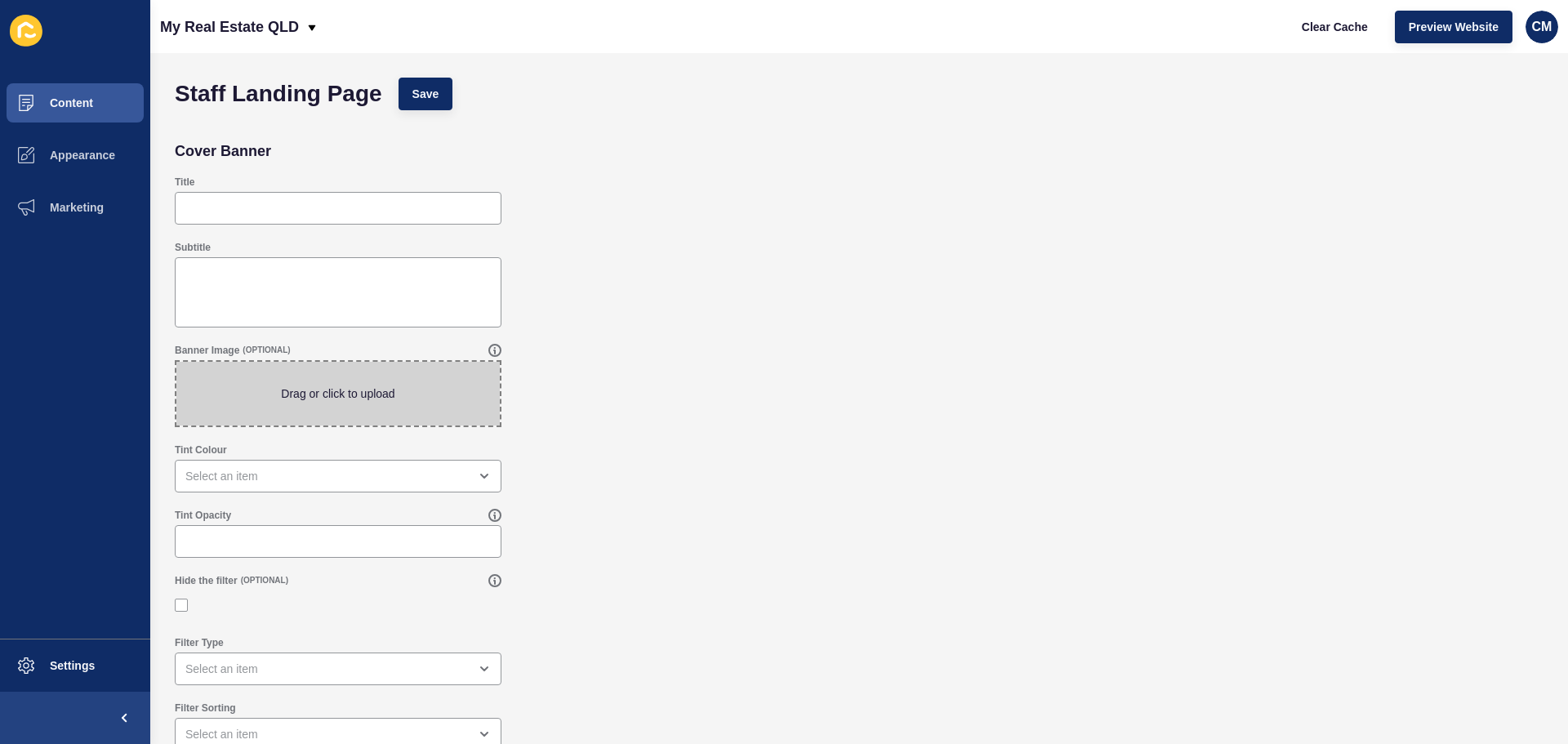
click at [415, 402] on span at bounding box center [338, 394] width 323 height 64
click at [177, 362] on input "Drag or click to upload" at bounding box center [177, 362] width 0 height 0
type input "C:\fakepath\EDIT2 IMG_2391-Edit-Edit-Edit.jpg"
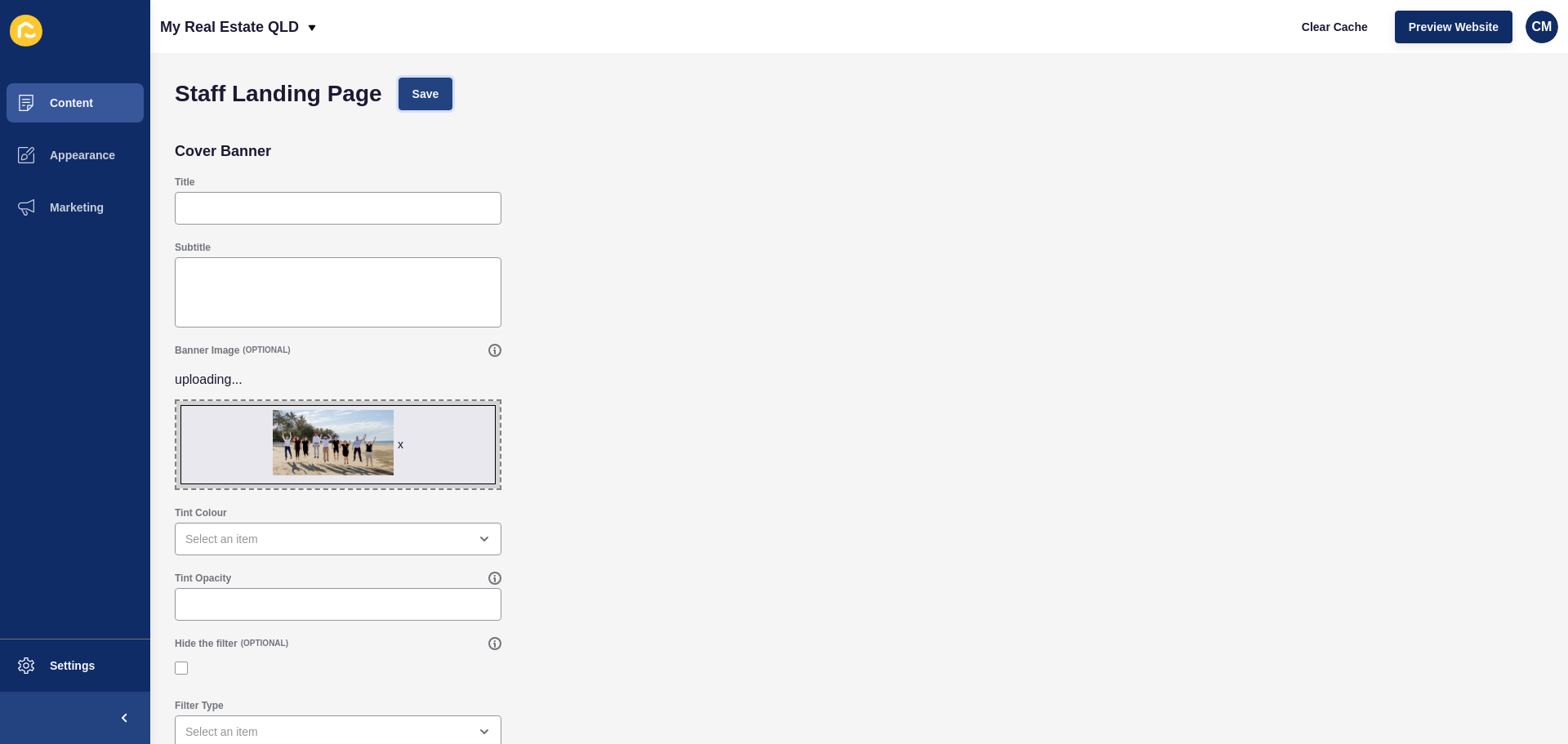
click at [430, 97] on span "Save" at bounding box center [426, 94] width 27 height 16
